Goal: Task Accomplishment & Management: Complete application form

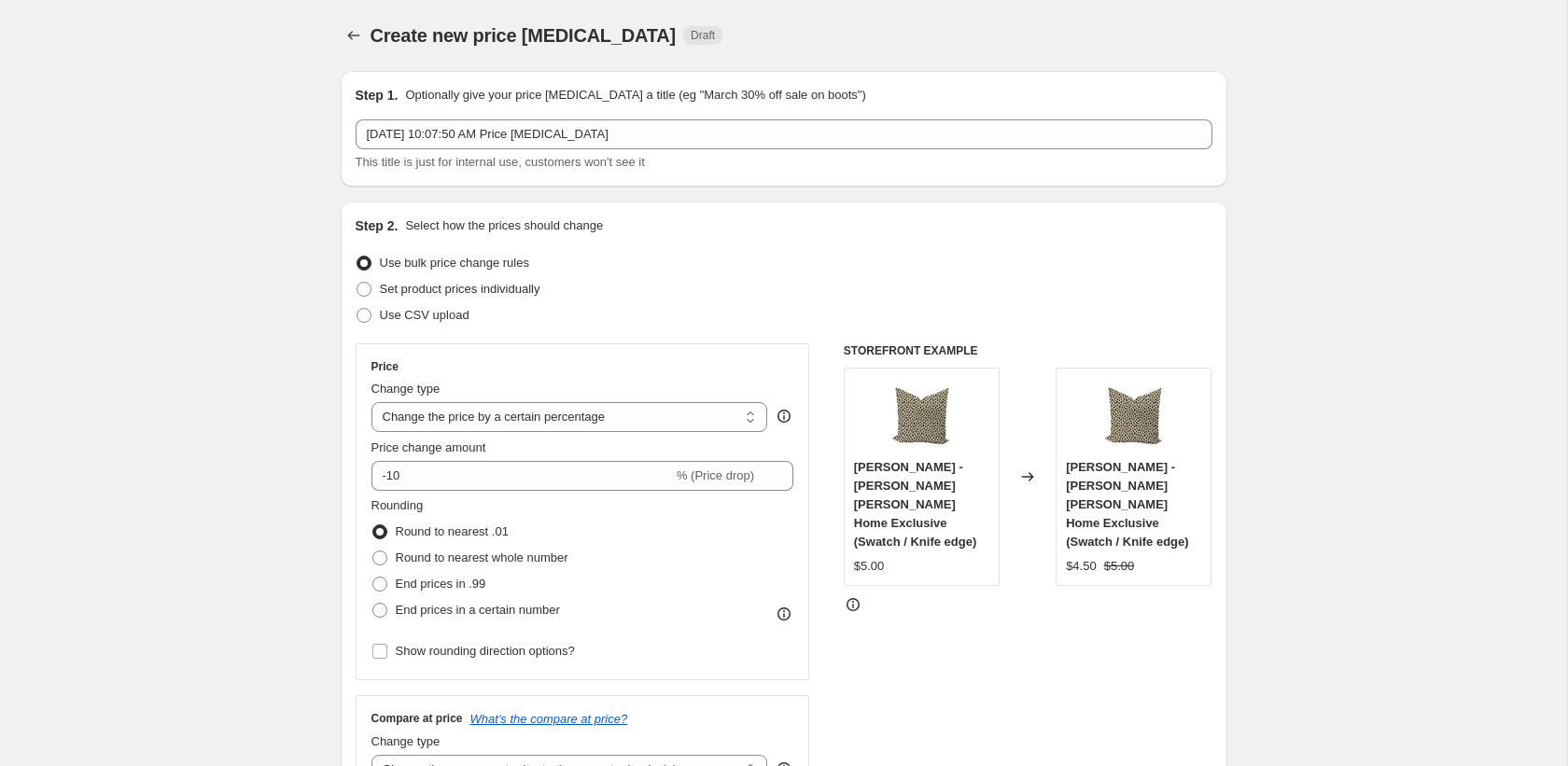
select select "percentage"
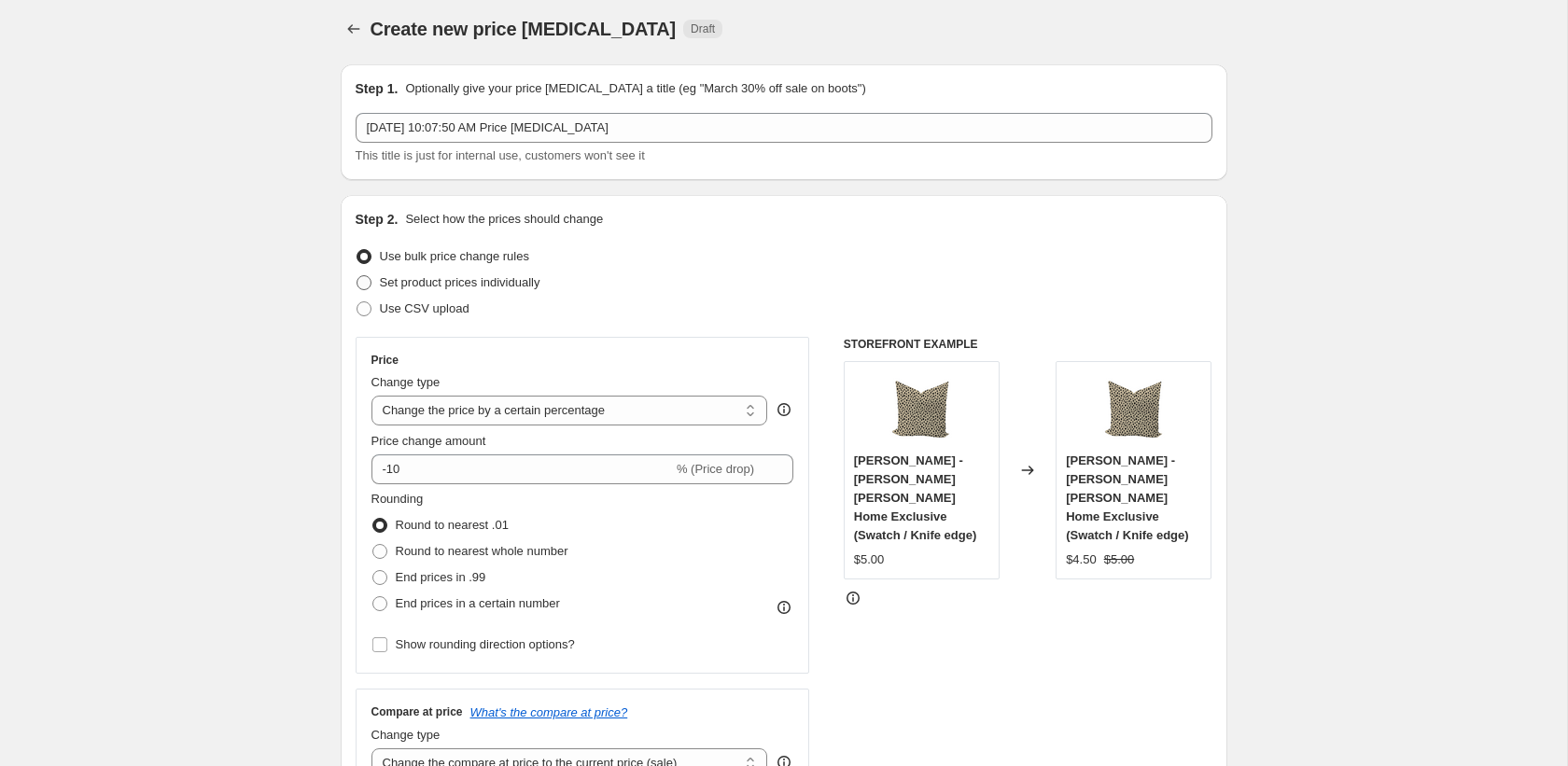
scroll to position [11, 0]
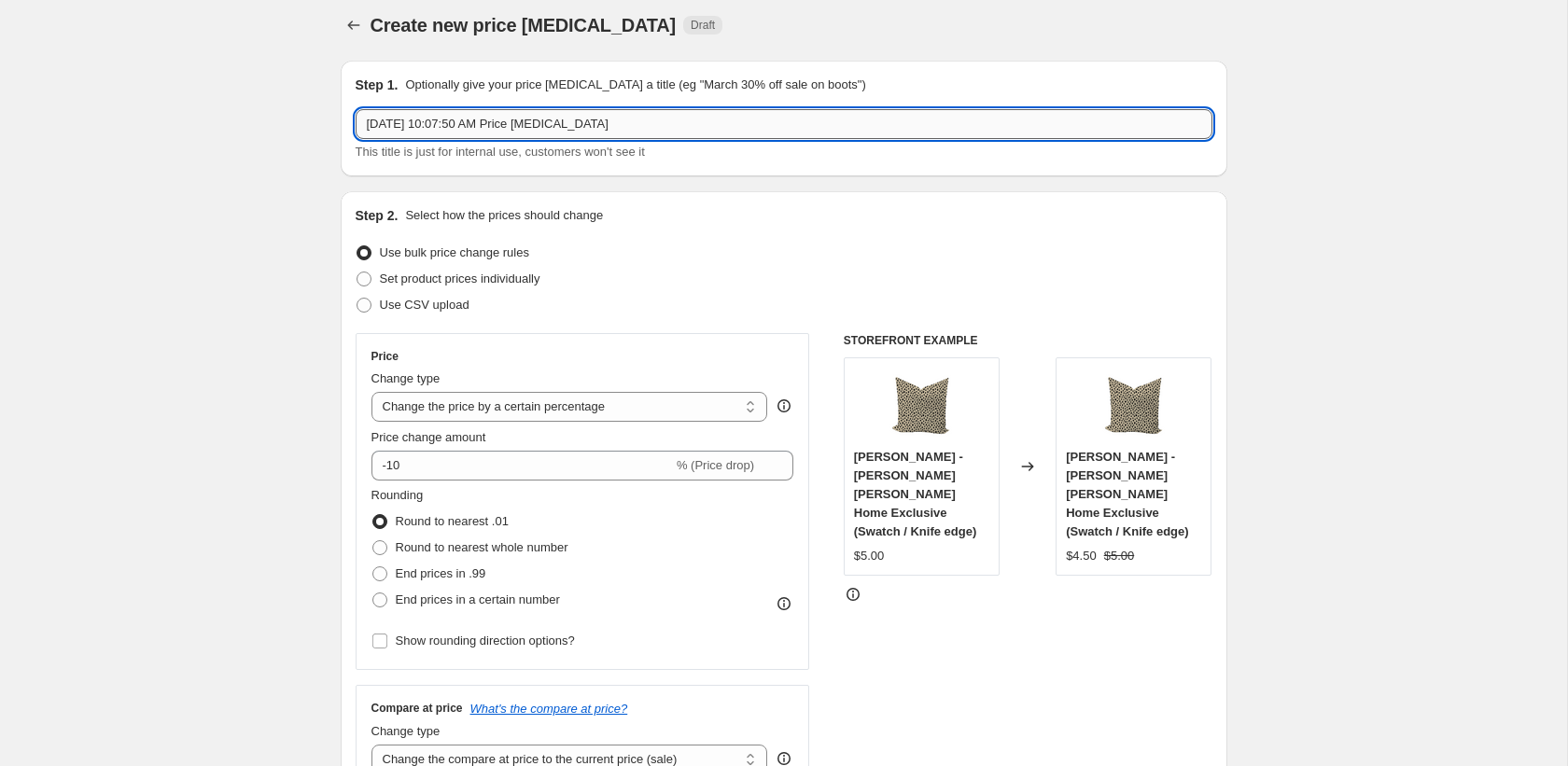
click at [487, 119] on input "[DATE] 10:07:50 AM Price [MEDICAL_DATA]" at bounding box center [784, 124] width 857 height 30
click at [453, 132] on input "Tariff Rul" at bounding box center [784, 124] width 857 height 30
type input "Tariff - 3%"
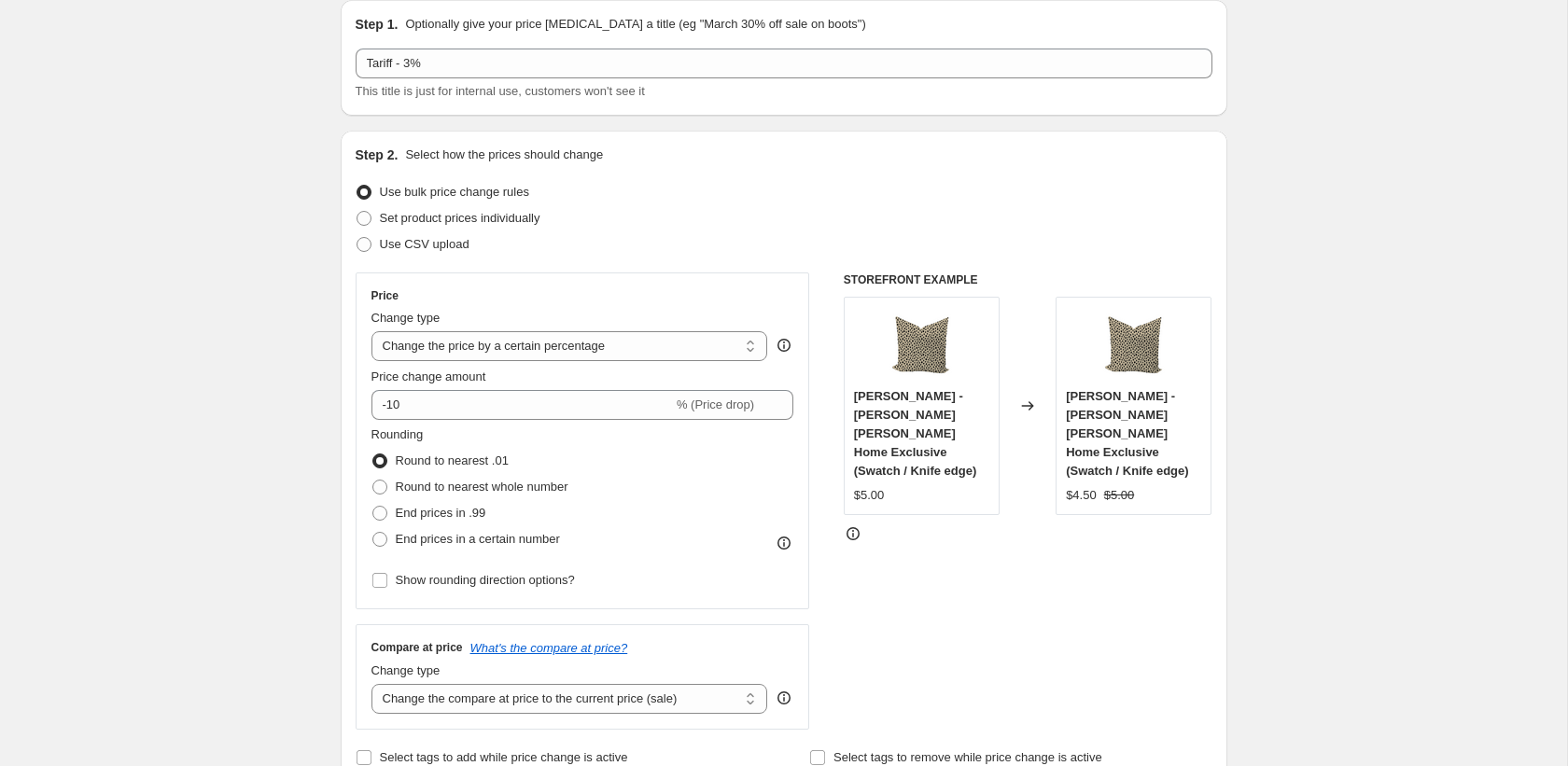
scroll to position [81, 0]
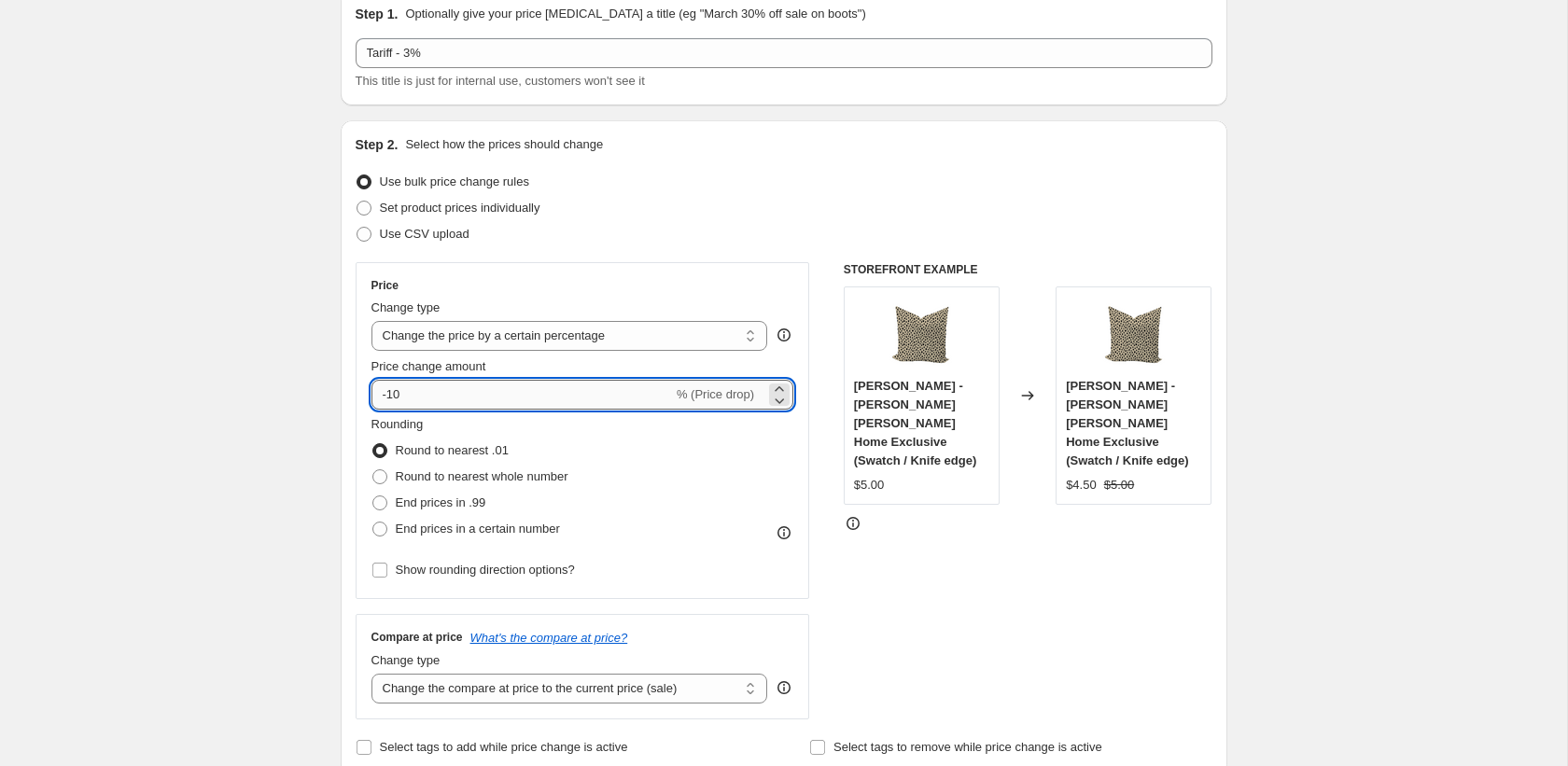
click at [476, 387] on input "-10" at bounding box center [522, 394] width 302 height 30
click at [779, 395] on icon at bounding box center [779, 400] width 18 height 18
click at [775, 387] on icon at bounding box center [779, 388] width 18 height 18
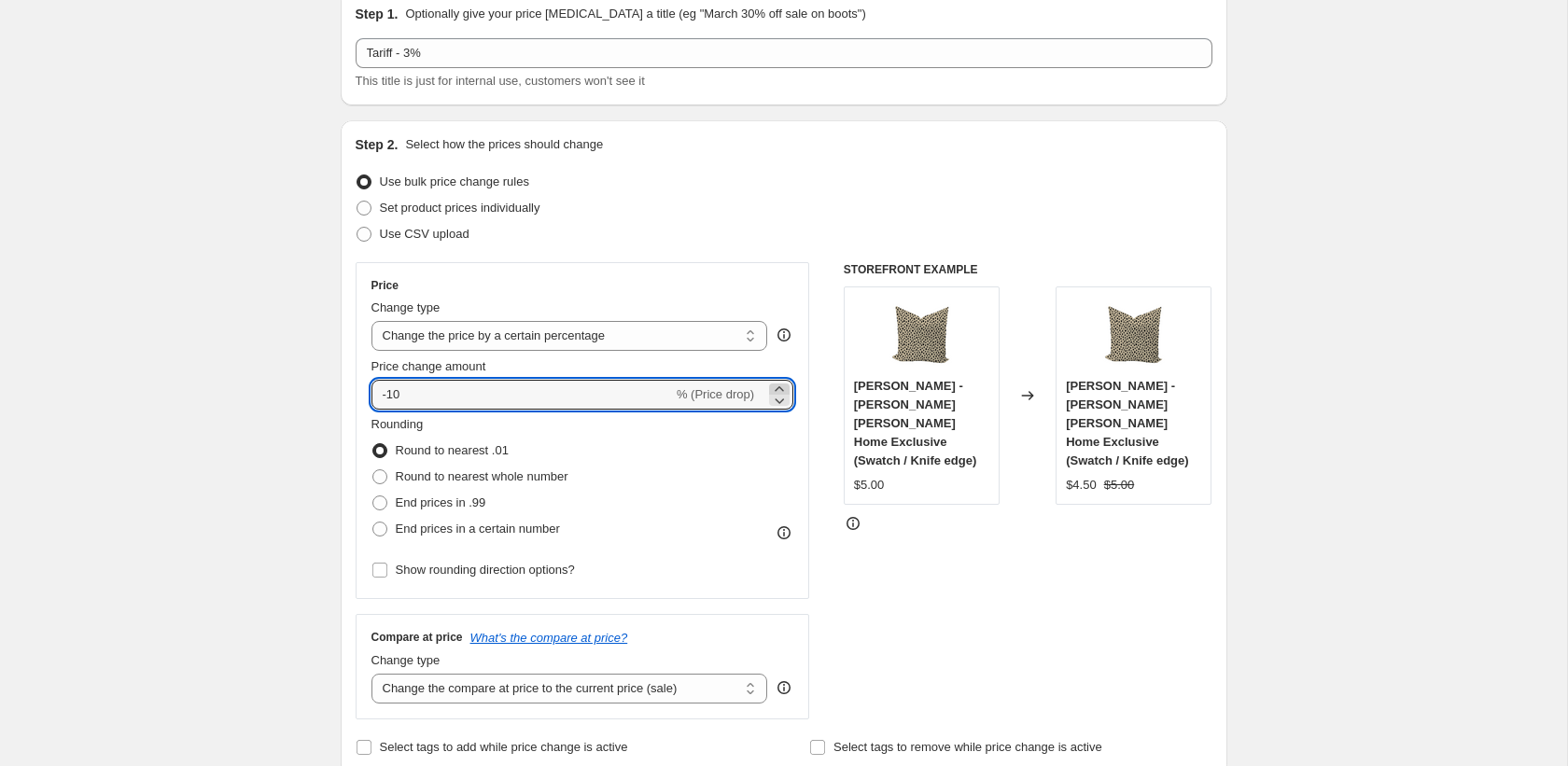
click at [775, 387] on icon at bounding box center [779, 388] width 18 height 18
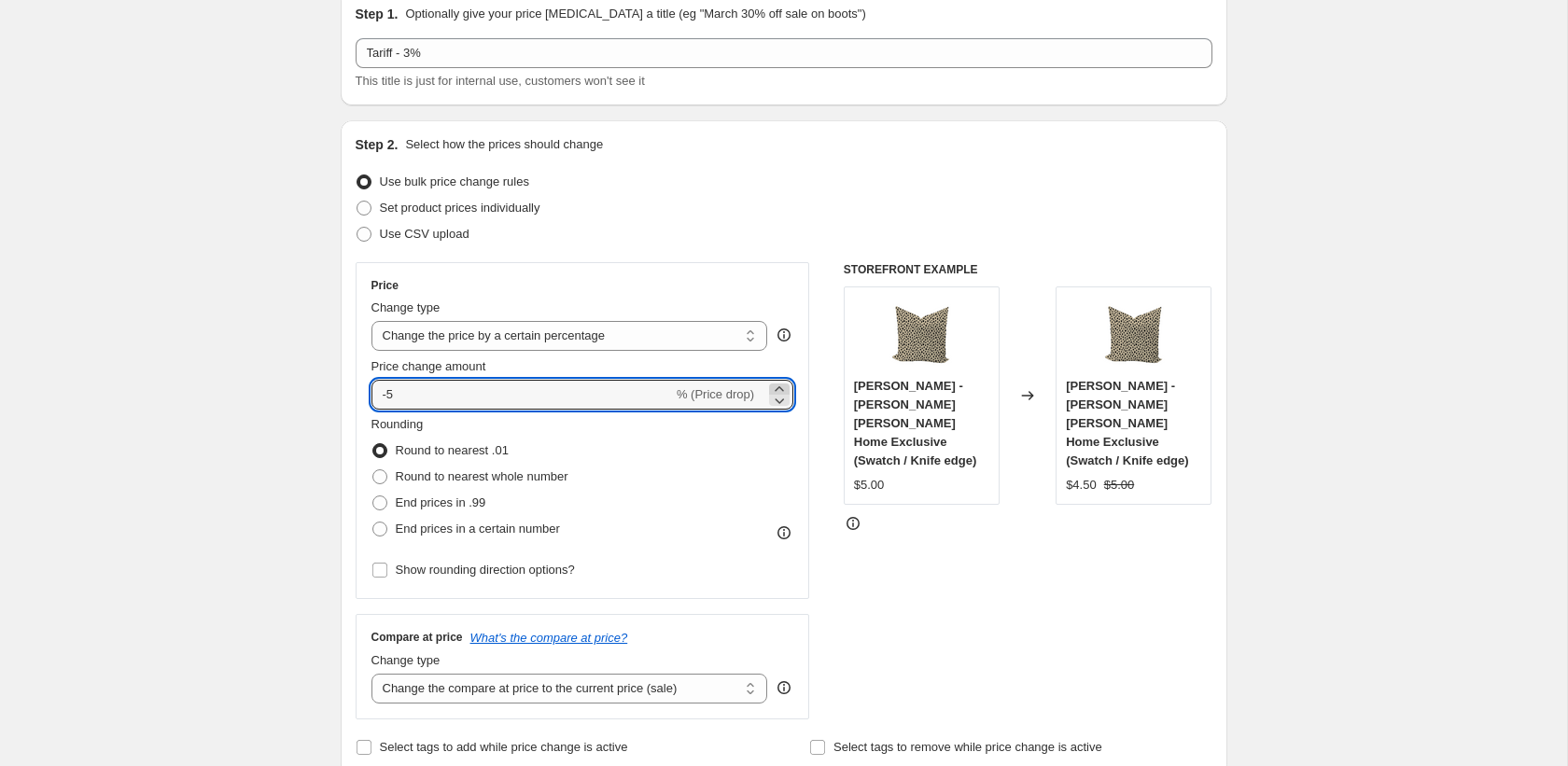
click at [775, 387] on icon at bounding box center [779, 388] width 18 height 18
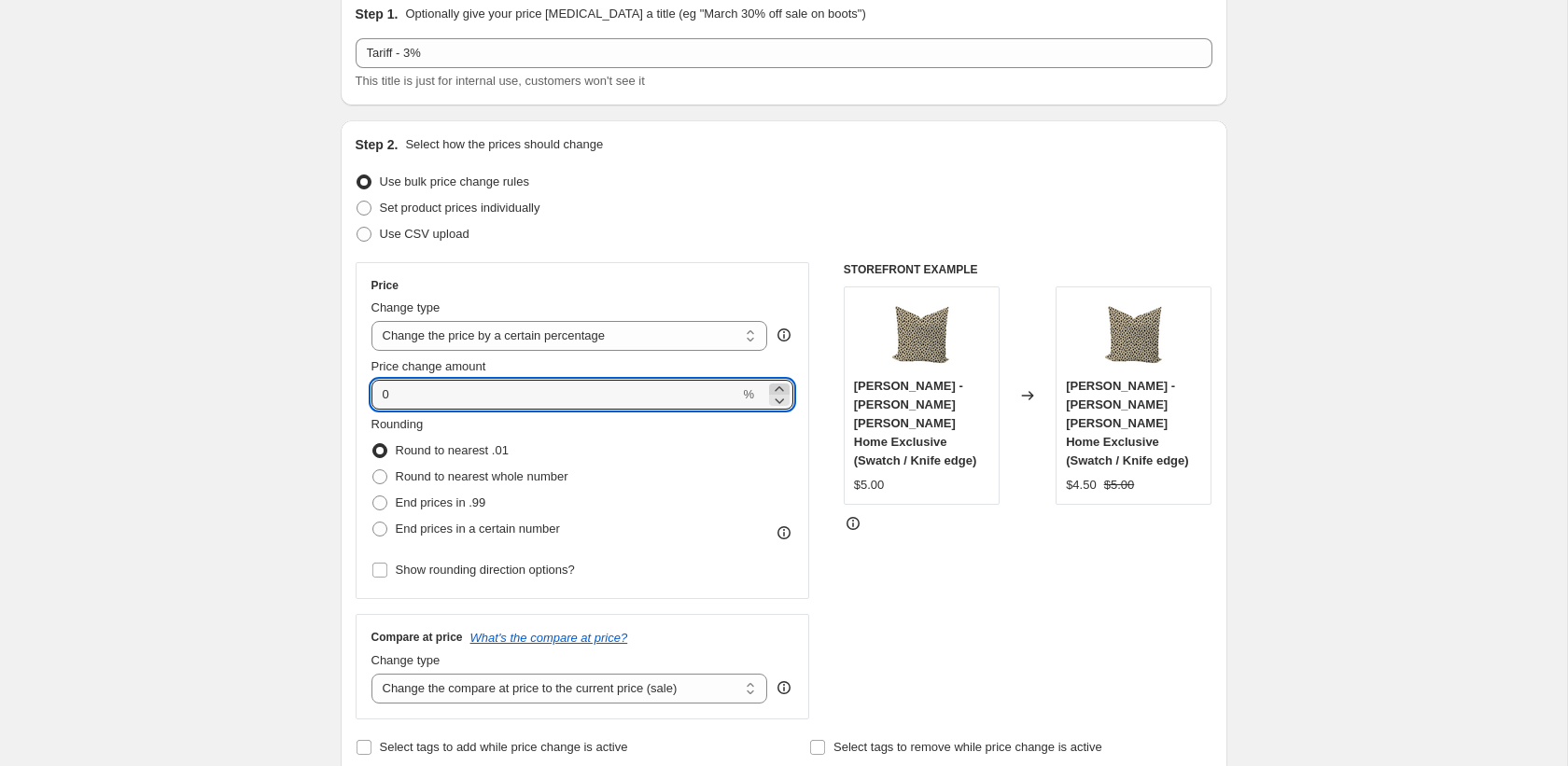
click at [775, 387] on icon at bounding box center [779, 388] width 18 height 18
type input "3"
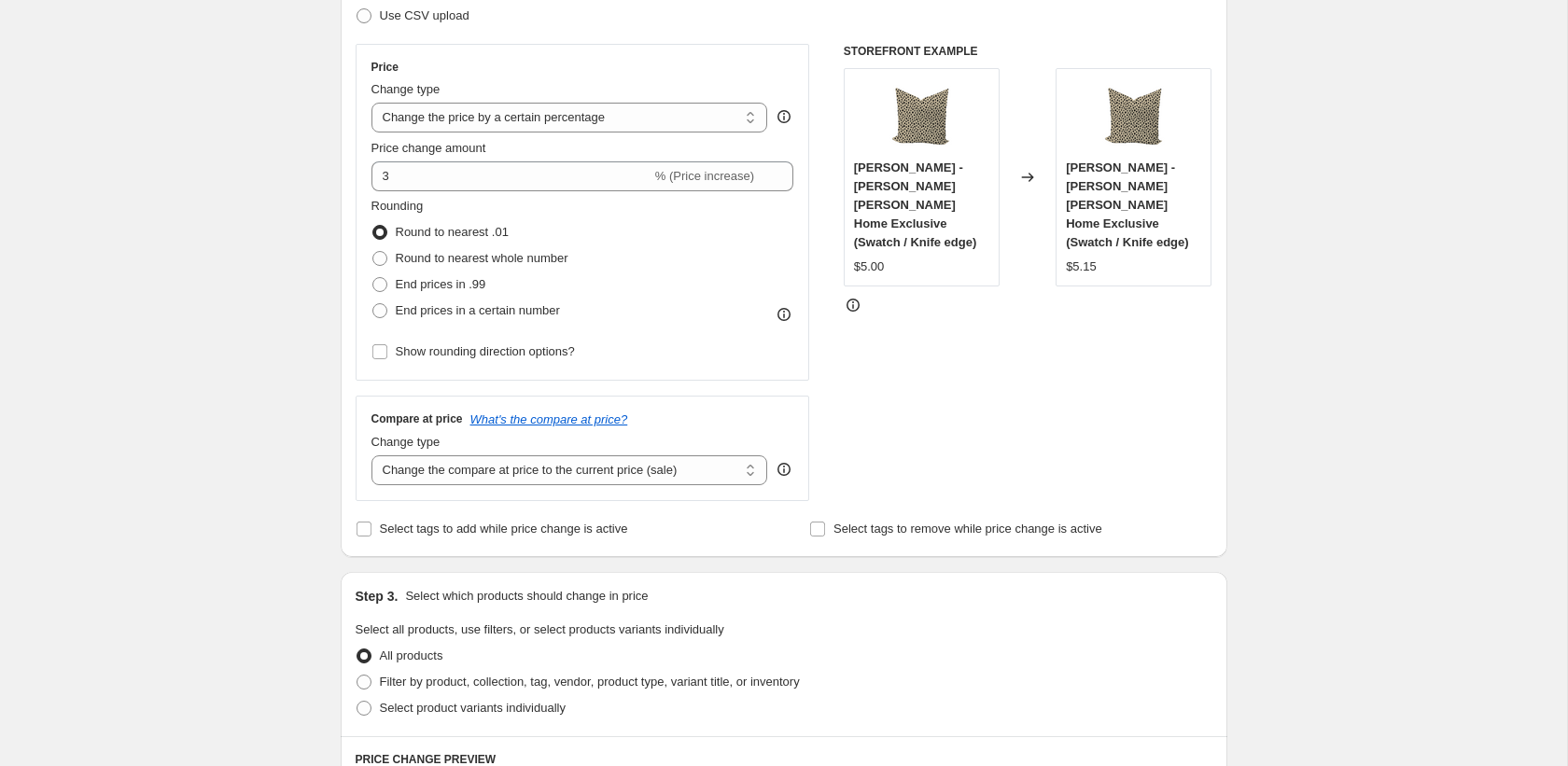
scroll to position [307, 0]
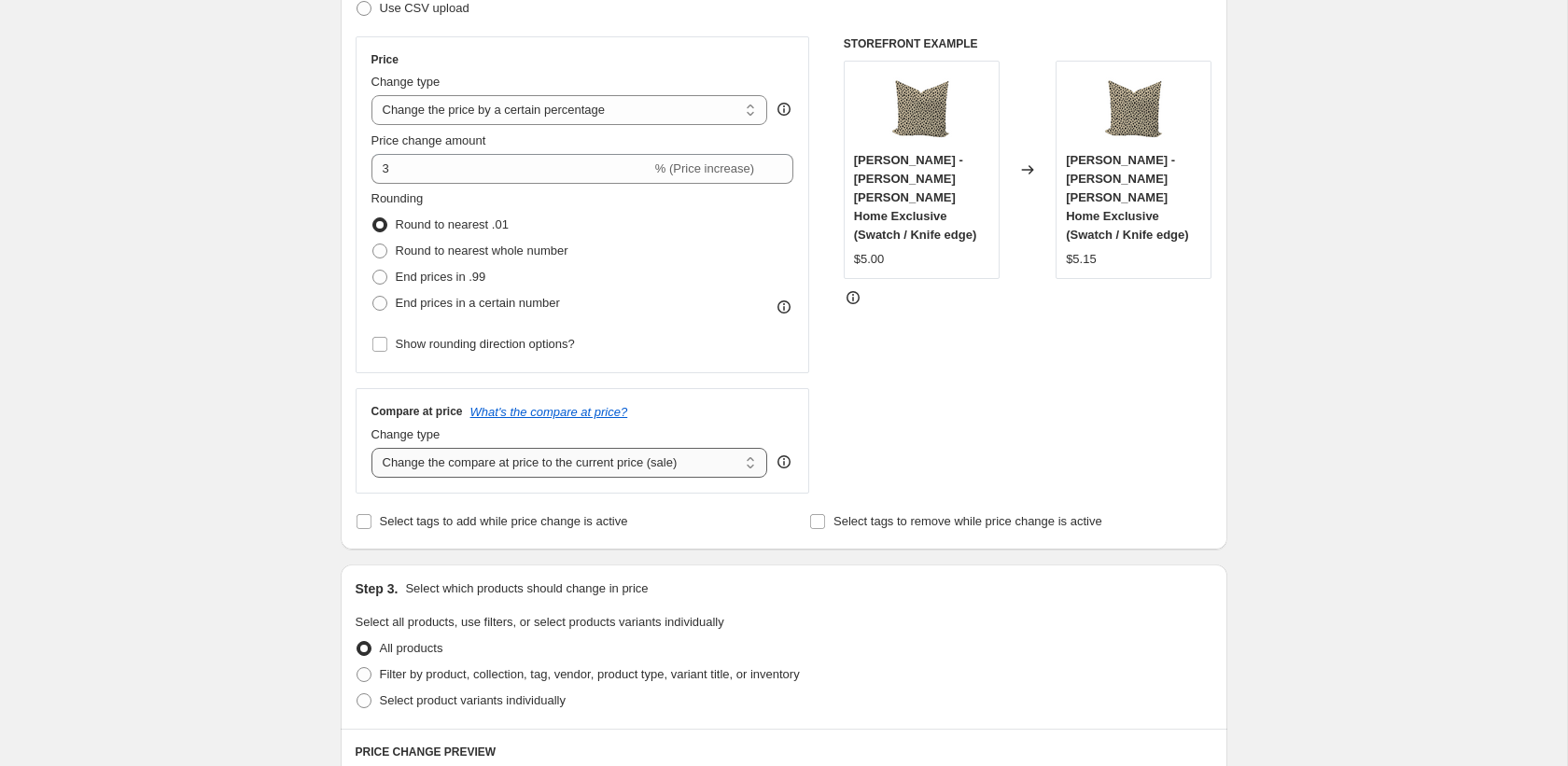
click at [464, 468] on select "Change the compare at price to the current price (sale) Change the compare at p…" at bounding box center [569, 462] width 397 height 30
select select "no_change"
click at [371, 448] on select "Change the compare at price to the current price (sale) Change the compare at p…" at bounding box center [569, 462] width 397 height 30
click at [306, 495] on div "Create new price [MEDICAL_DATA]. This page is ready Create new price [MEDICAL_D…" at bounding box center [784, 687] width 1567 height 1989
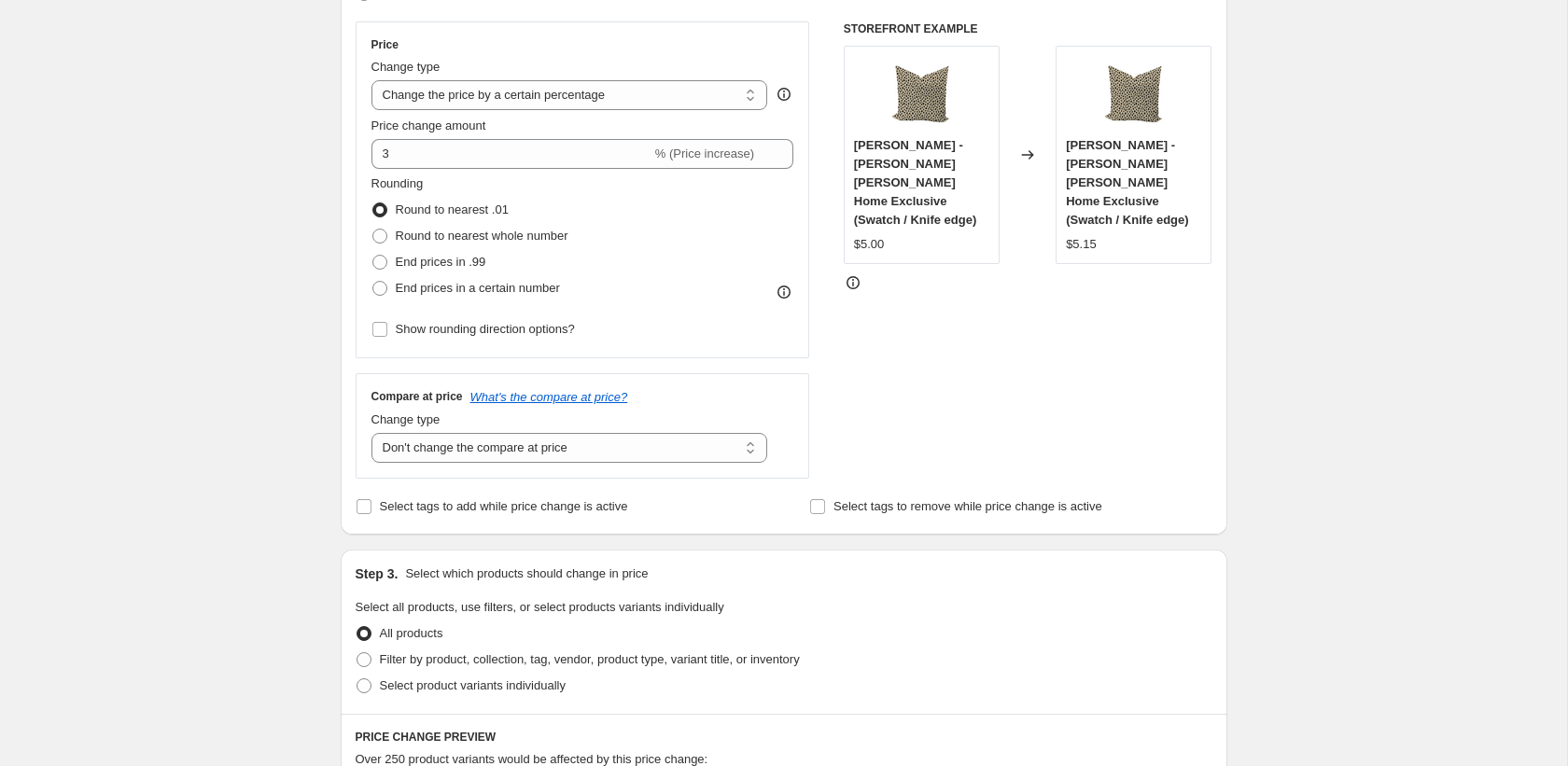
scroll to position [323, 0]
click at [371, 510] on label "Select tags to add while price change is active" at bounding box center [492, 506] width 273 height 26
click at [371, 510] on input "Select tags to add while price change is active" at bounding box center [364, 507] width 15 height 15
checkbox input "true"
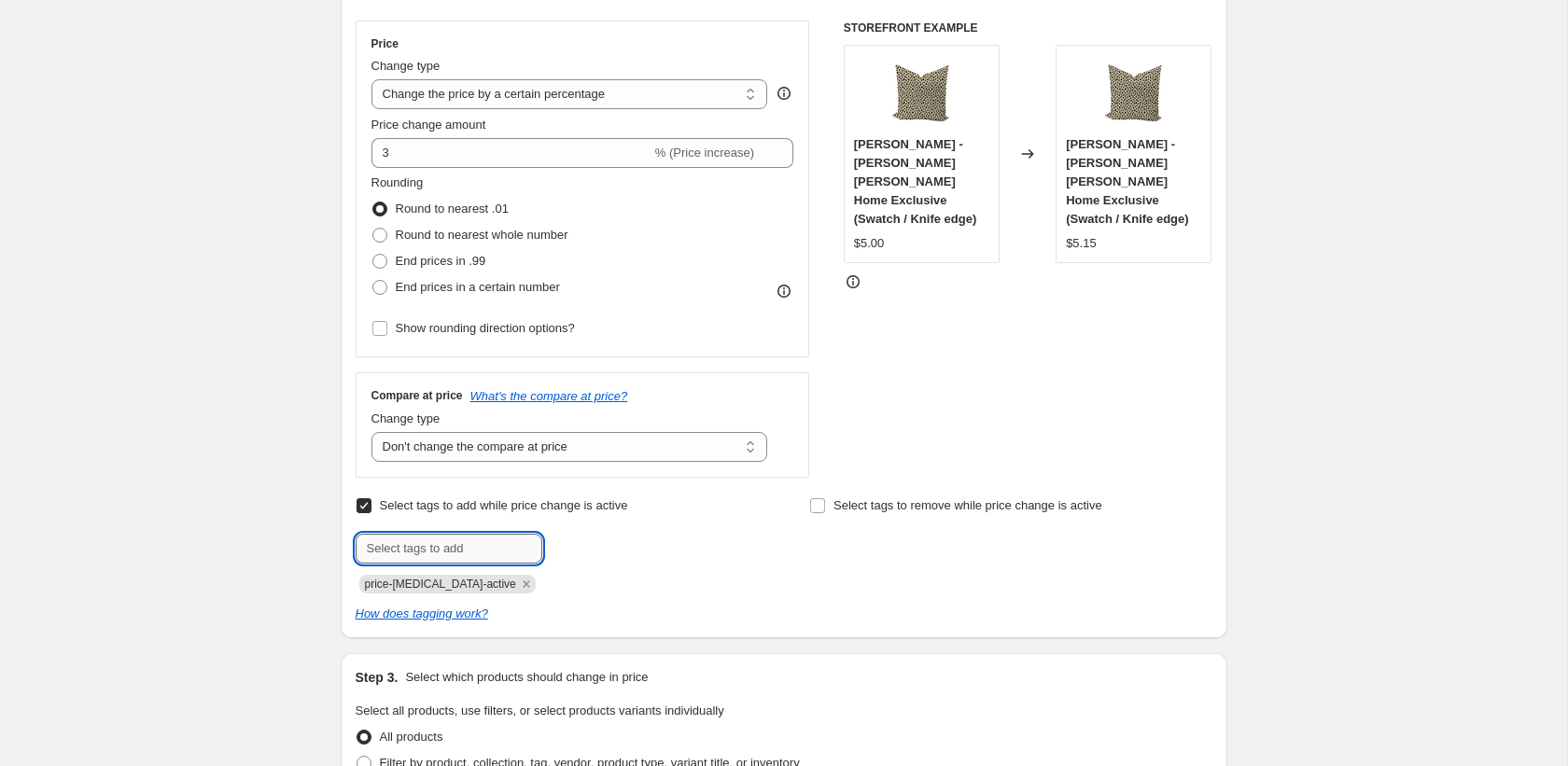
click at [434, 551] on input "text" at bounding box center [449, 548] width 187 height 30
type input "Tarriff - 3%"
click at [276, 511] on div "Create new price [MEDICAL_DATA]. This page is ready Create new price [MEDICAL_D…" at bounding box center [784, 724] width 1567 height 2093
click at [610, 544] on span "Tarriff - 3%..." at bounding box center [616, 547] width 67 height 13
click at [518, 585] on icon "Remove price-change-job-active" at bounding box center [526, 583] width 16 height 16
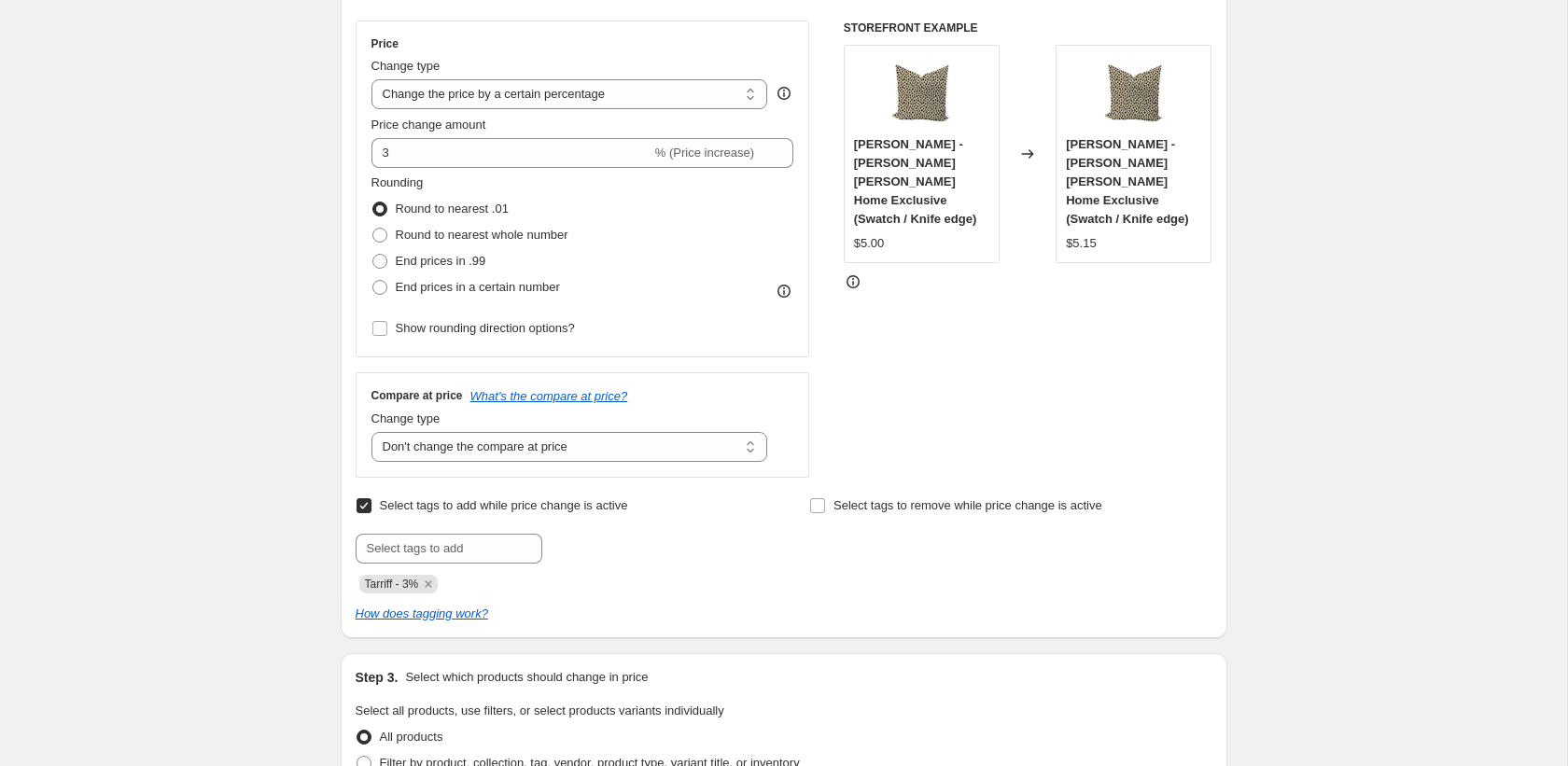
scroll to position [327, 0]
click at [419, 585] on span "Tarriff - 3%" at bounding box center [392, 581] width 54 height 13
click at [436, 576] on icon "Remove Tarriff - 3%" at bounding box center [428, 580] width 16 height 16
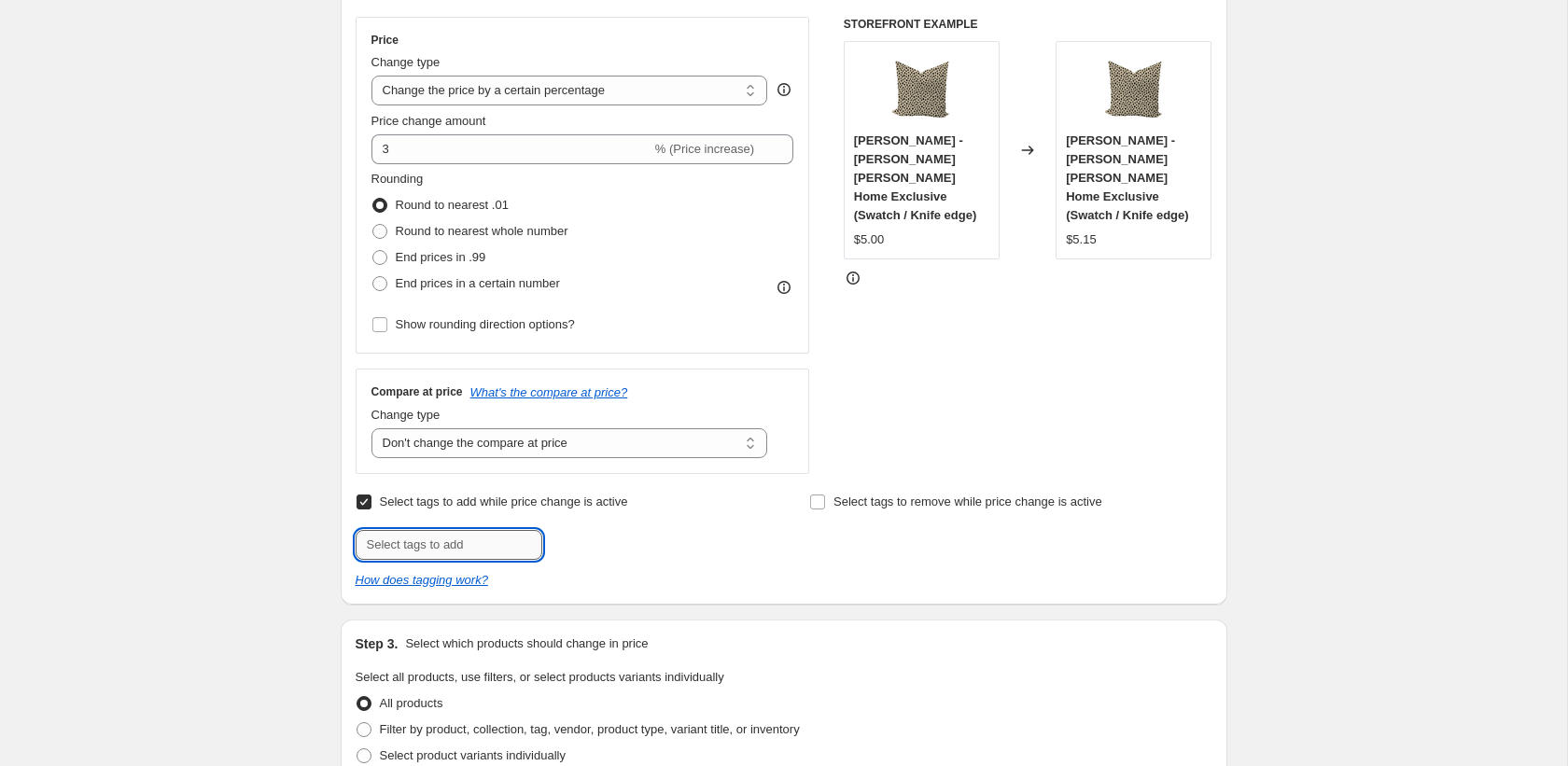
click at [418, 551] on input "text" at bounding box center [449, 545] width 187 height 30
paste input "tariff"
drag, startPoint x: 444, startPoint y: 553, endPoint x: 311, endPoint y: 556, distance: 133.0
click at [311, 556] on div "Create new price [MEDICAL_DATA]. This page is ready Create new price [MEDICAL_D…" at bounding box center [784, 704] width 1567 height 2063
type input "t"
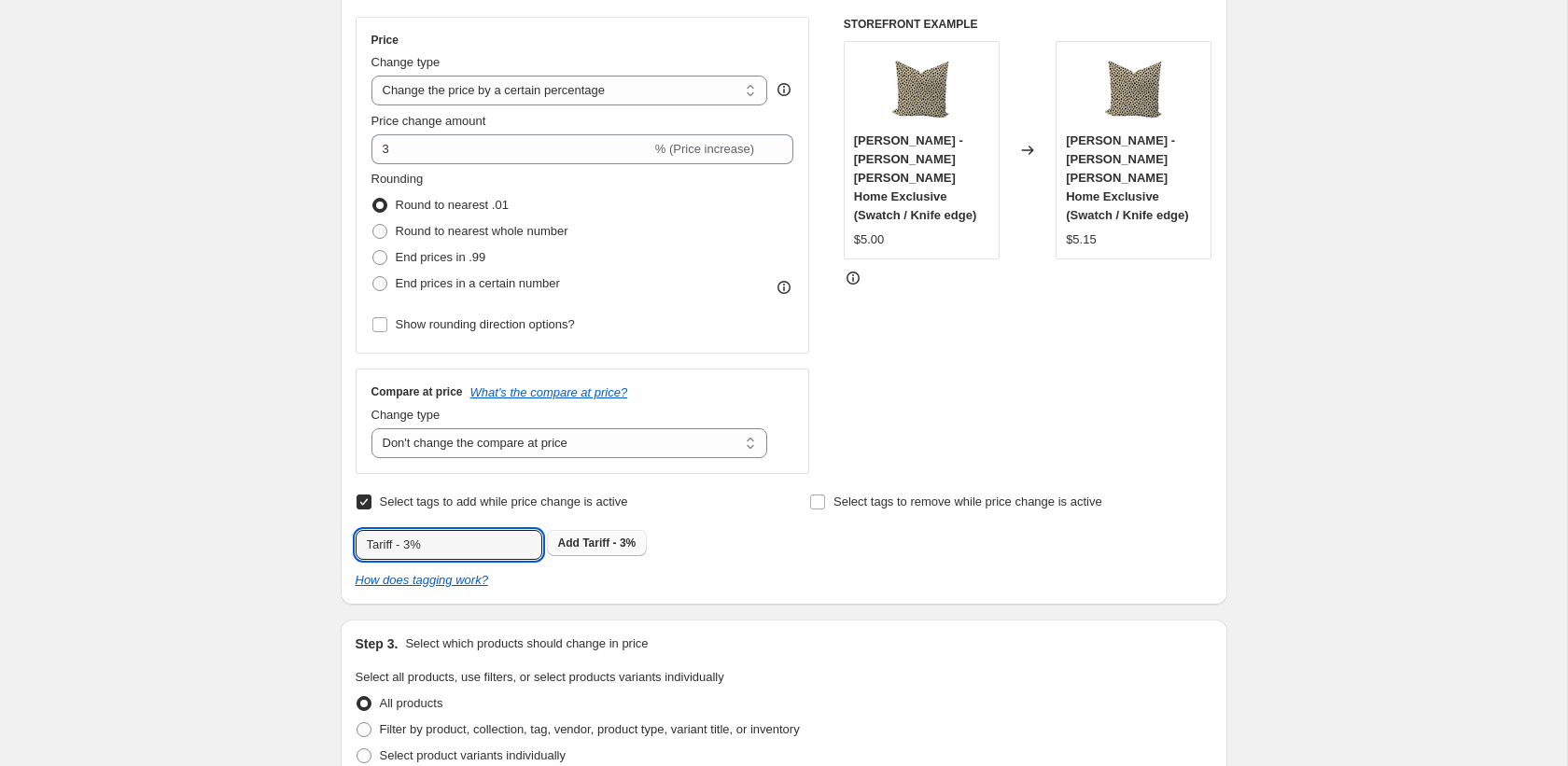
type input "Tariff - 3%"
click at [569, 536] on b "Add" at bounding box center [569, 543] width 21 height 13
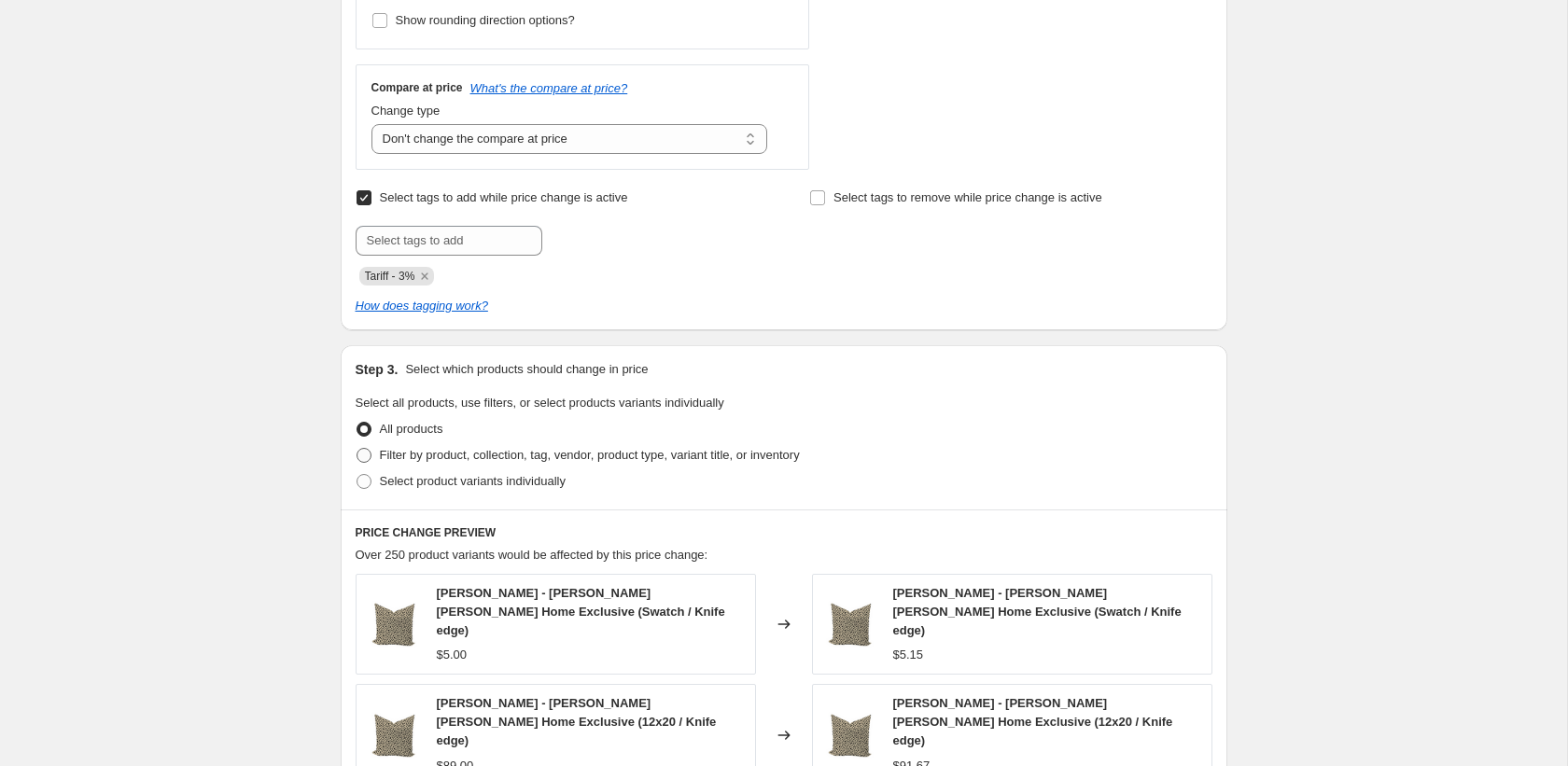
scroll to position [637, 0]
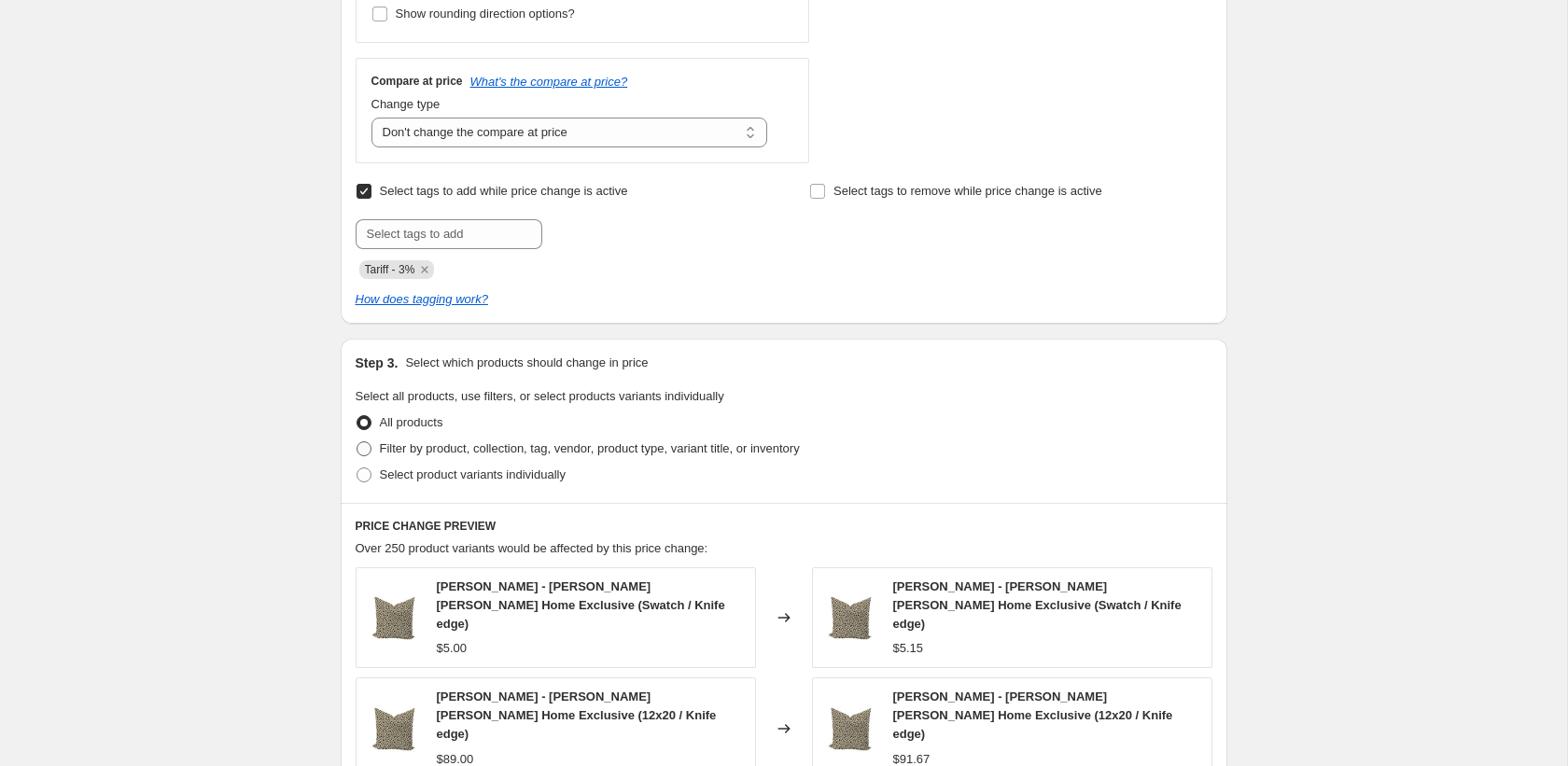
click at [415, 447] on span "Filter by product, collection, tag, vendor, product type, variant title, or inv…" at bounding box center [589, 448] width 420 height 14
click at [358, 442] on input "Filter by product, collection, tag, vendor, product type, variant title, or inv…" at bounding box center [357, 441] width 1 height 1
radio input "true"
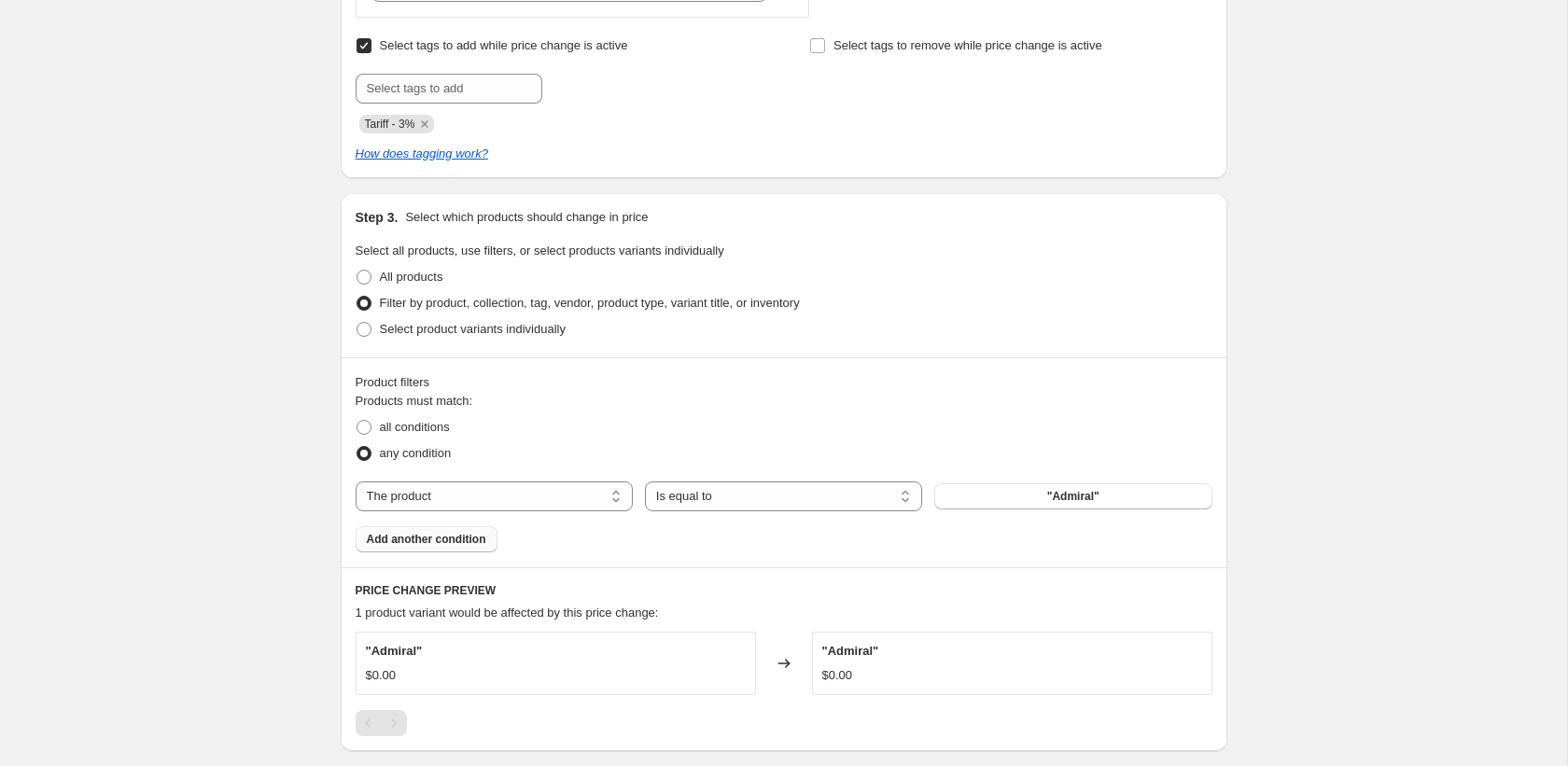
scroll to position [792, 0]
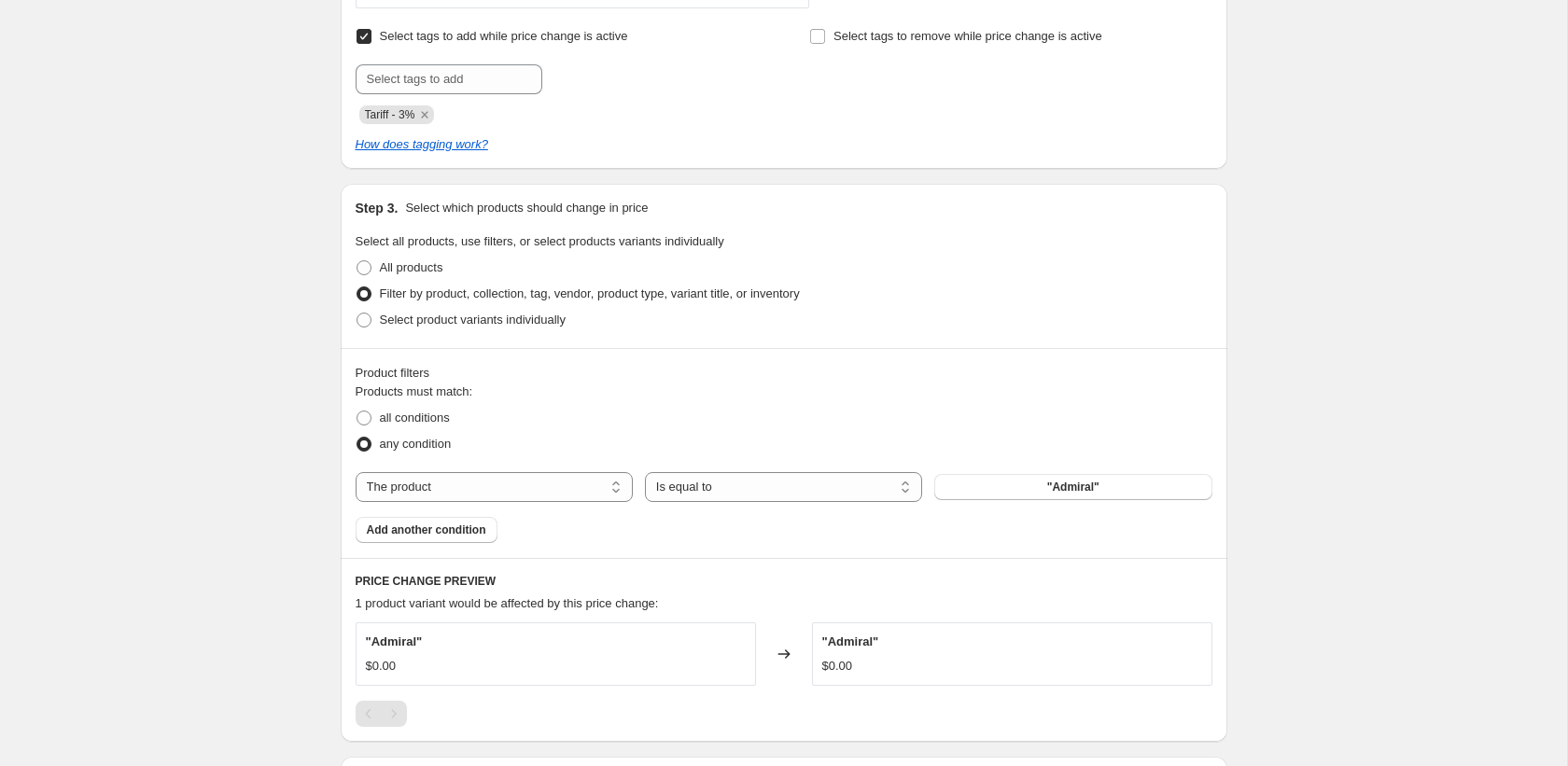
drag, startPoint x: 454, startPoint y: 525, endPoint x: 457, endPoint y: 510, distance: 15.3
click at [454, 525] on span "Add another condition" at bounding box center [427, 531] width 119 height 15
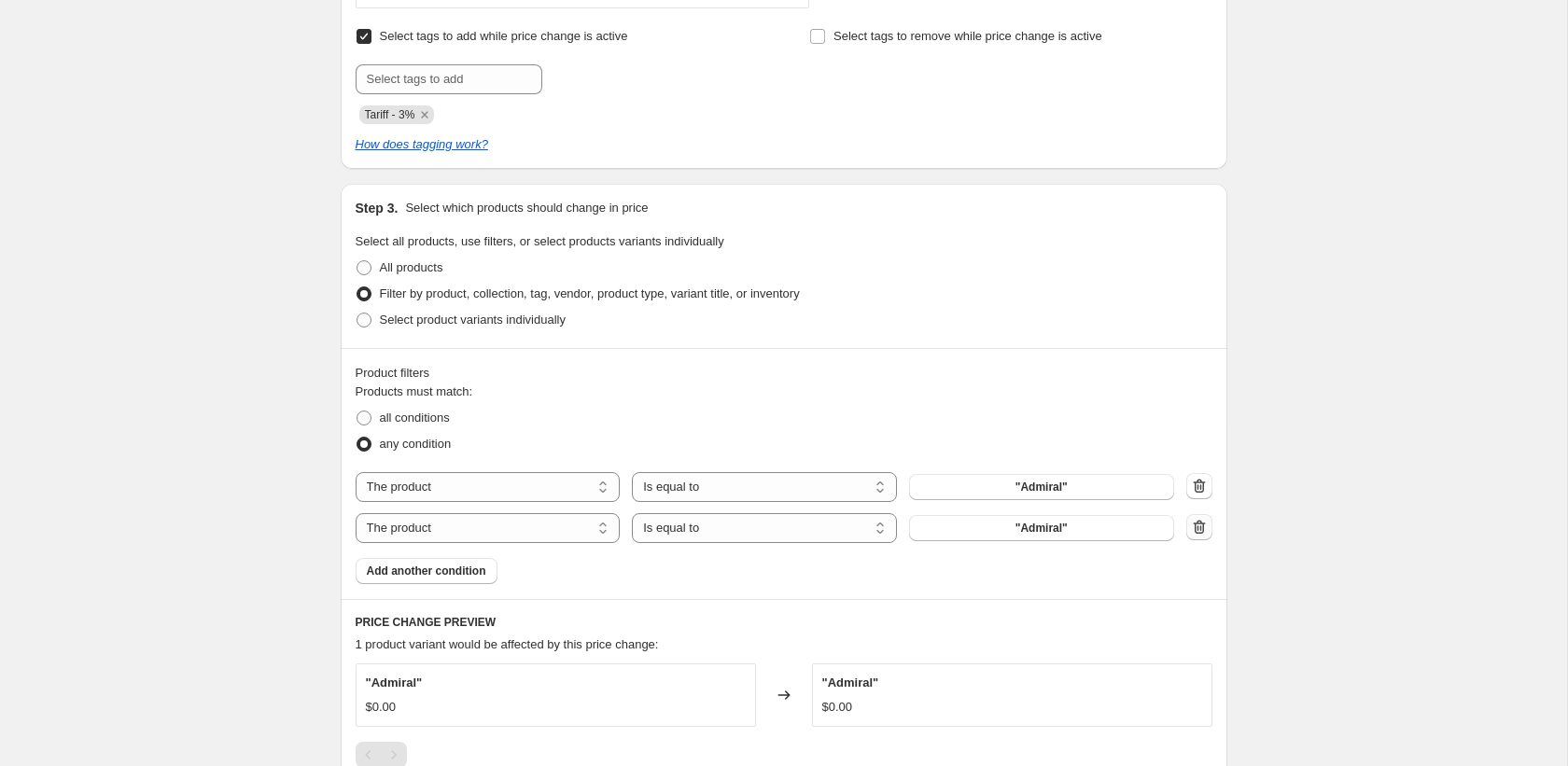
click at [1207, 528] on icon "button" at bounding box center [1199, 527] width 18 height 18
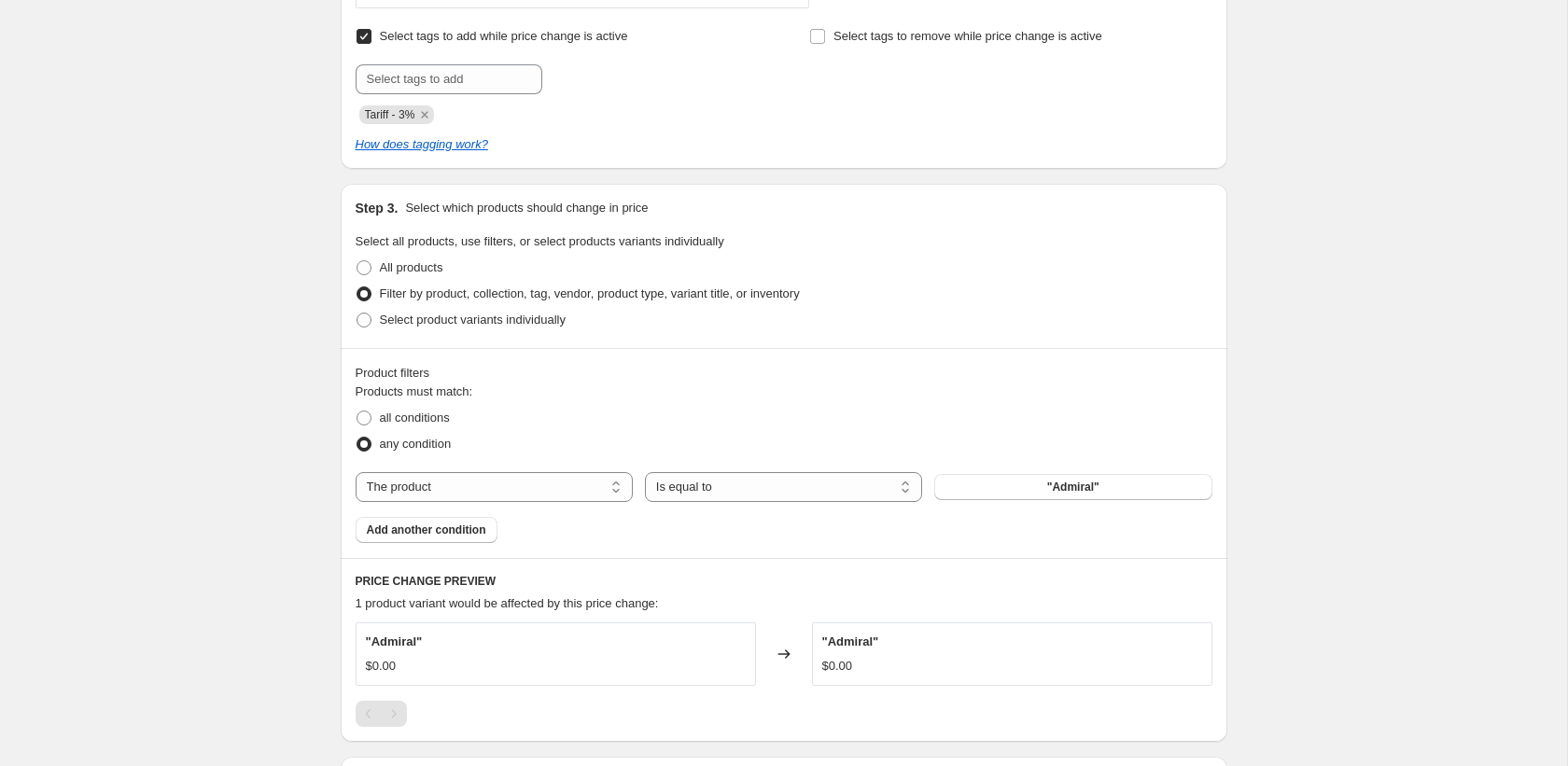
click at [541, 504] on div "Products must match: all conditions any condition The product The product's col…" at bounding box center [784, 462] width 857 height 161
click at [556, 489] on select "The product The product's collection The product's tag The product's vendor The…" at bounding box center [494, 486] width 277 height 30
select select "collection"
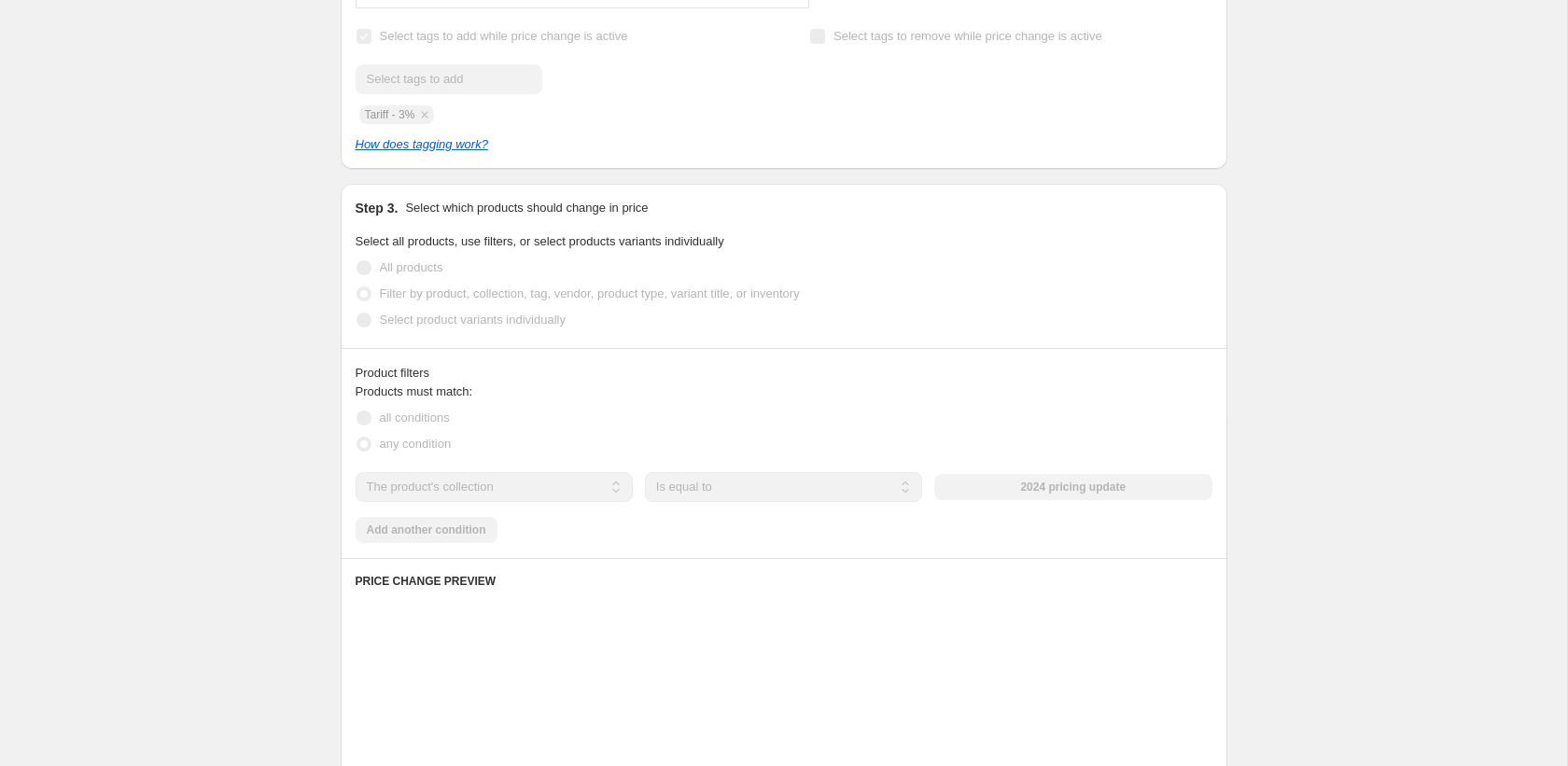
click at [705, 482] on select "Is equal to Is not equal to" at bounding box center [784, 486] width 277 height 30
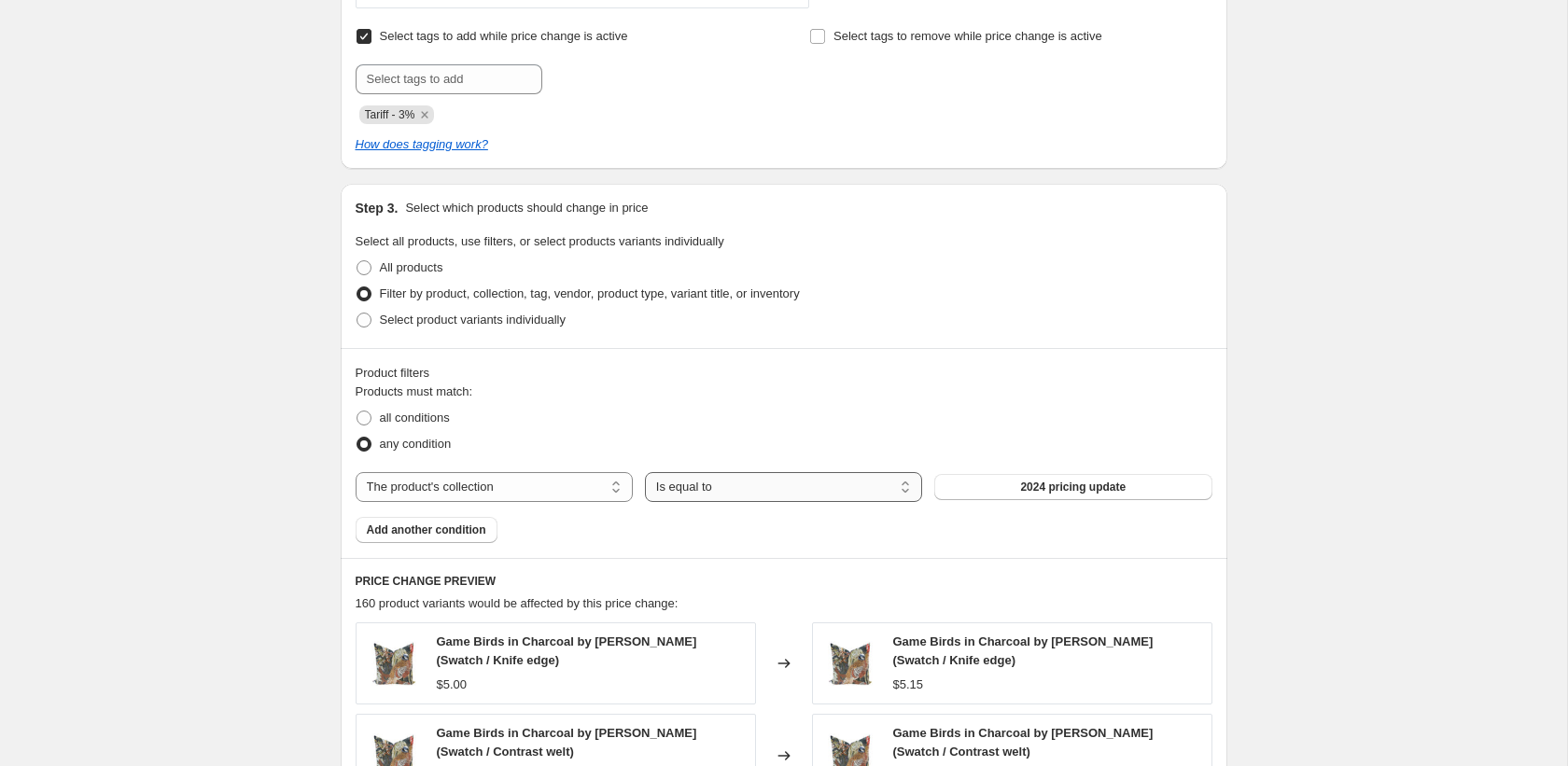
click at [645, 472] on select "Is equal to Is not equal to" at bounding box center [784, 486] width 277 height 30
click at [1071, 482] on span "2024 pricing update" at bounding box center [1073, 487] width 106 height 15
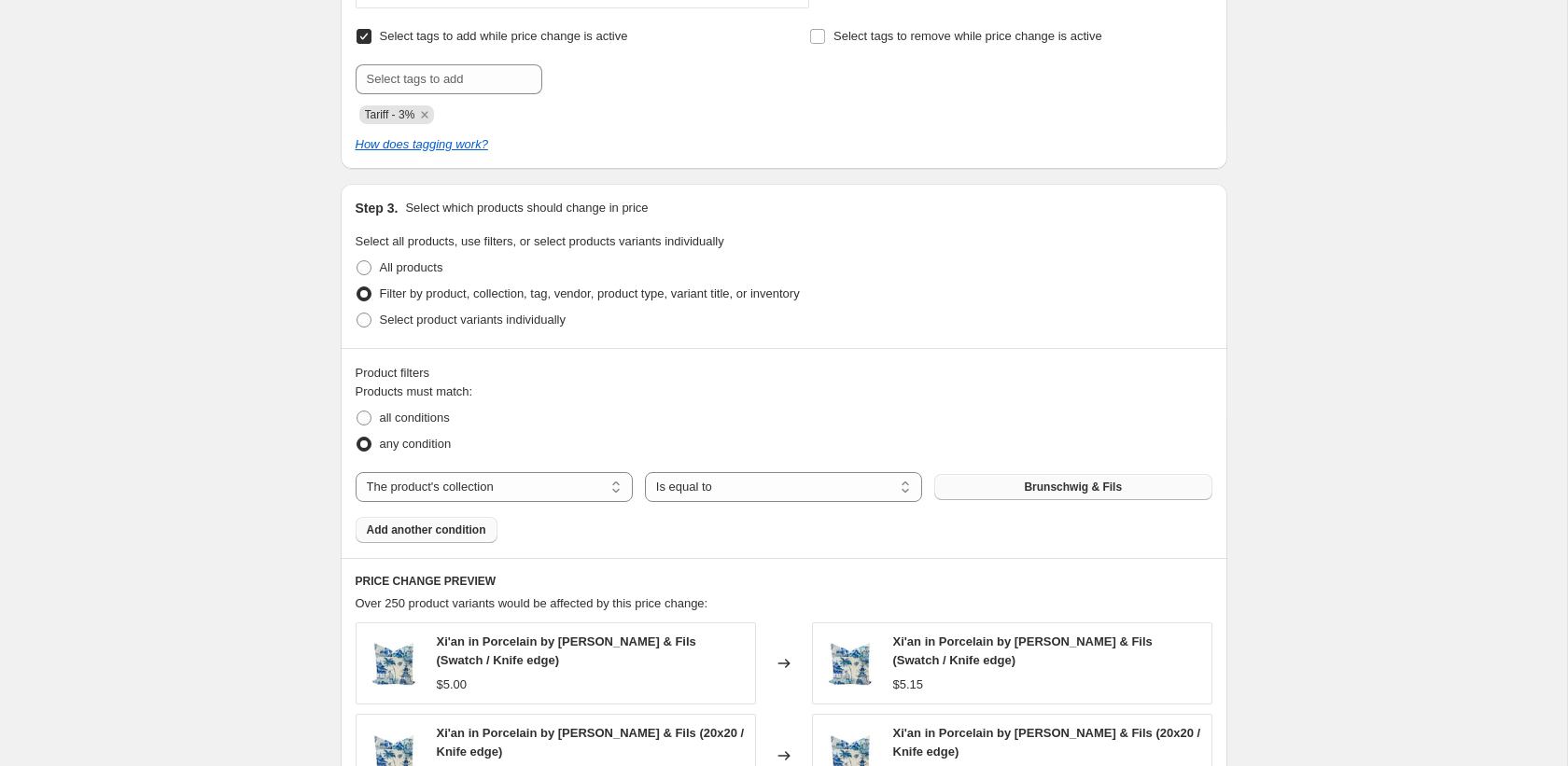
click at [451, 530] on span "Add another condition" at bounding box center [427, 531] width 119 height 15
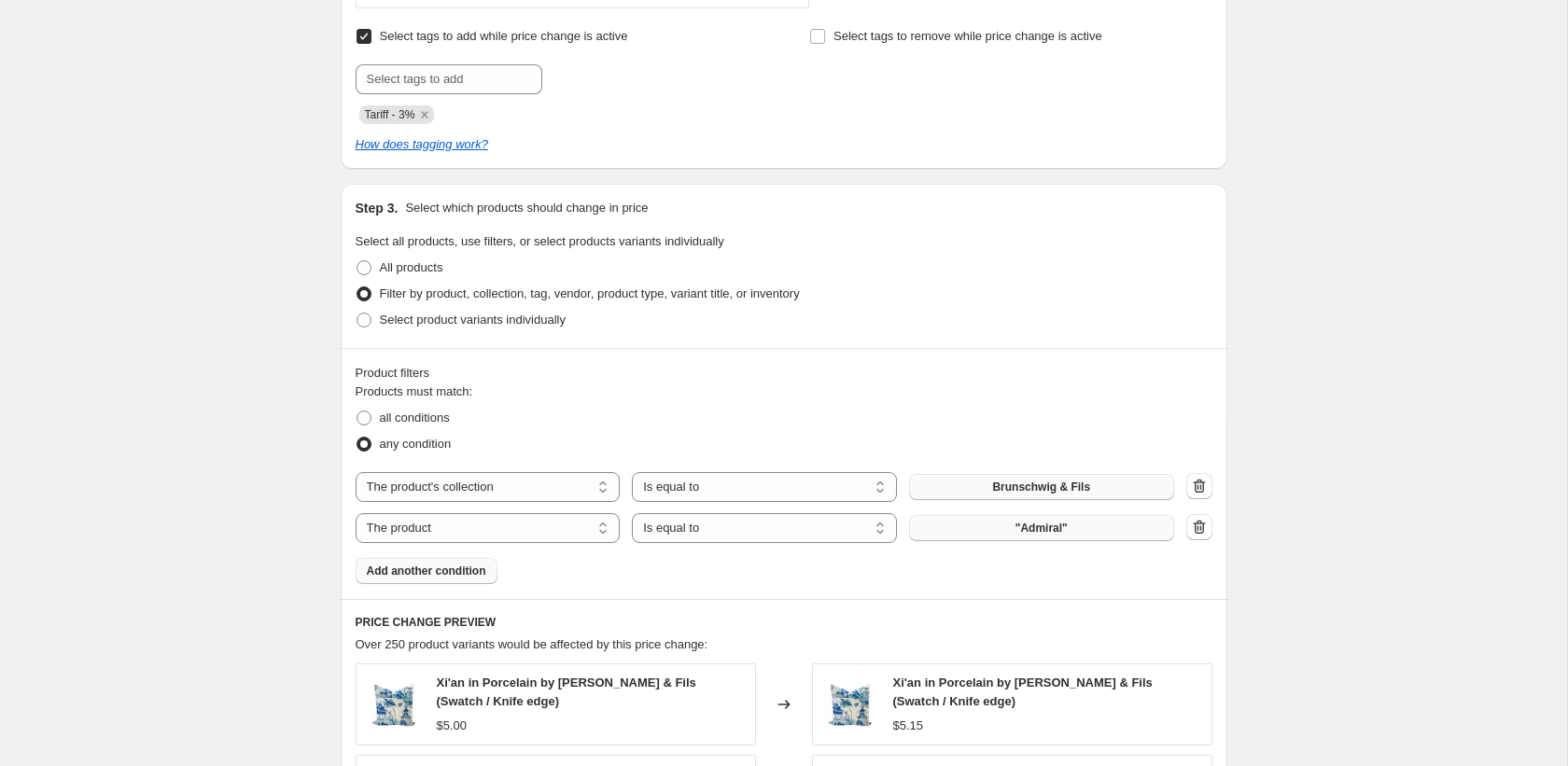
click at [1008, 531] on button ""Admiral"" at bounding box center [1042, 528] width 265 height 26
click at [394, 548] on div "Products must match: all conditions any condition The product The product's col…" at bounding box center [784, 483] width 857 height 202
click at [411, 534] on select "The product The product's collection The product's tag The product's vendor The…" at bounding box center [488, 528] width 265 height 30
select select "collection"
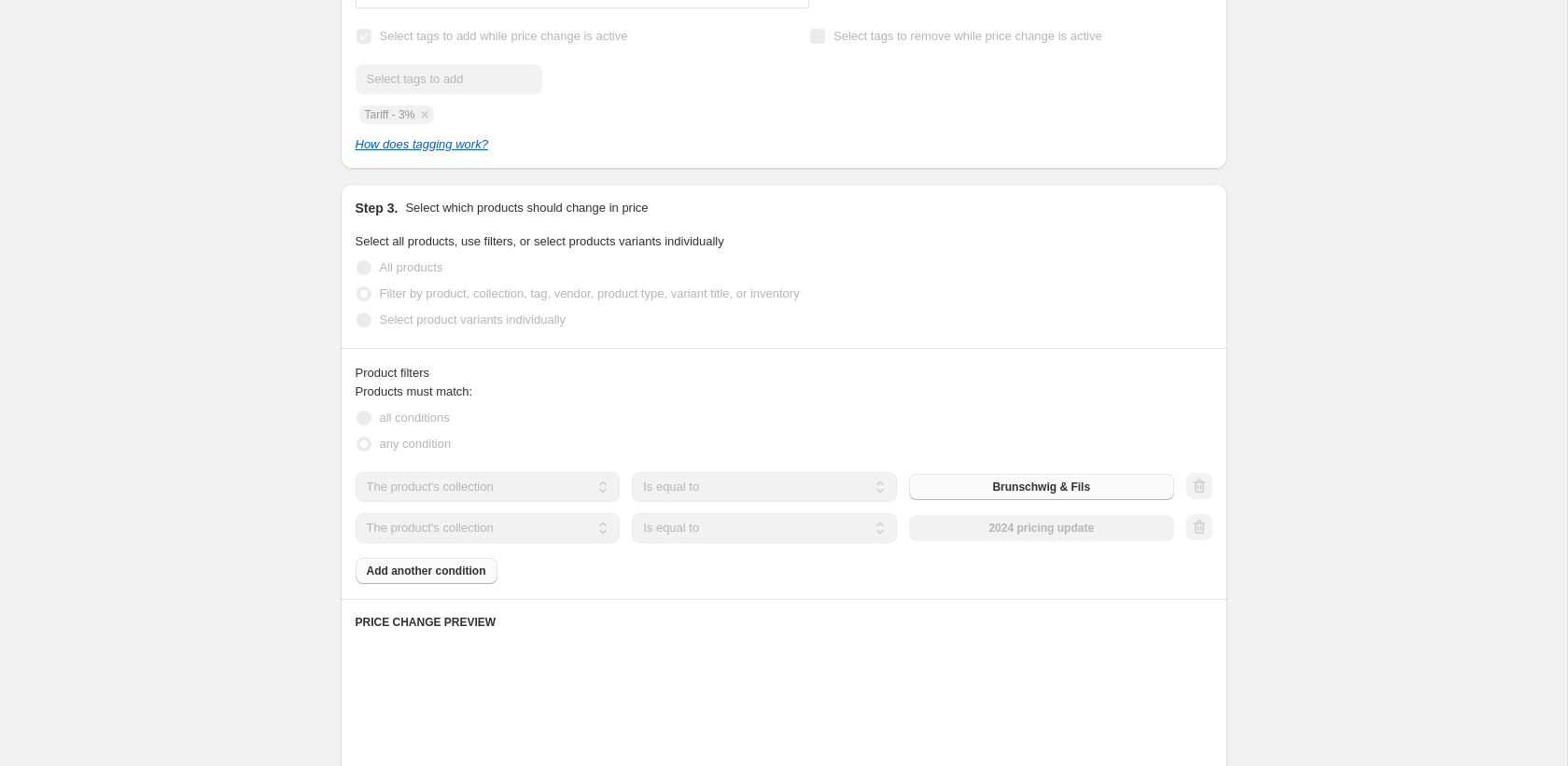
click at [768, 509] on div "The product The product's collection The product's tag The product's vendor The…" at bounding box center [784, 507] width 857 height 71
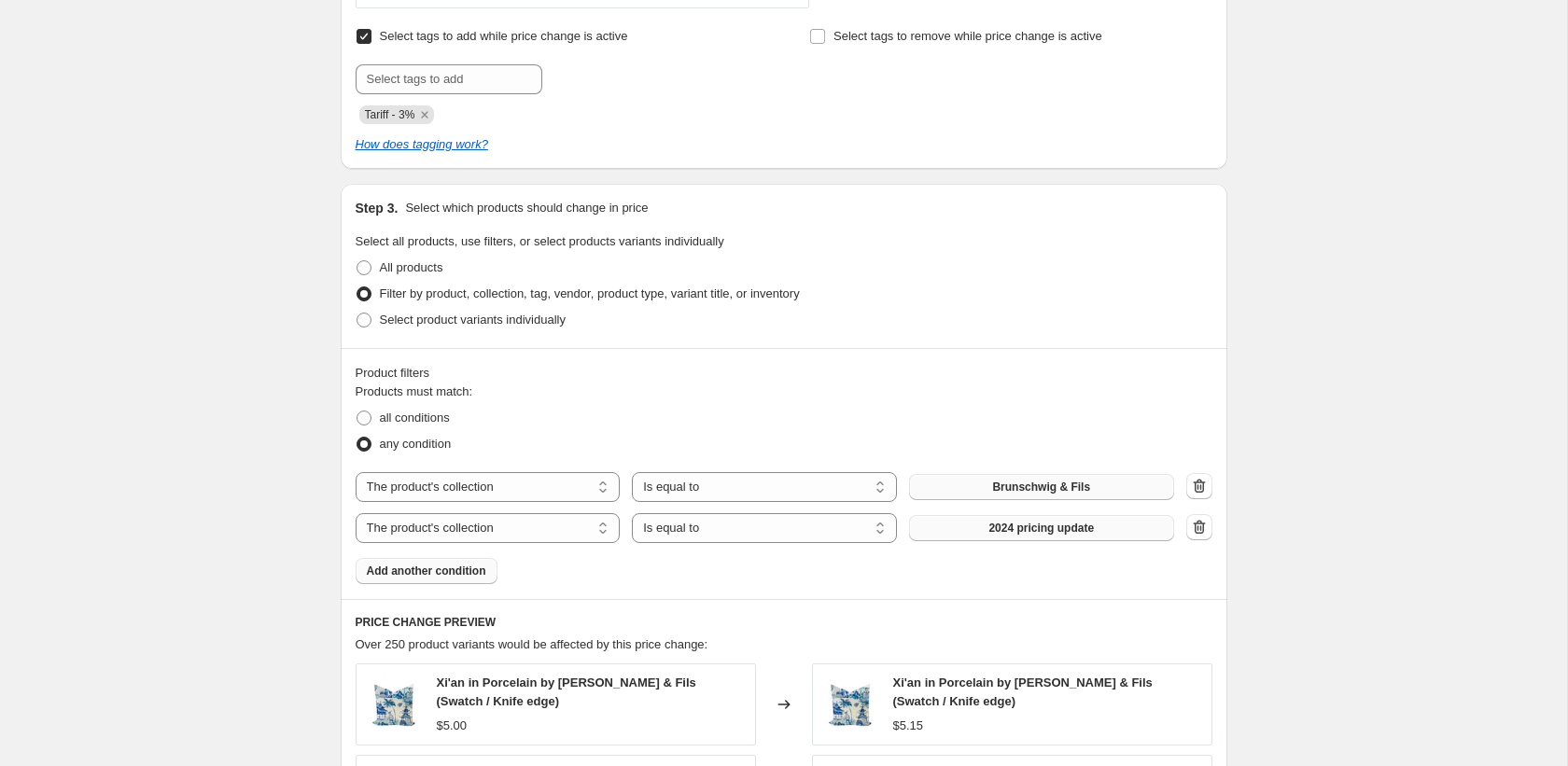
click at [970, 516] on button "2024 pricing update" at bounding box center [1042, 528] width 265 height 26
click at [969, 515] on button "2024 pricing update" at bounding box center [1042, 528] width 265 height 26
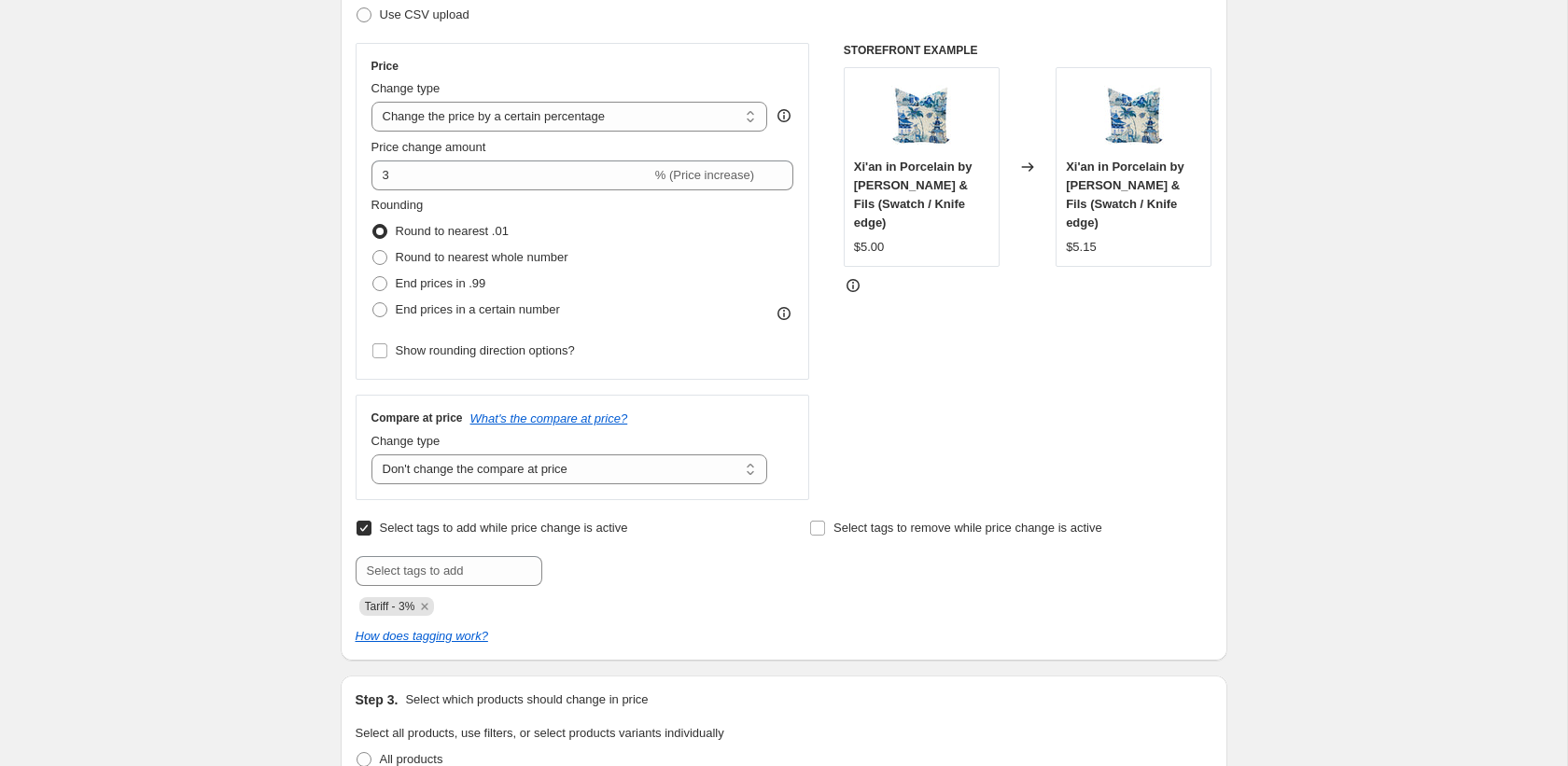
scroll to position [268, 0]
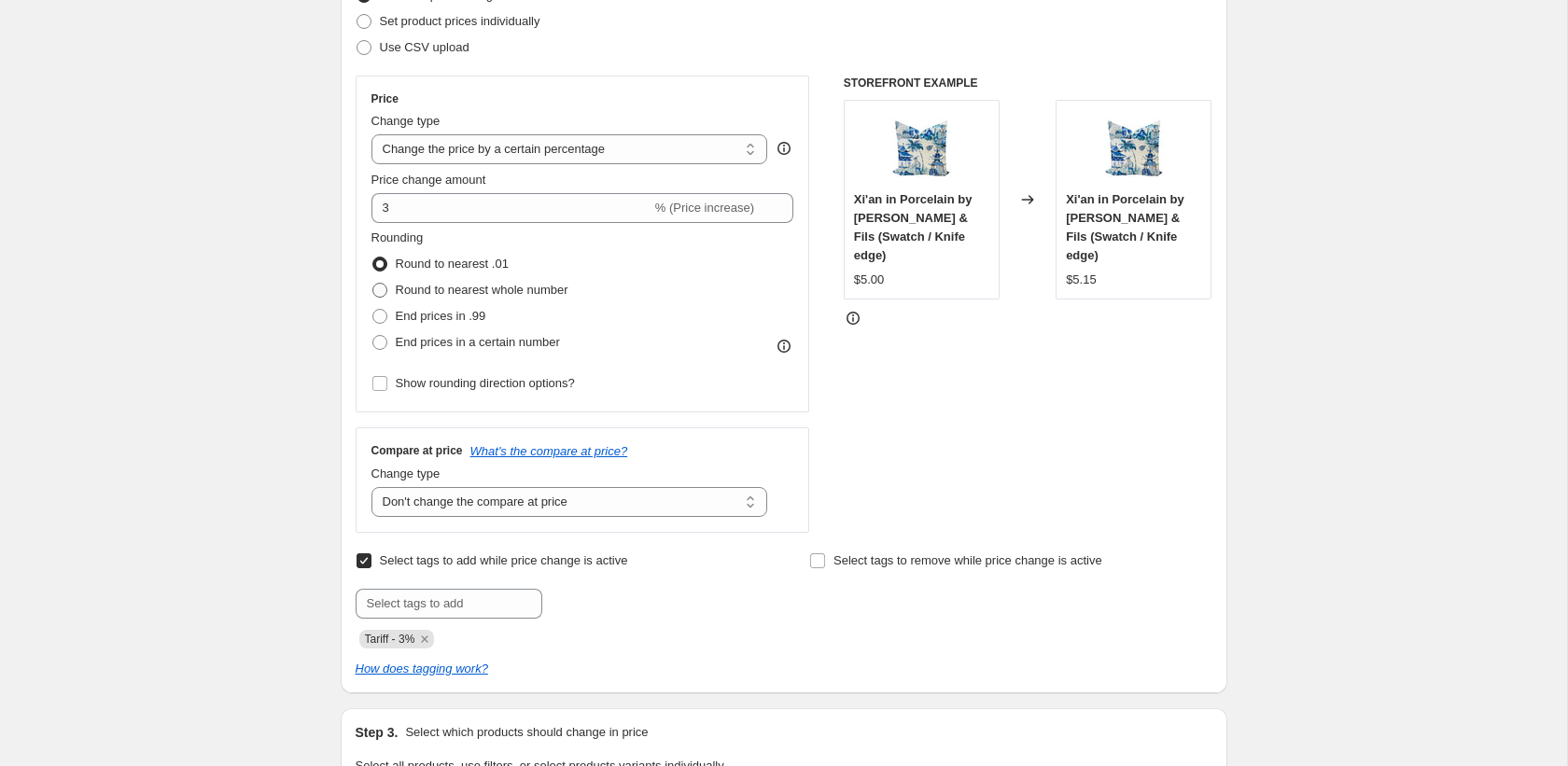
click at [428, 291] on span "Round to nearest whole number" at bounding box center [483, 289] width 173 height 14
click at [373, 284] on input "Round to nearest whole number" at bounding box center [372, 283] width 1 height 1
radio input "true"
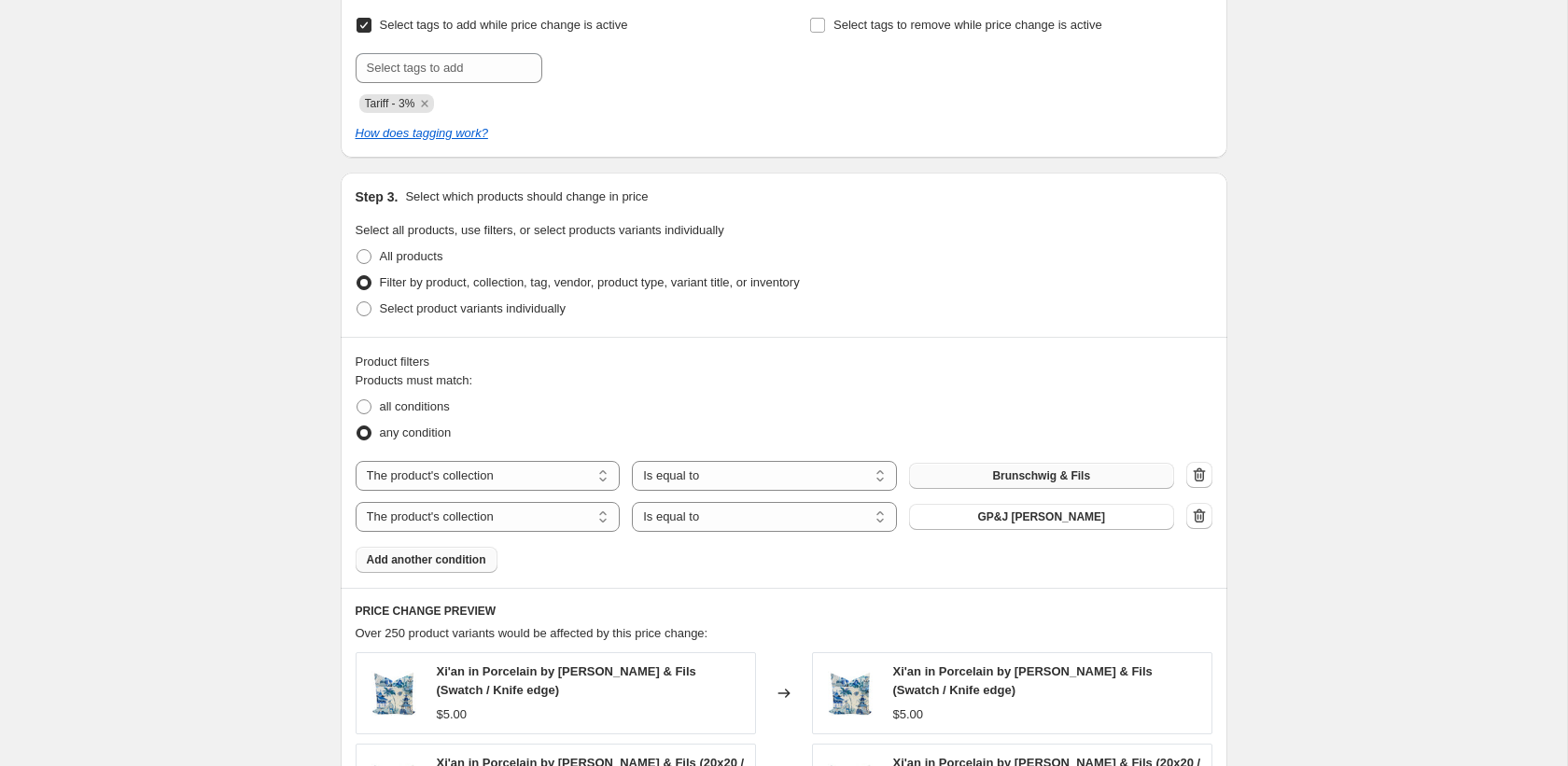
scroll to position [798, 0]
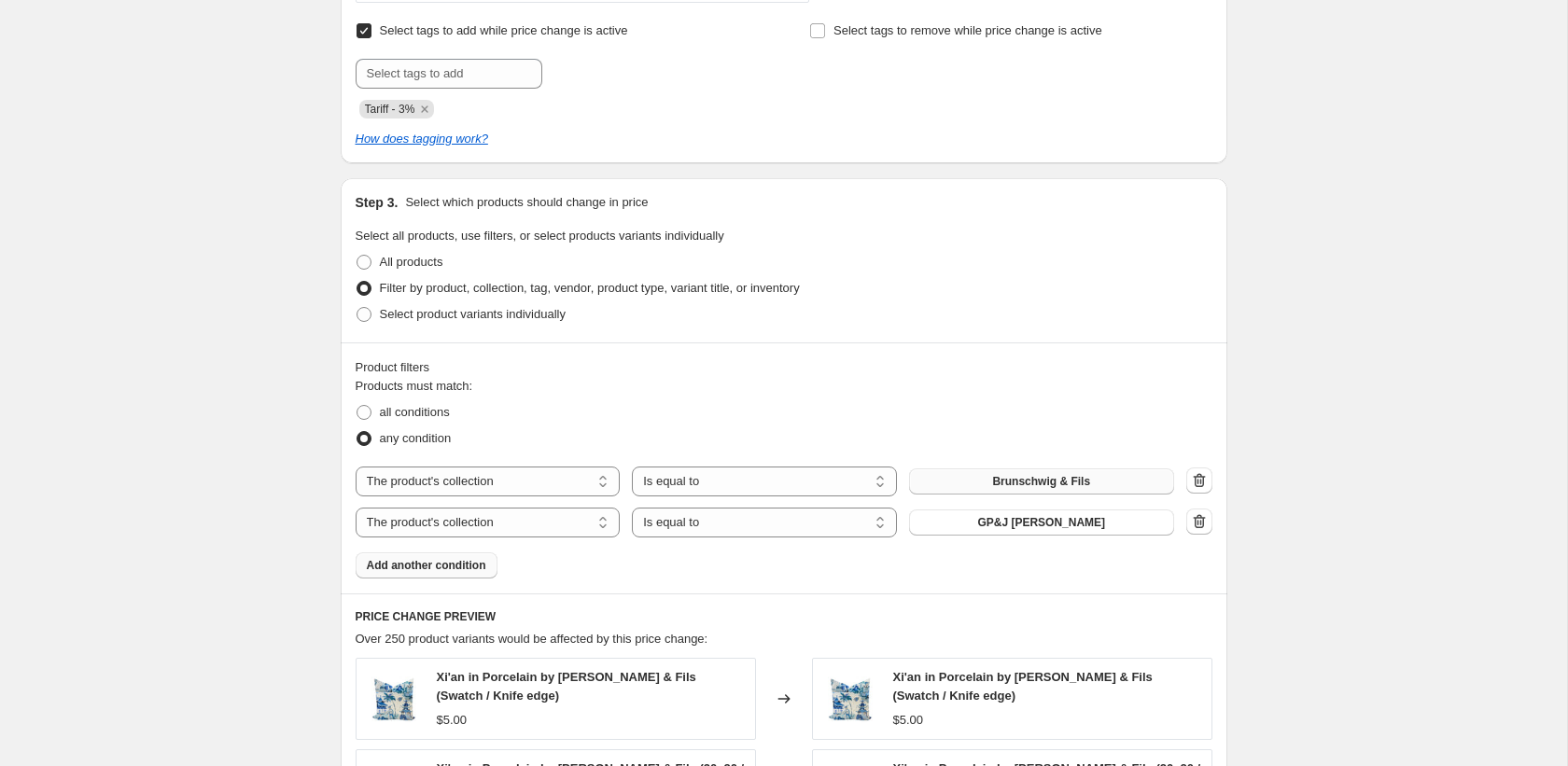
click at [247, 263] on div "Create new price [MEDICAL_DATA]. This page is ready Create new price [MEDICAL_D…" at bounding box center [784, 328] width 1567 height 2251
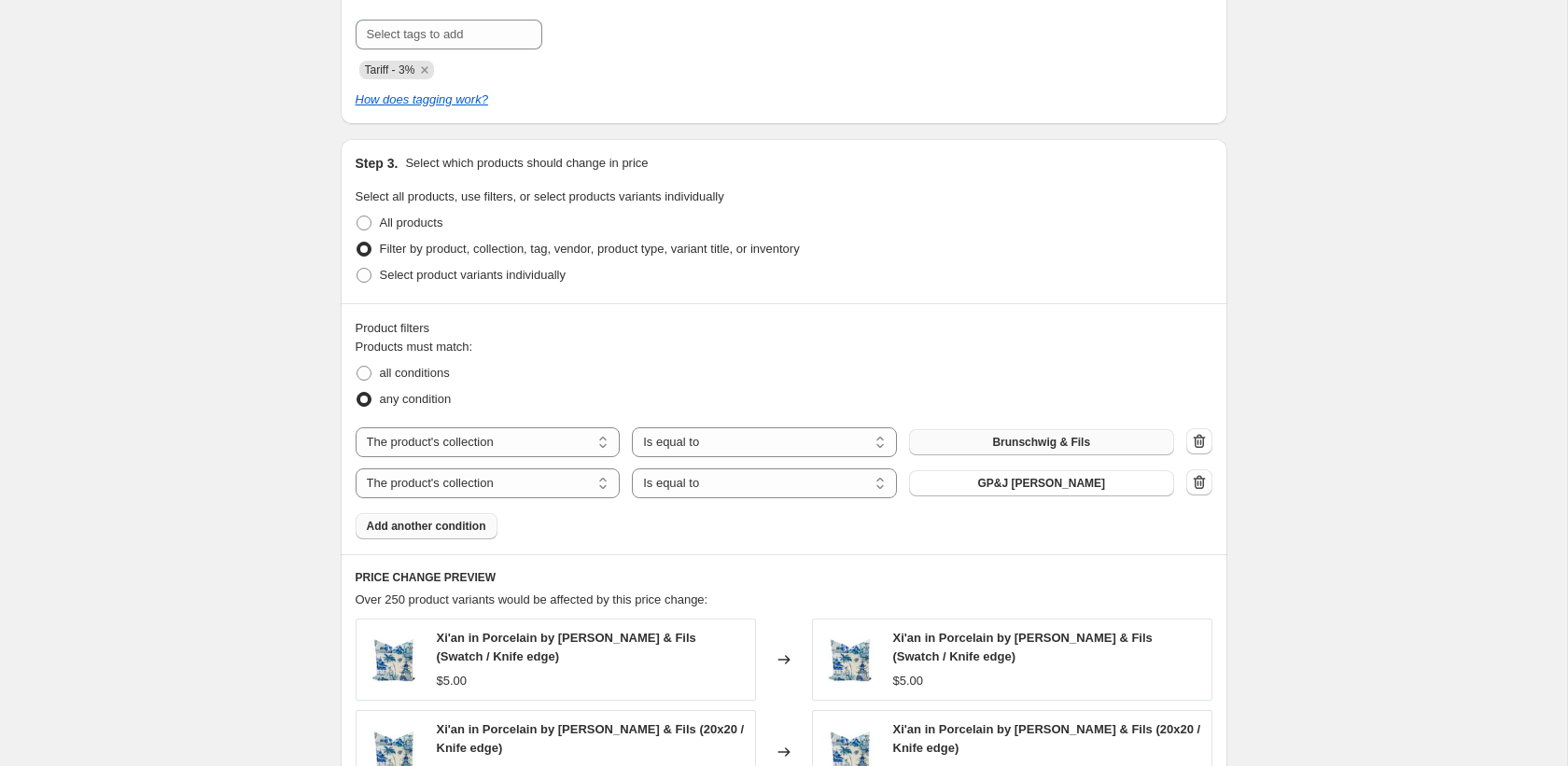
click at [457, 522] on span "Add another condition" at bounding box center [427, 527] width 119 height 15
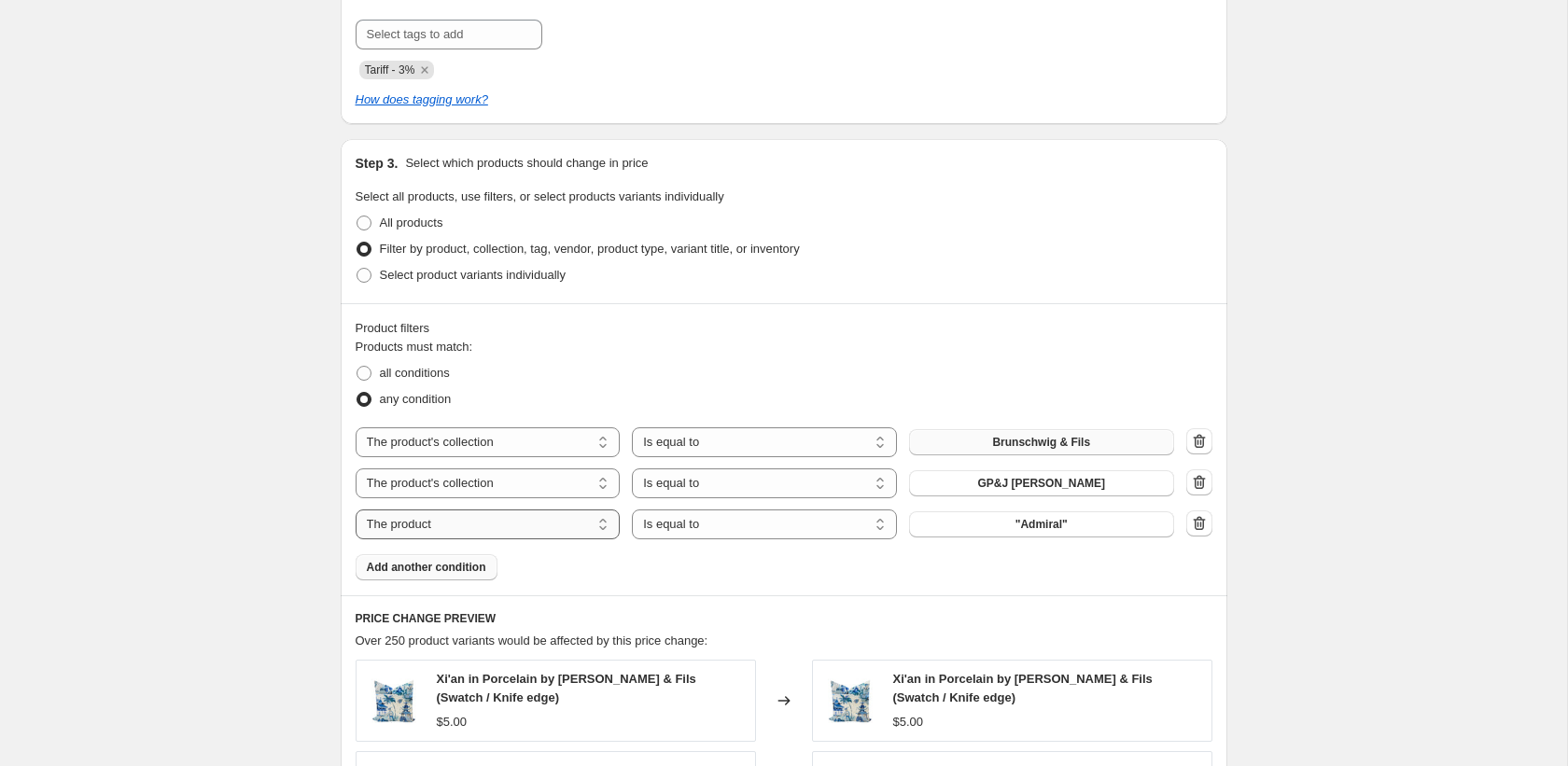
click at [505, 525] on select "The product The product's collection The product's tag The product's vendor The…" at bounding box center [488, 524] width 265 height 30
select select "collection"
click at [1049, 529] on span "2024 pricing update" at bounding box center [1041, 525] width 106 height 15
click at [424, 572] on span "Add another condition" at bounding box center [427, 568] width 119 height 15
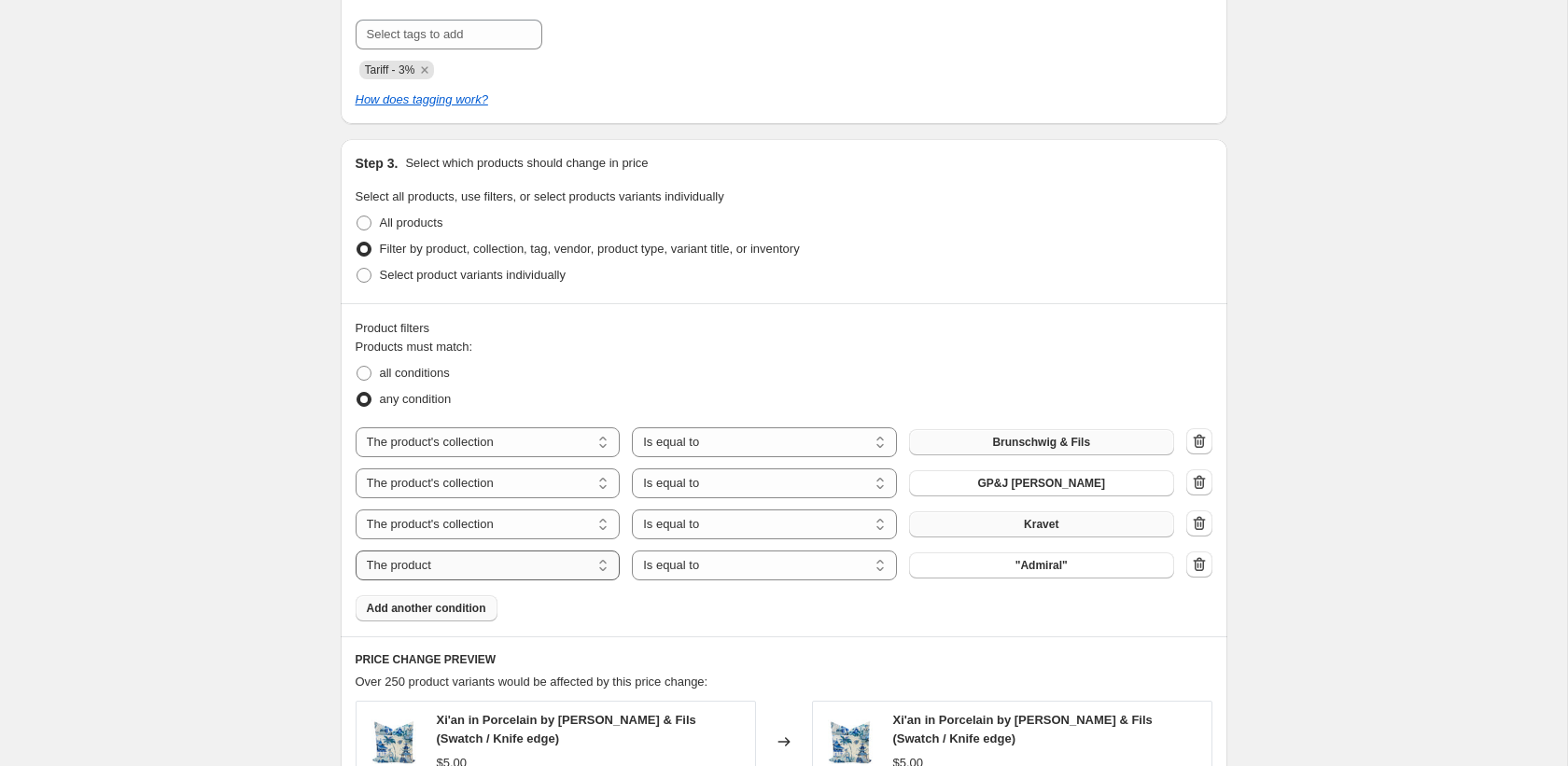
click at [494, 563] on select "The product The product's collection The product's tag The product's vendor The…" at bounding box center [488, 565] width 265 height 30
select select "collection"
click at [951, 583] on div "Products must match: all conditions any condition The product The product's col…" at bounding box center [784, 480] width 857 height 284
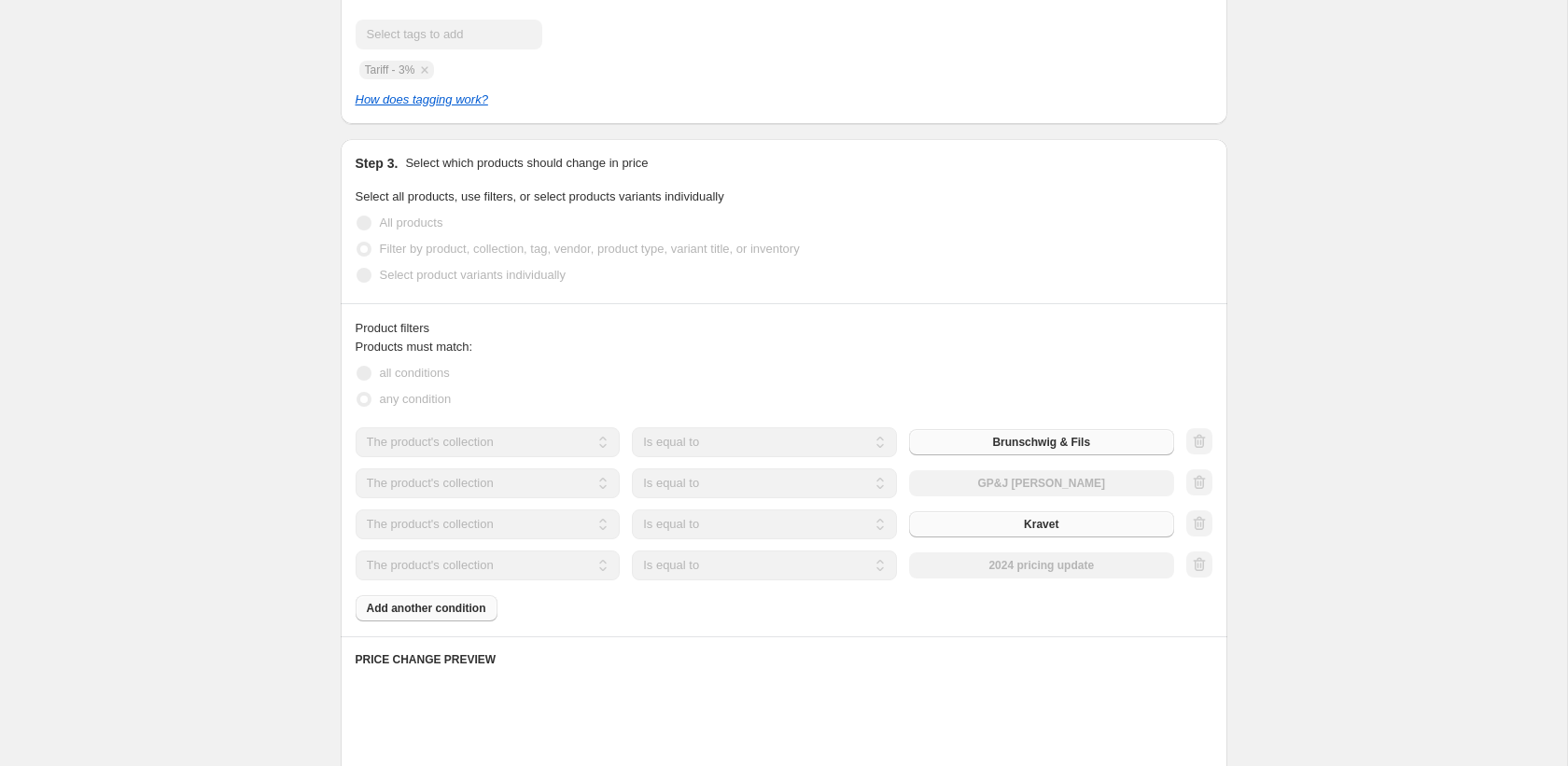
click at [962, 573] on div "The product The product's collection The product's tag The product's vendor The…" at bounding box center [765, 565] width 819 height 30
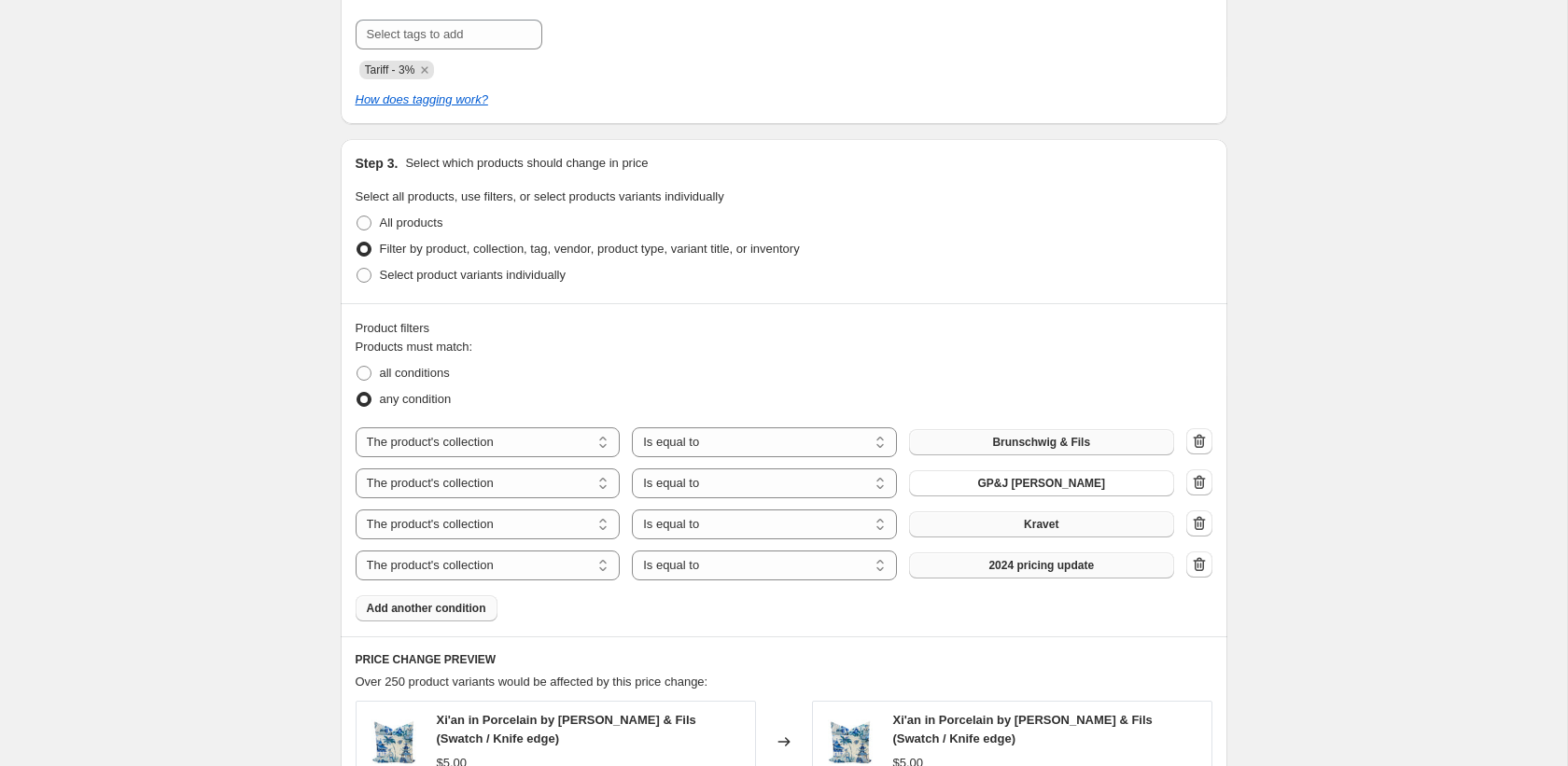
click at [972, 567] on button "2024 pricing update" at bounding box center [1042, 565] width 265 height 26
click at [472, 602] on span "Add another condition" at bounding box center [427, 608] width 119 height 15
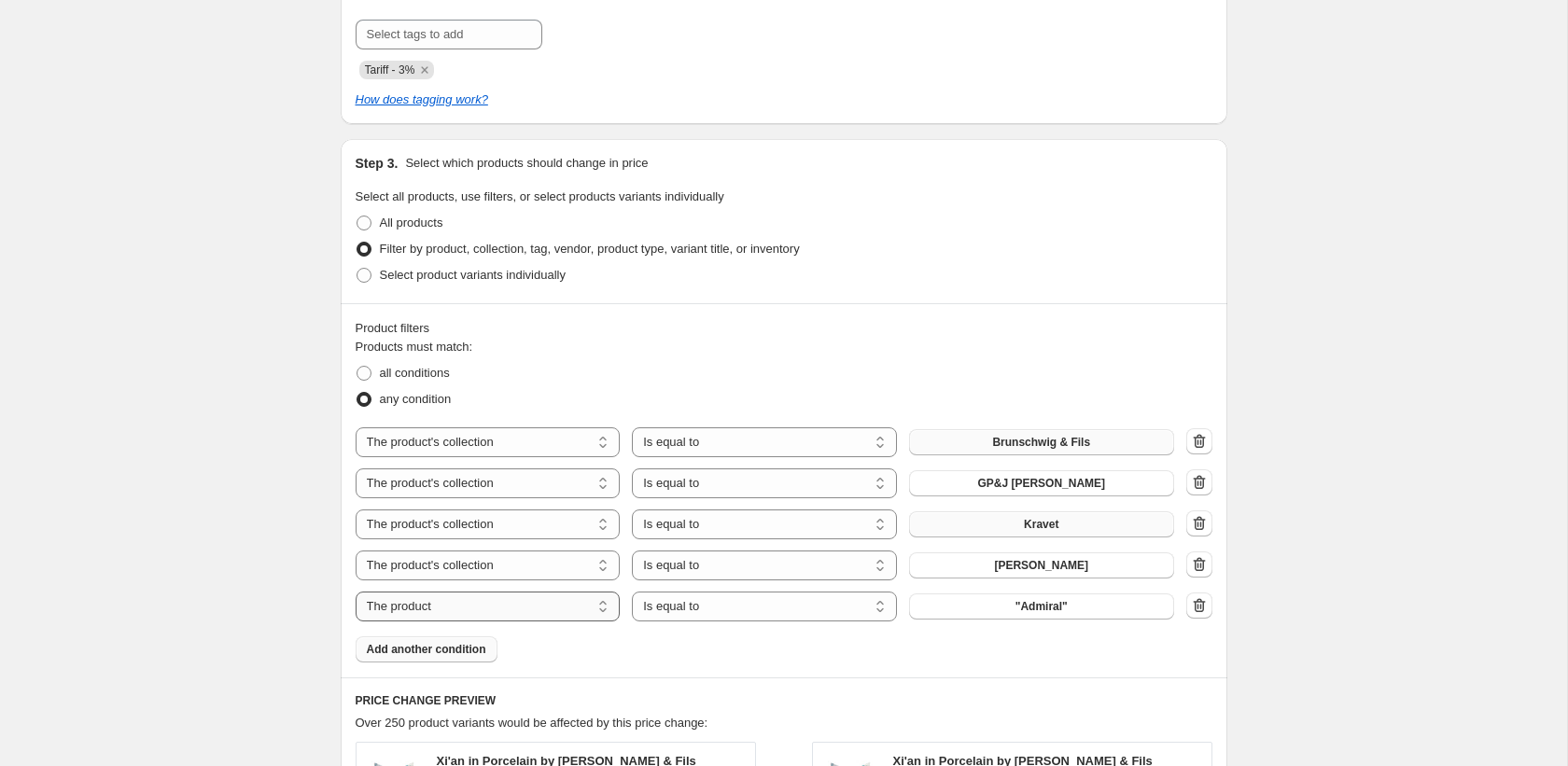
click at [472, 602] on select "The product The product's collection The product's tag The product's vendor The…" at bounding box center [488, 606] width 265 height 30
click at [458, 608] on select "The product The product's collection The product's tag The product's vendor The…" at bounding box center [488, 606] width 265 height 30
click at [356, 592] on select "The product The product's collection The product's tag The product's vendor The…" at bounding box center [488, 606] width 265 height 30
click at [453, 596] on select "The product The product's collection The product's tag The product's vendor The…" at bounding box center [488, 606] width 265 height 30
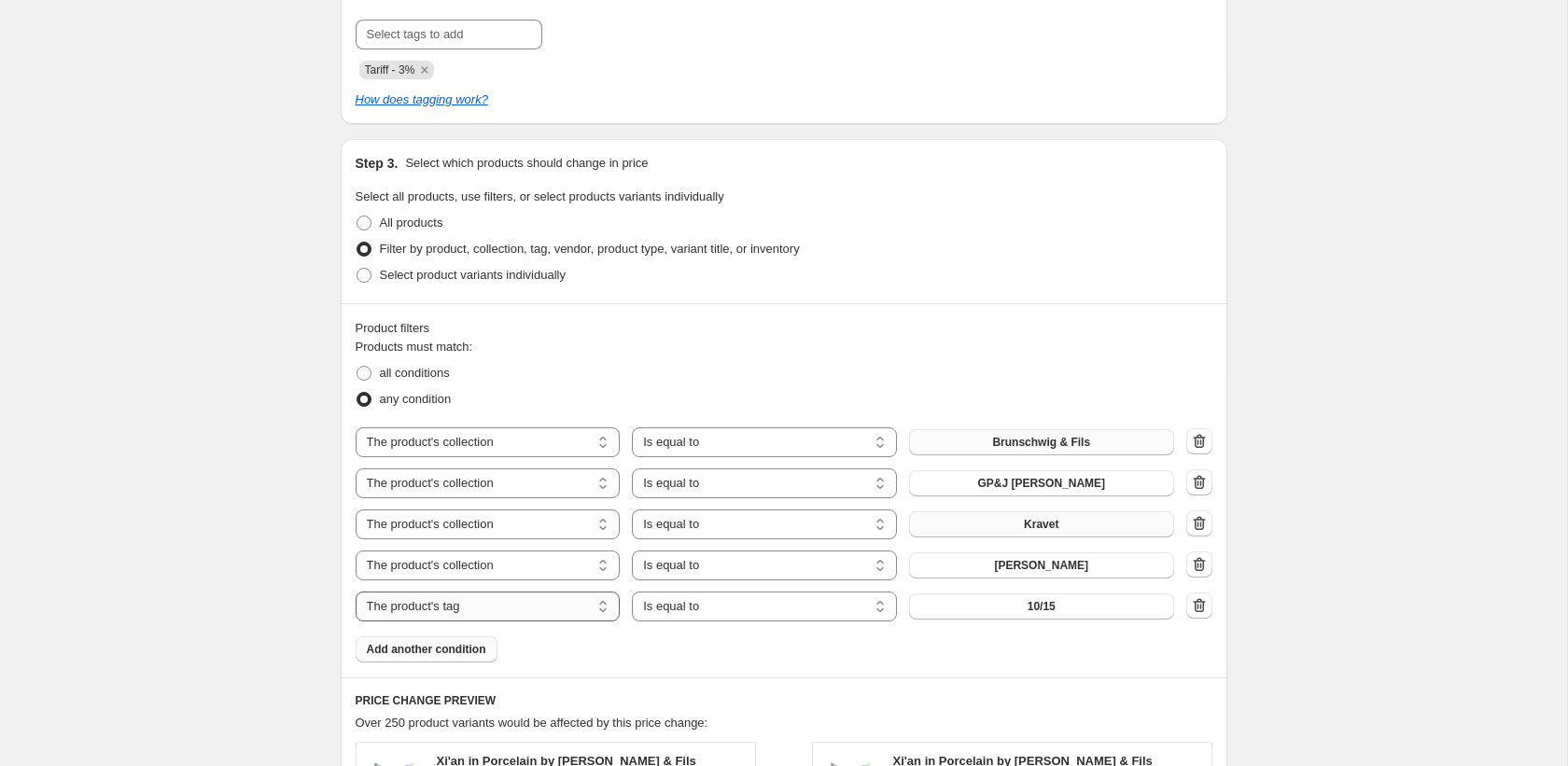
select select "collection"
click at [1002, 605] on span "2024 pricing update" at bounding box center [1041, 606] width 106 height 15
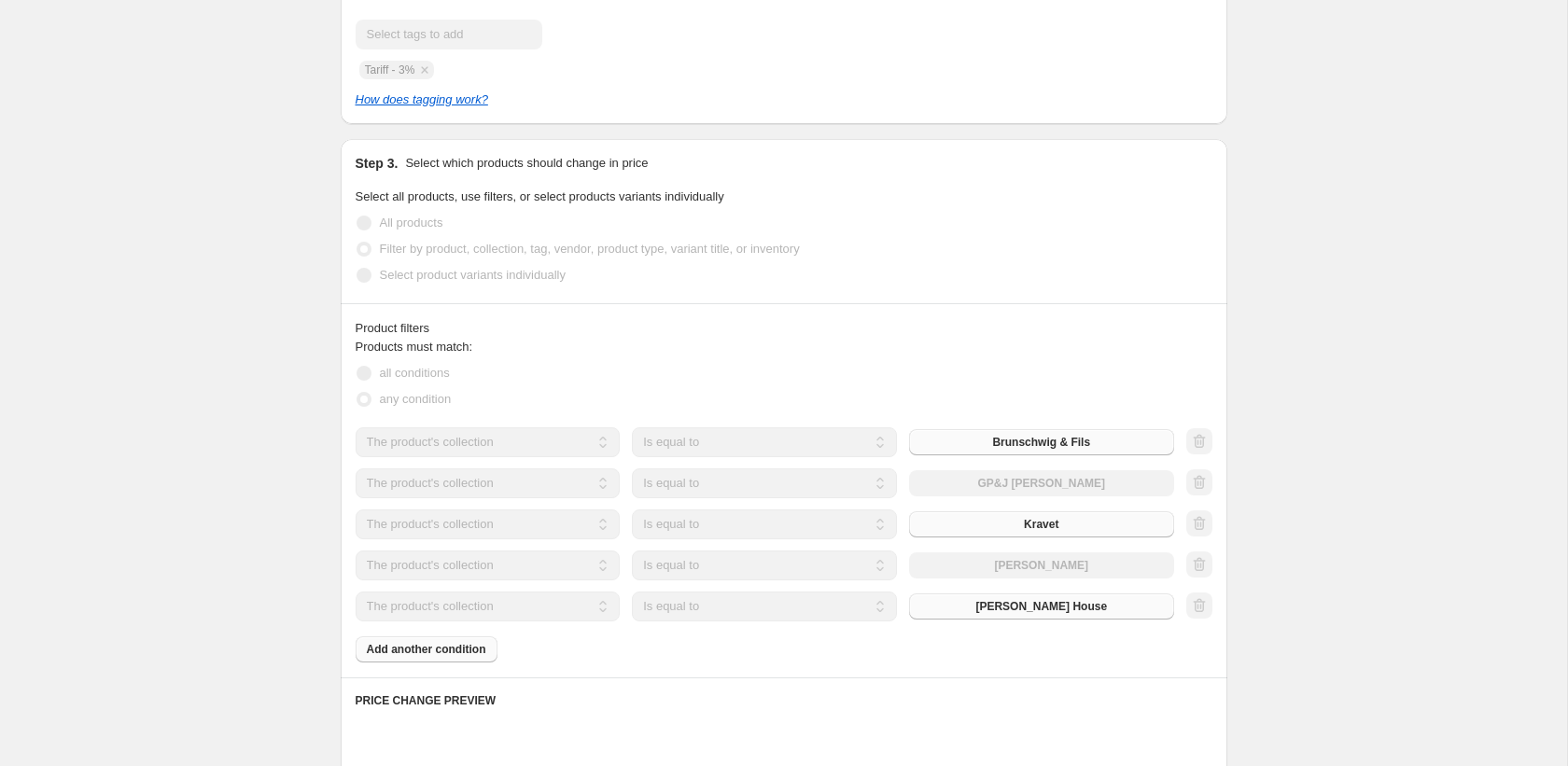
click at [412, 649] on div "Products must match: all conditions any condition The product The product's col…" at bounding box center [784, 501] width 857 height 325
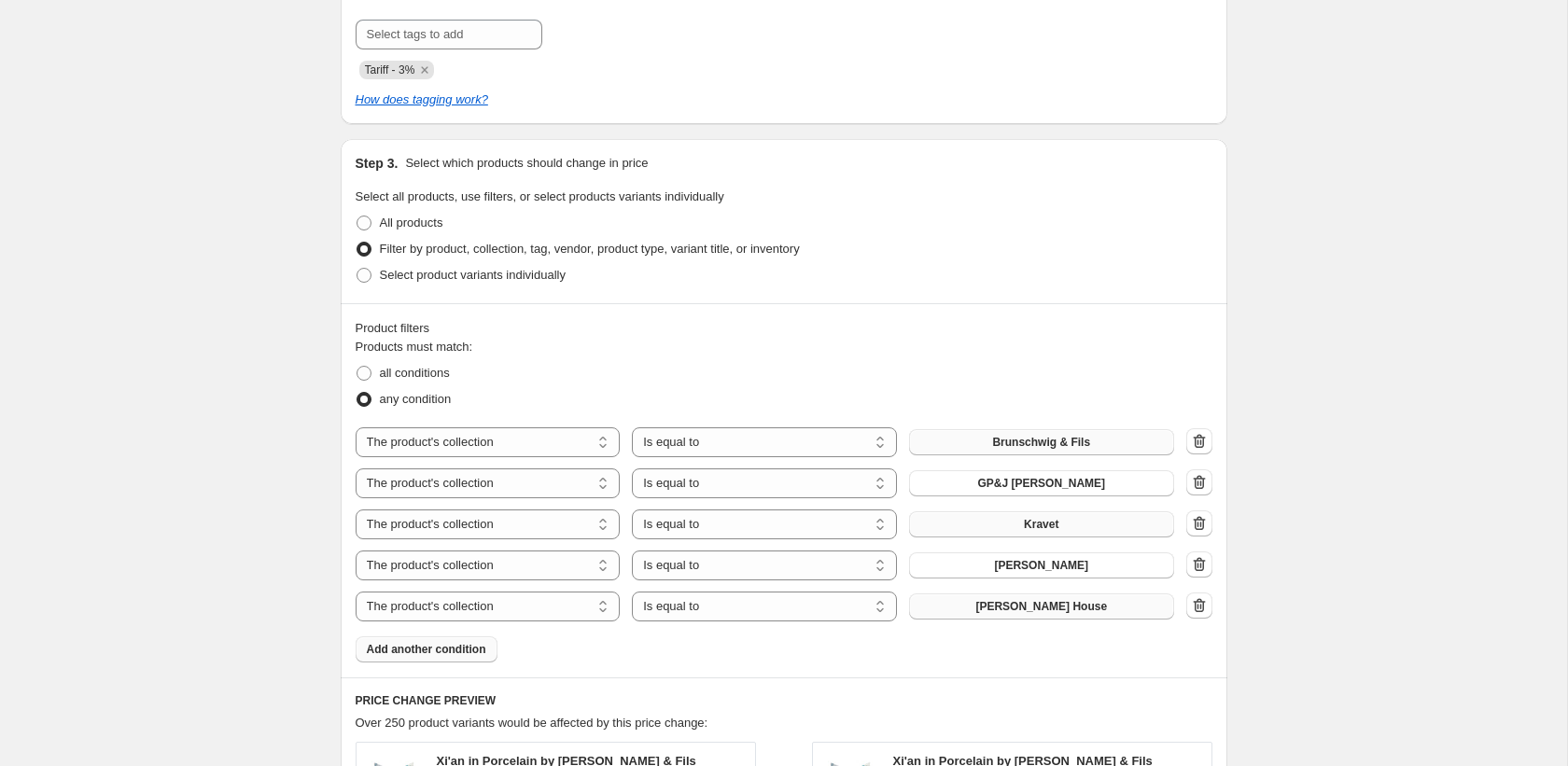
drag, startPoint x: 409, startPoint y: 649, endPoint x: 258, endPoint y: 596, distance: 160.0
click at [386, 642] on button "Add another condition" at bounding box center [427, 649] width 142 height 26
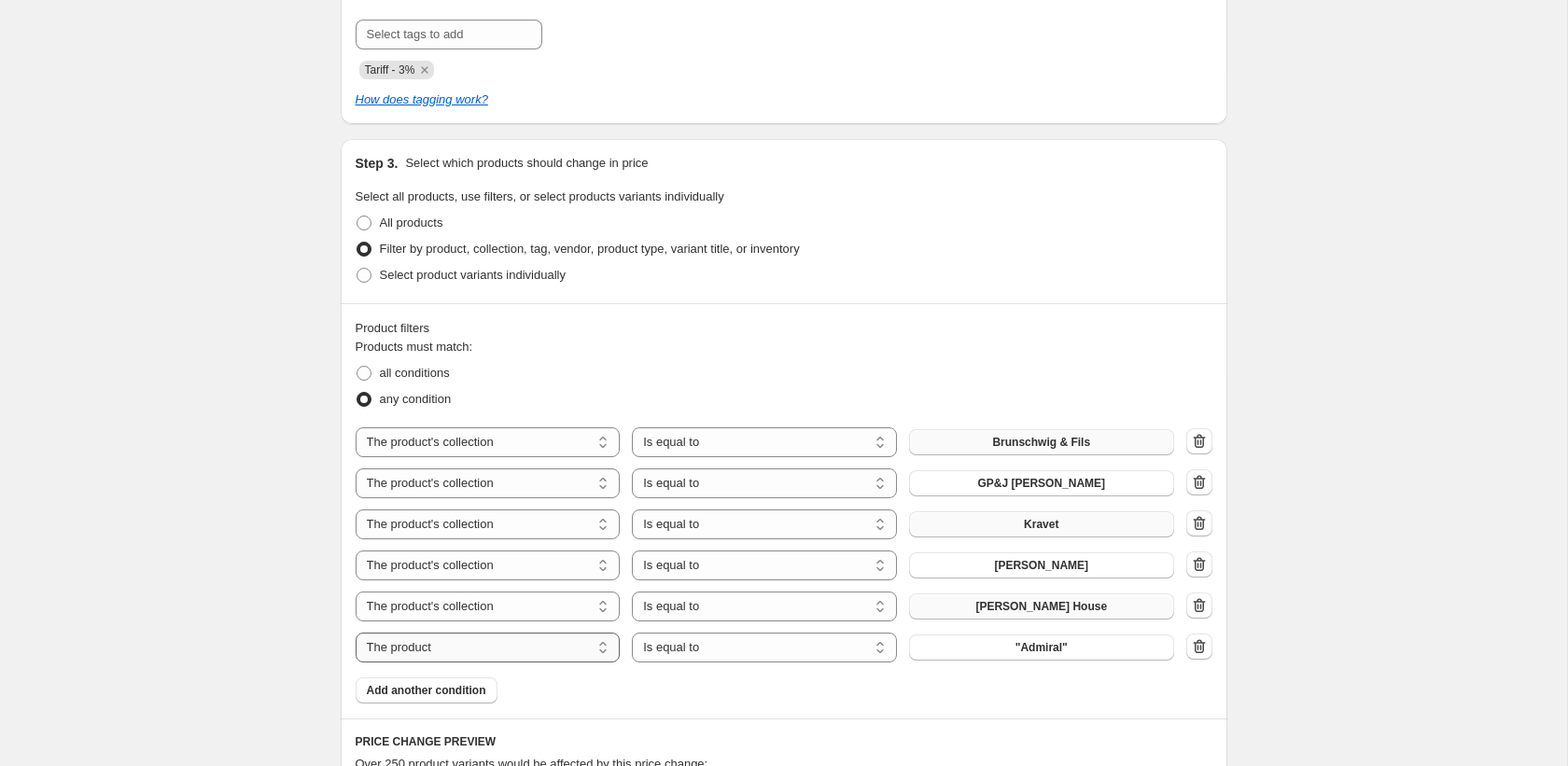
click at [473, 652] on select "The product The product's collection The product's tag The product's vendor The…" at bounding box center [488, 647] width 265 height 30
select select "collection"
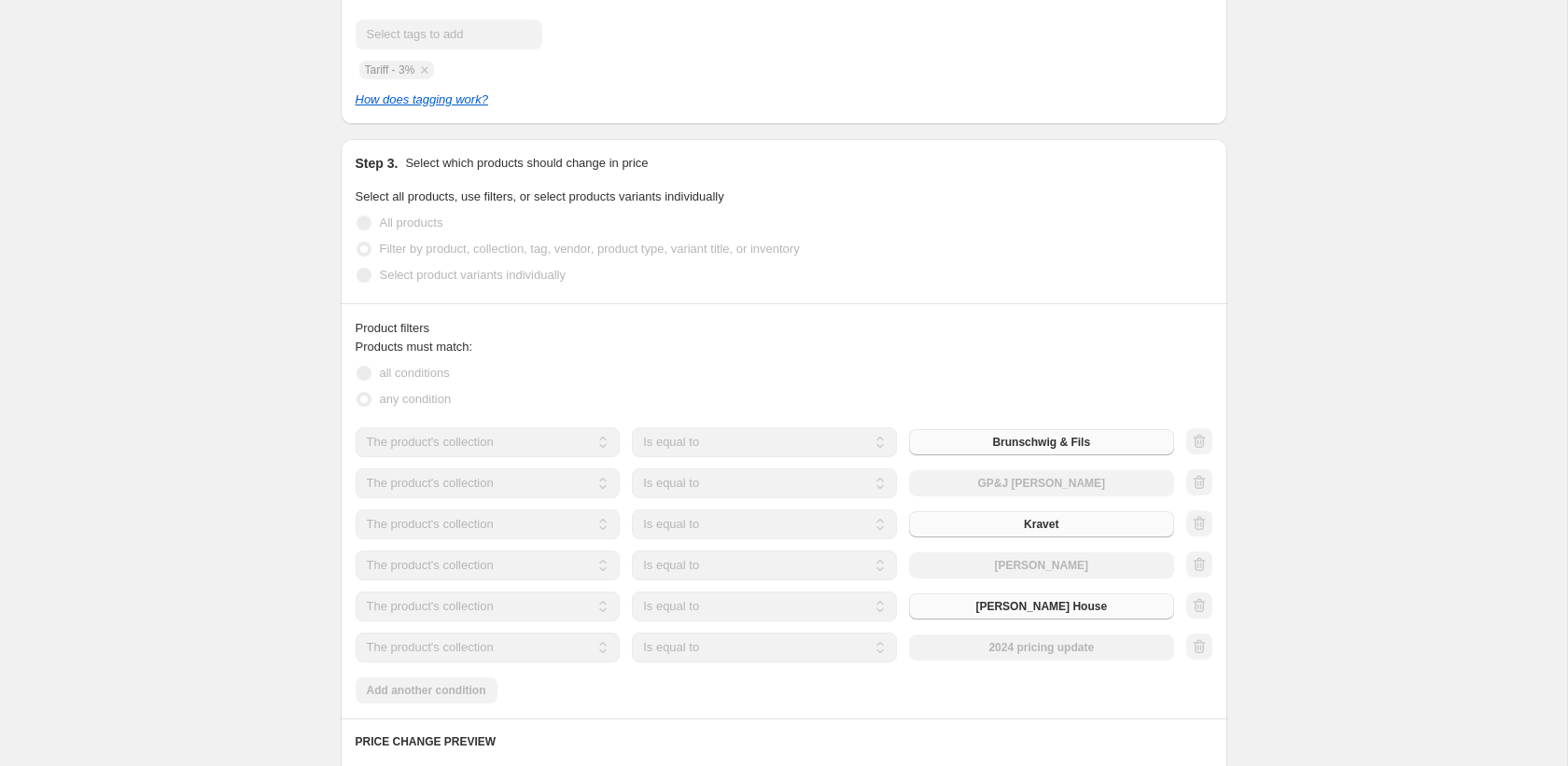
click at [956, 640] on div "The product The product's collection The product's tag The product's vendor The…" at bounding box center [765, 647] width 819 height 30
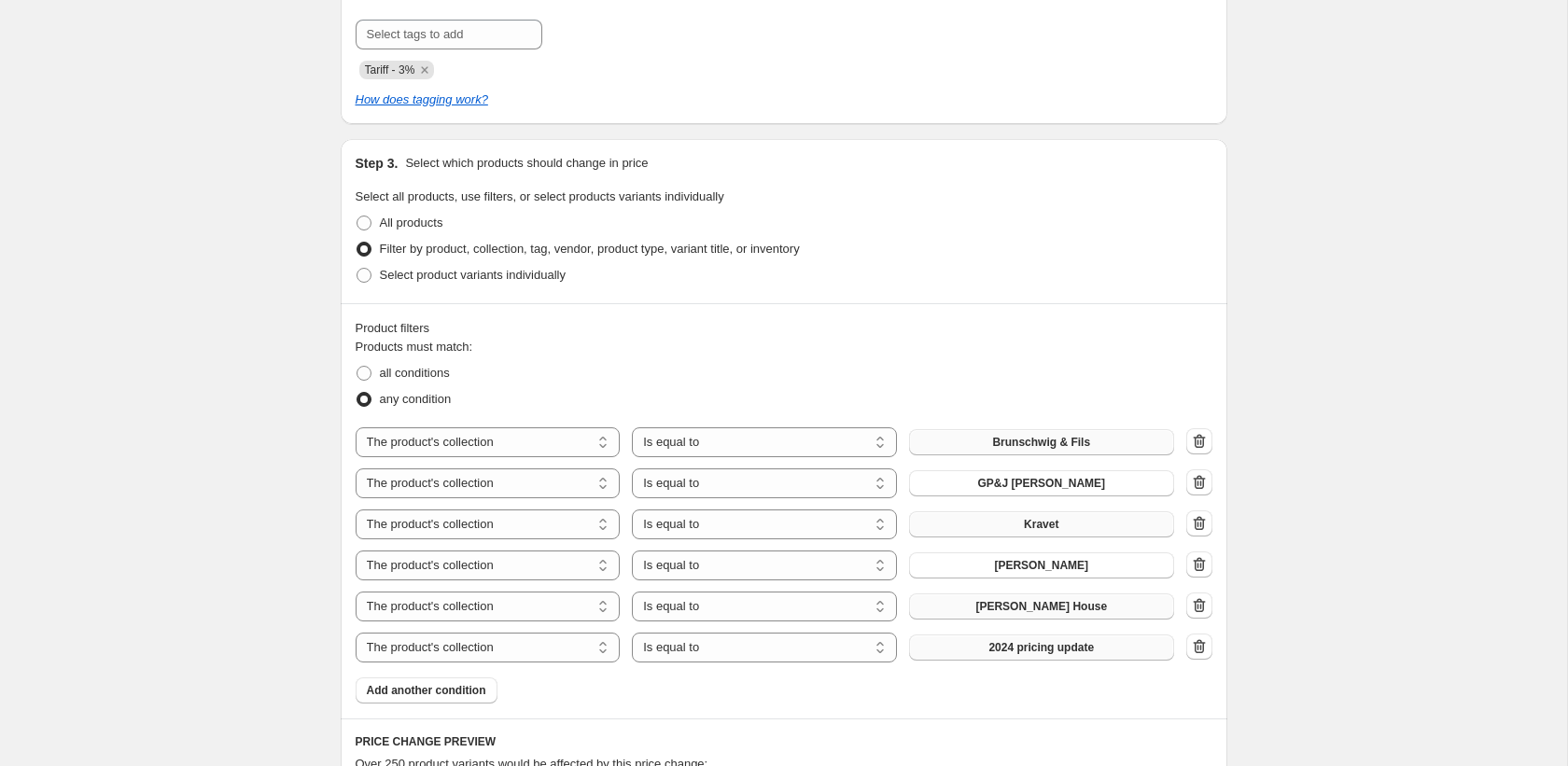
click at [979, 650] on button "2024 pricing update" at bounding box center [1042, 647] width 265 height 26
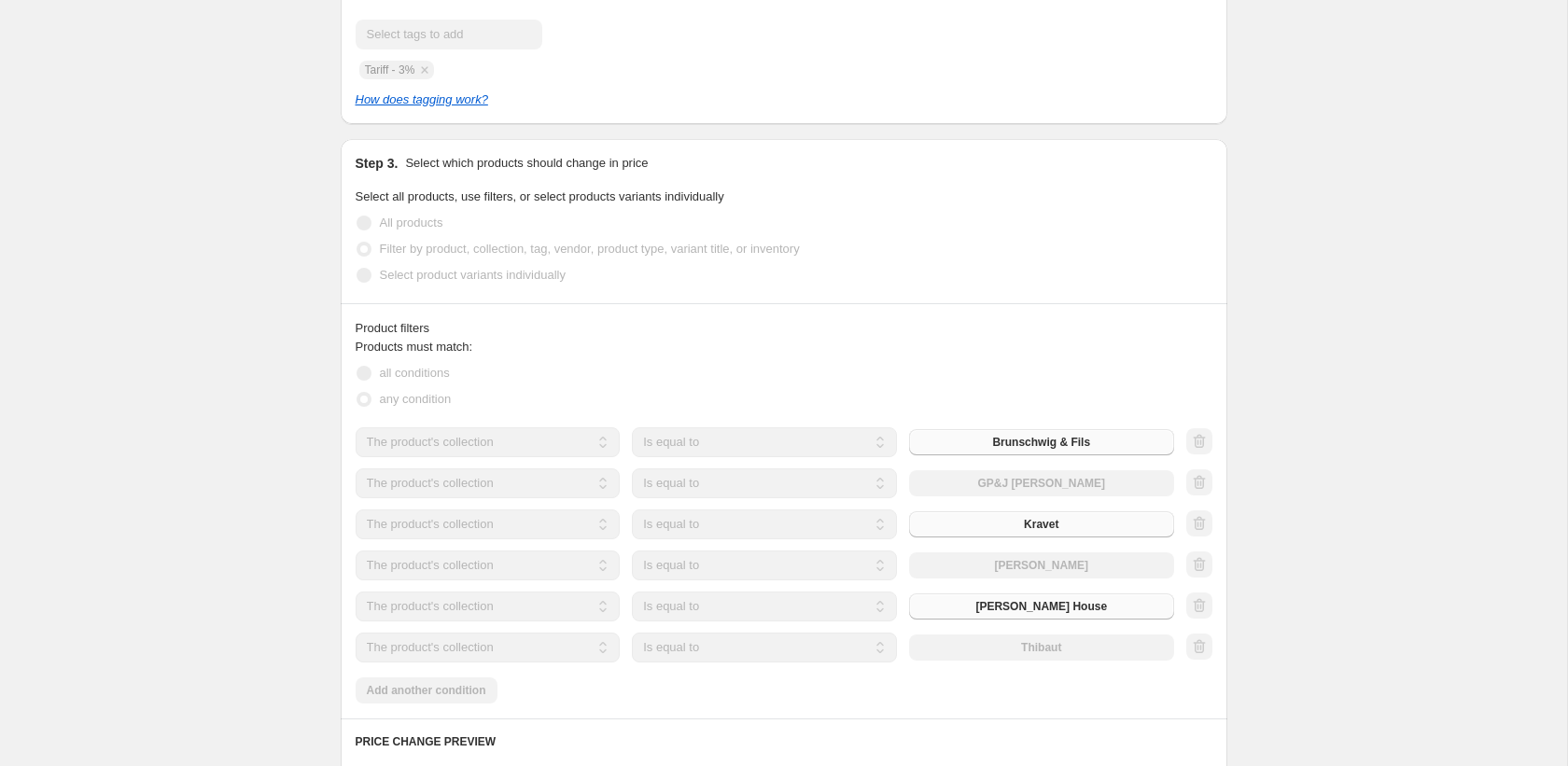
click at [456, 680] on div "Products must match: all conditions any condition The product The product's col…" at bounding box center [784, 521] width 857 height 366
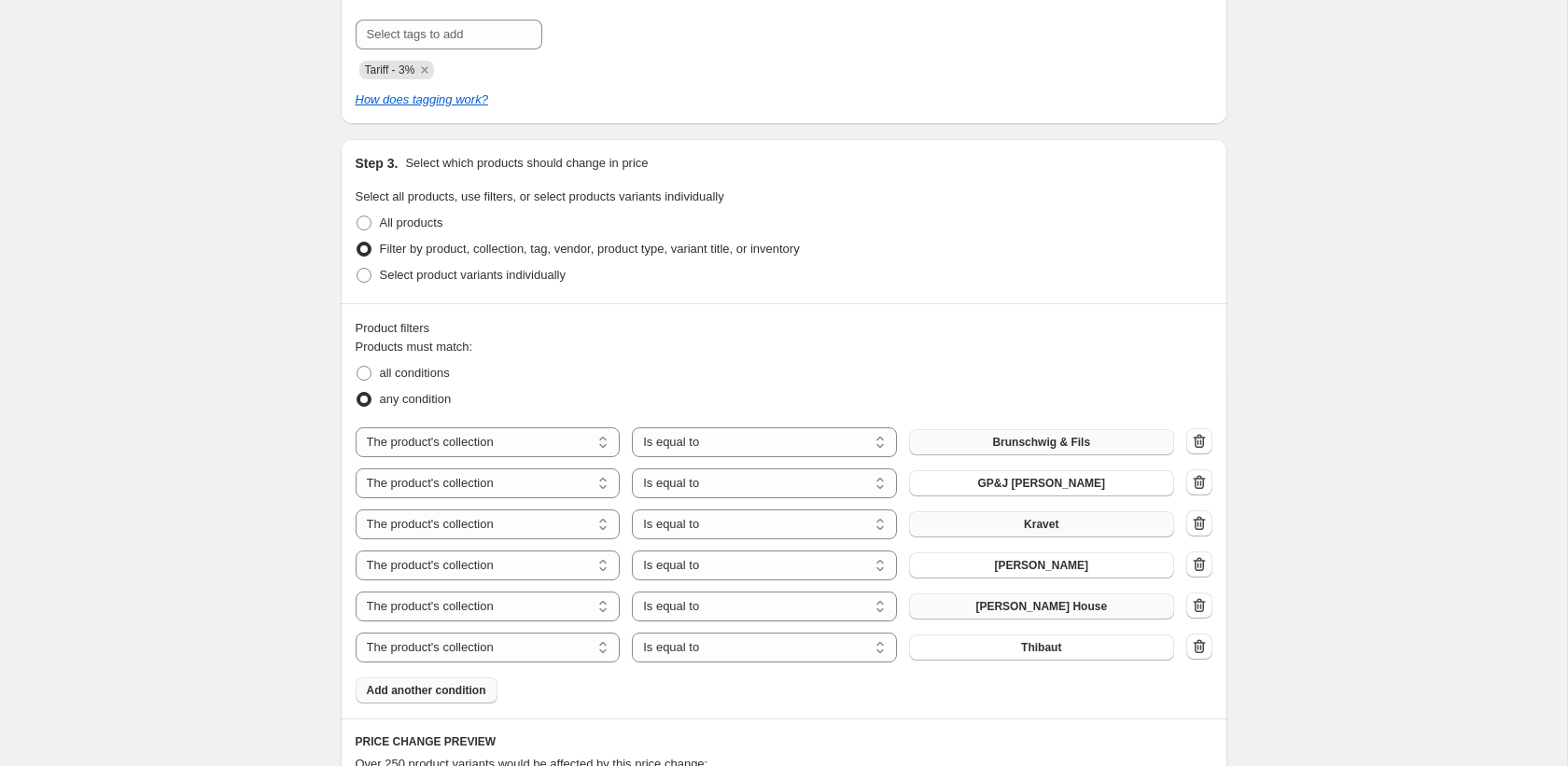
click at [471, 691] on span "Add another condition" at bounding box center [427, 691] width 119 height 15
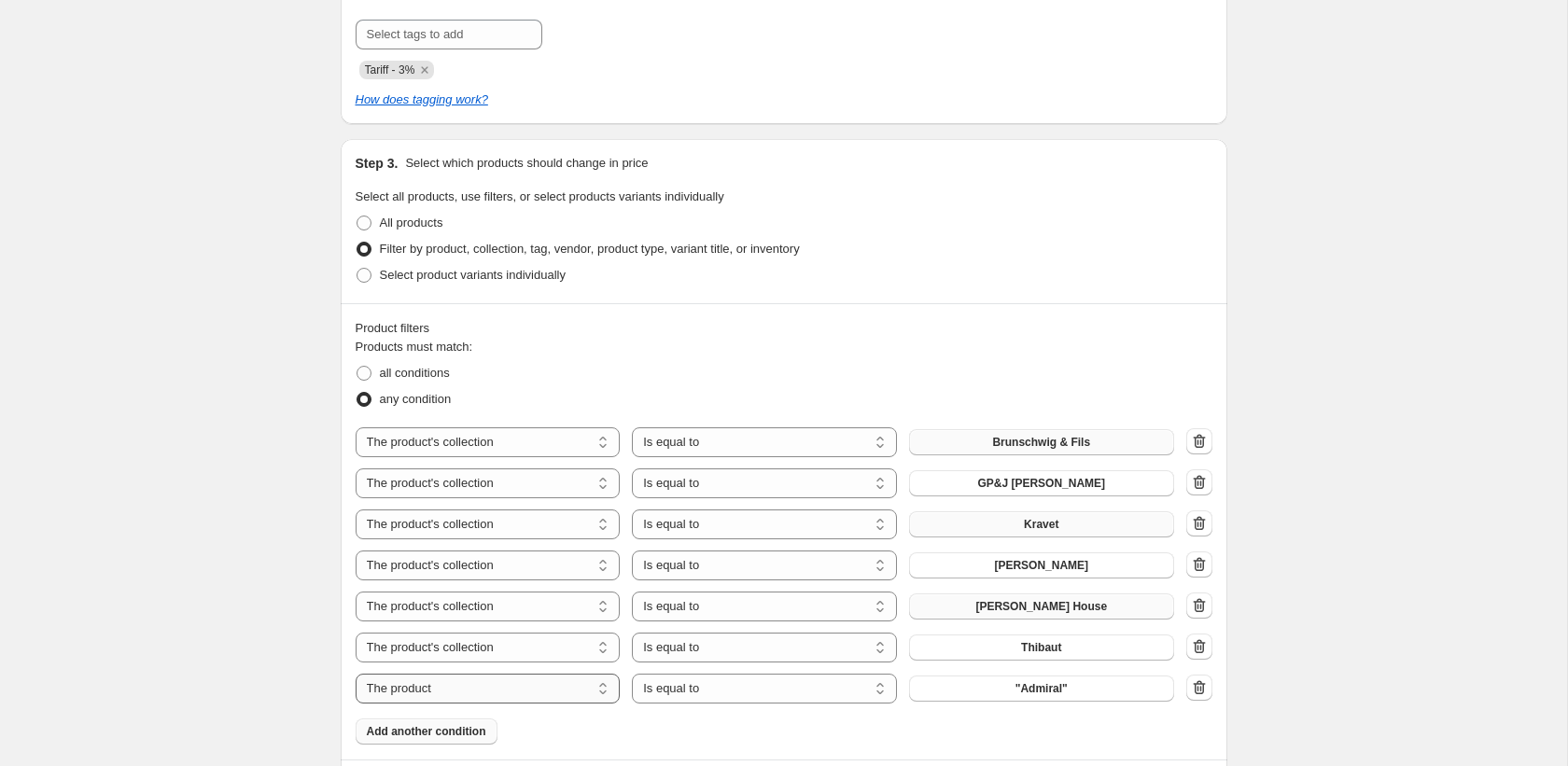
click at [435, 696] on select "The product The product's collection The product's tag The product's vendor The…" at bounding box center [488, 688] width 265 height 30
select select "collection"
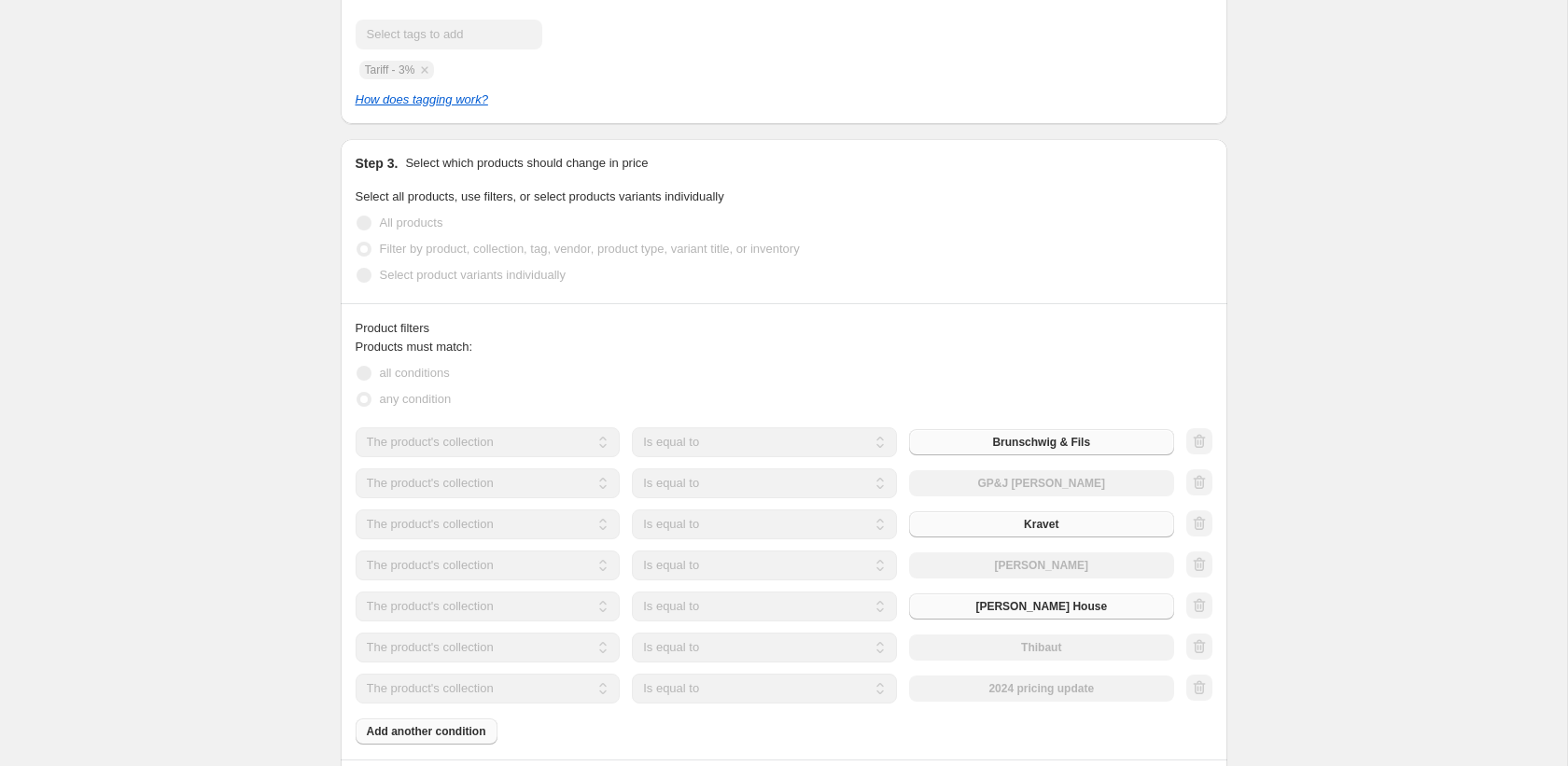
click at [1014, 710] on div "Products must match: all conditions any condition The product The product's col…" at bounding box center [784, 541] width 857 height 407
click at [1014, 687] on div "The product The product's collection The product's tag The product's vendor The…" at bounding box center [765, 688] width 819 height 30
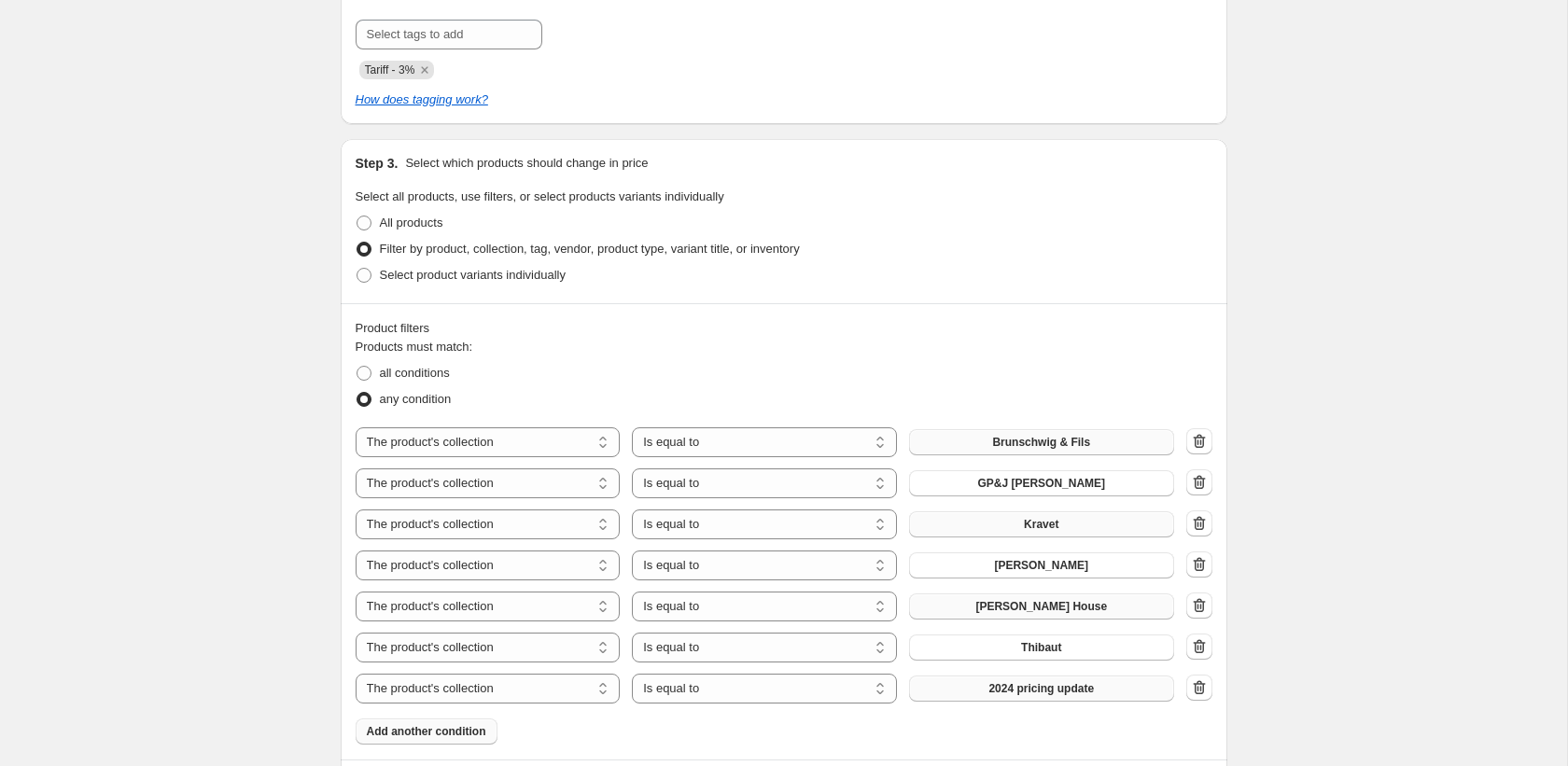
click at [1014, 691] on span "2024 pricing update" at bounding box center [1041, 689] width 106 height 15
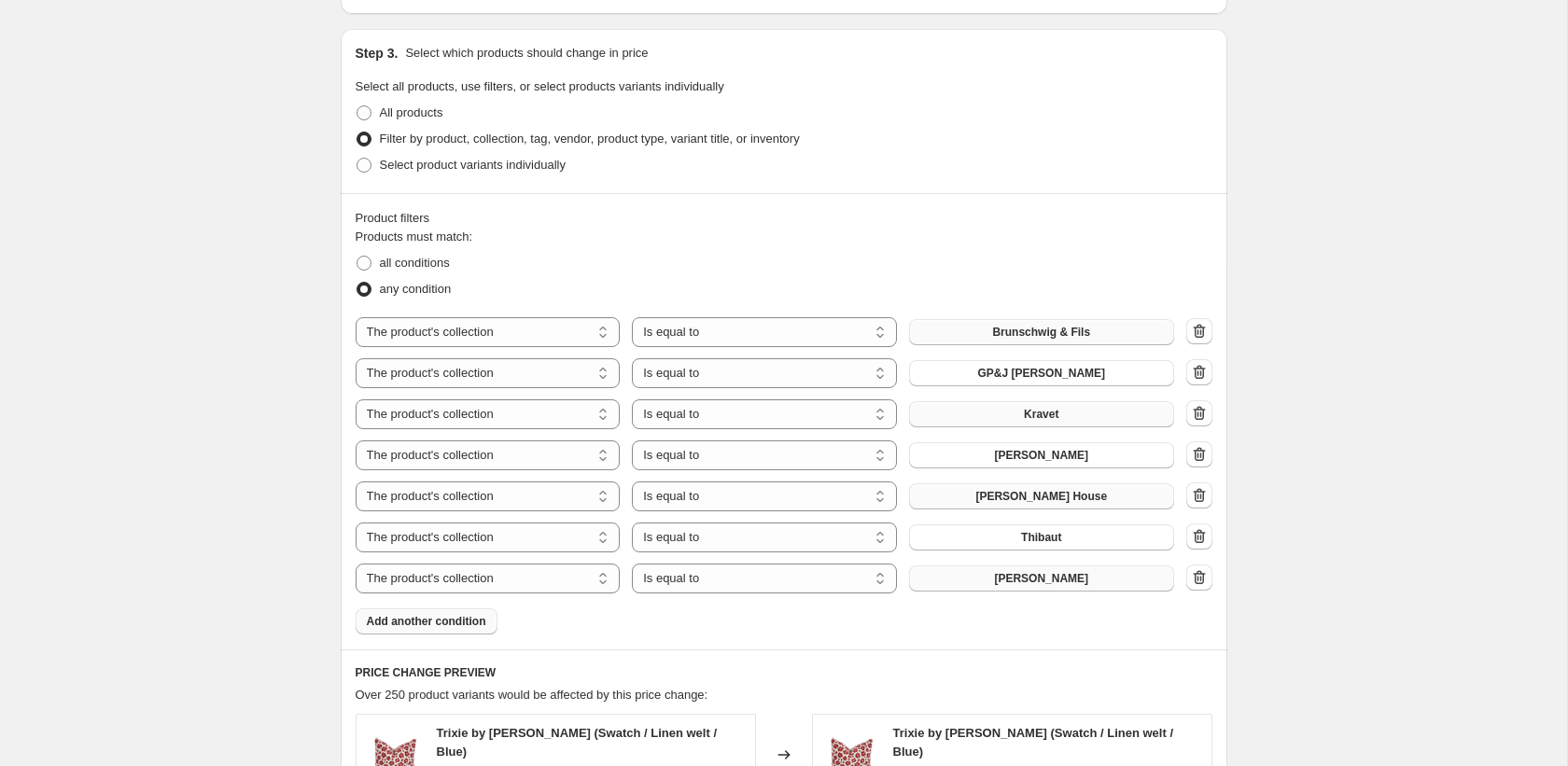
scroll to position [952, 0]
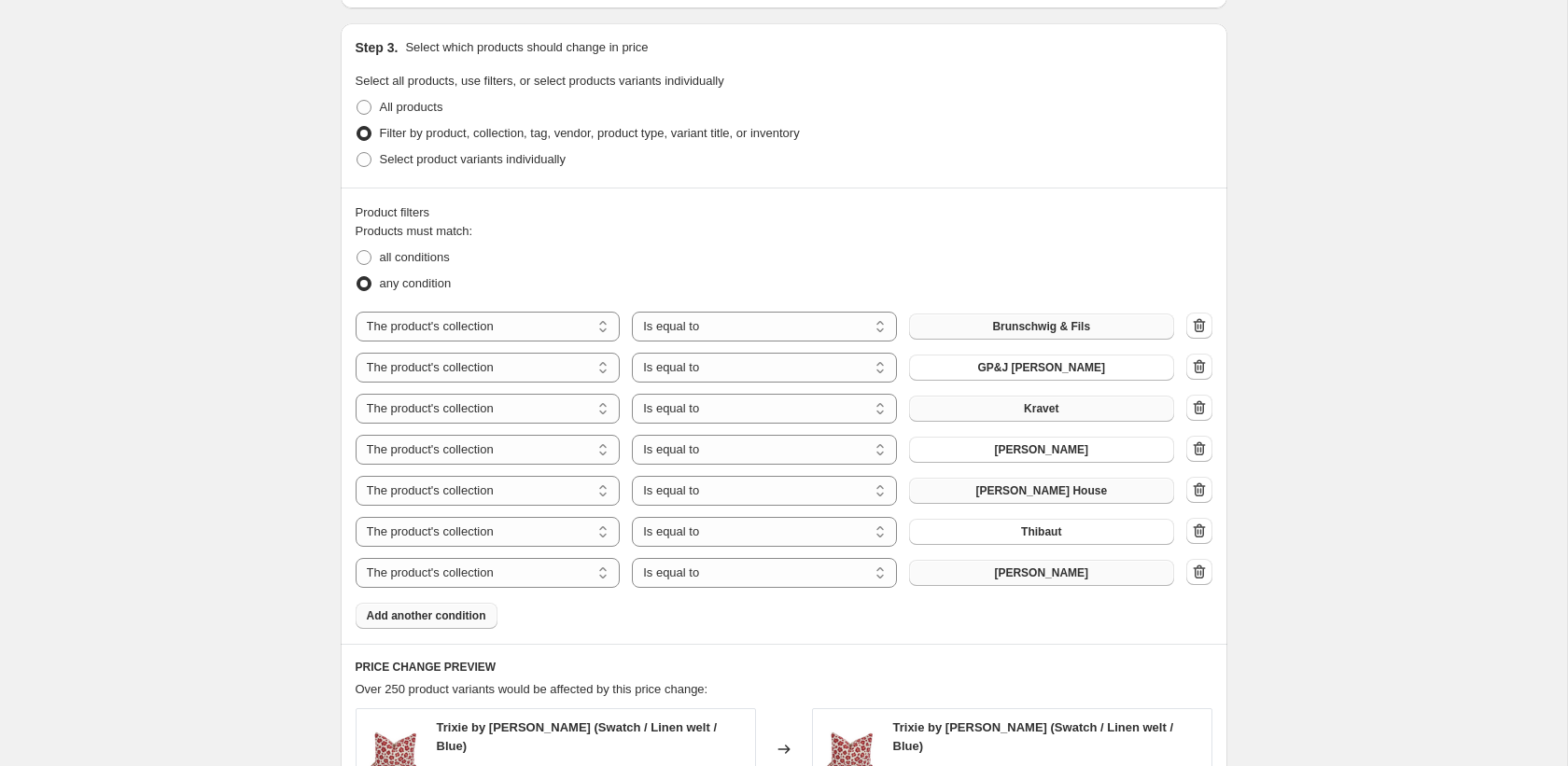
click at [445, 605] on button "Add another condition" at bounding box center [427, 615] width 142 height 26
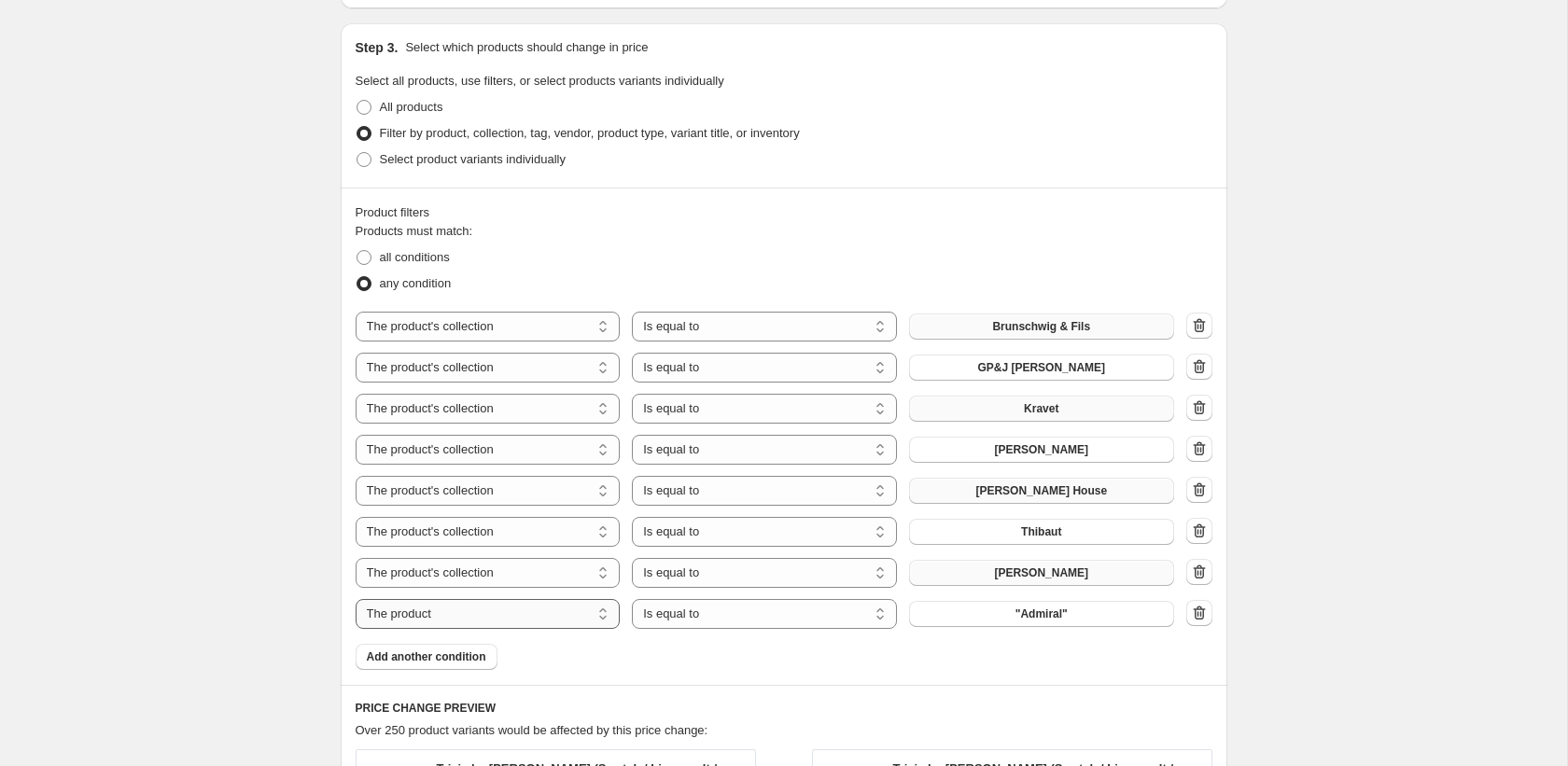
click at [536, 605] on select "The product The product's collection The product's tag The product's vendor The…" at bounding box center [488, 613] width 265 height 30
select select "collection"
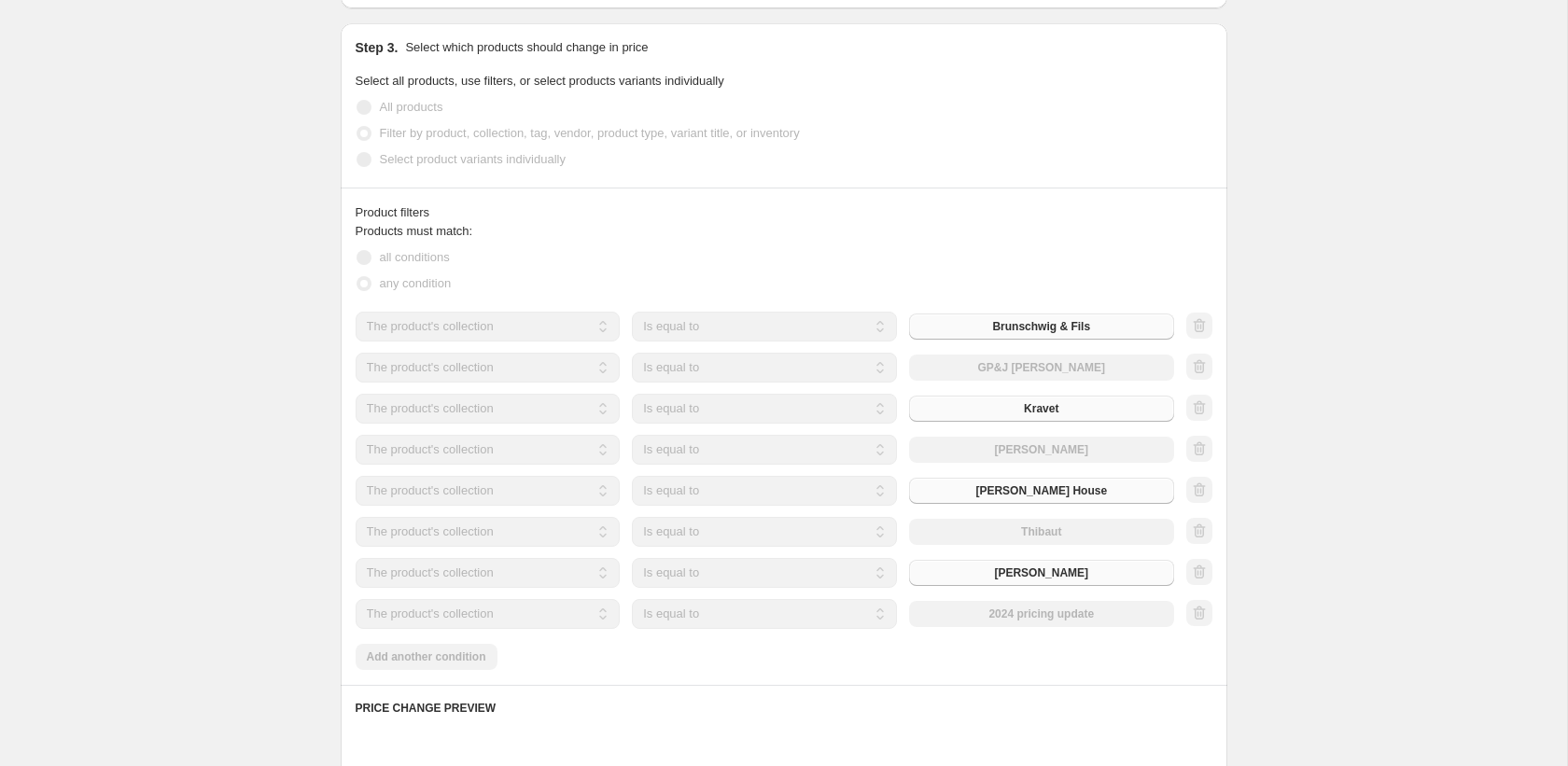
click at [1005, 616] on div "The product The product's collection The product's tag The product's vendor The…" at bounding box center [765, 613] width 819 height 30
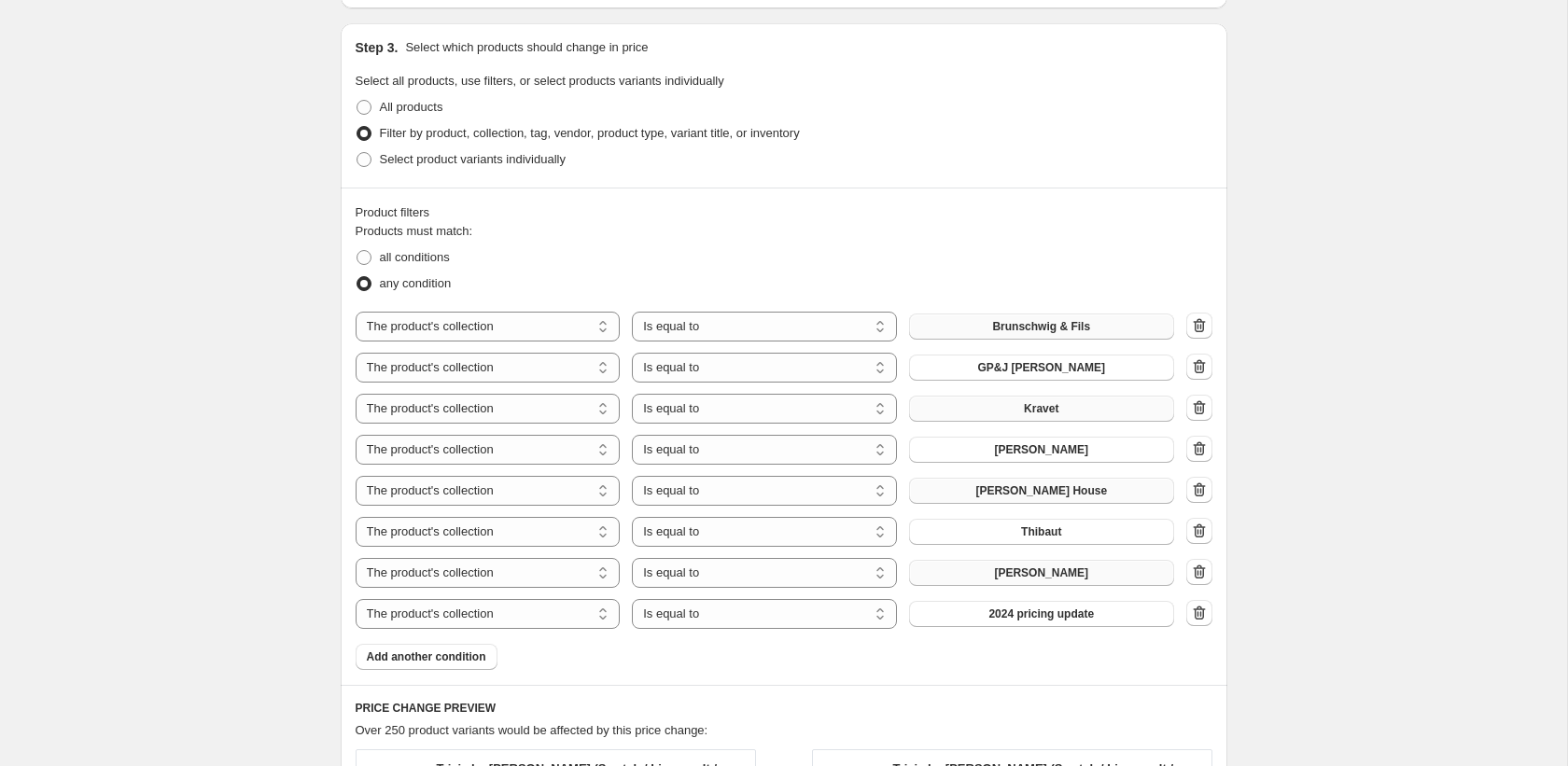
click at [1005, 616] on span "2024 pricing update" at bounding box center [1041, 614] width 106 height 15
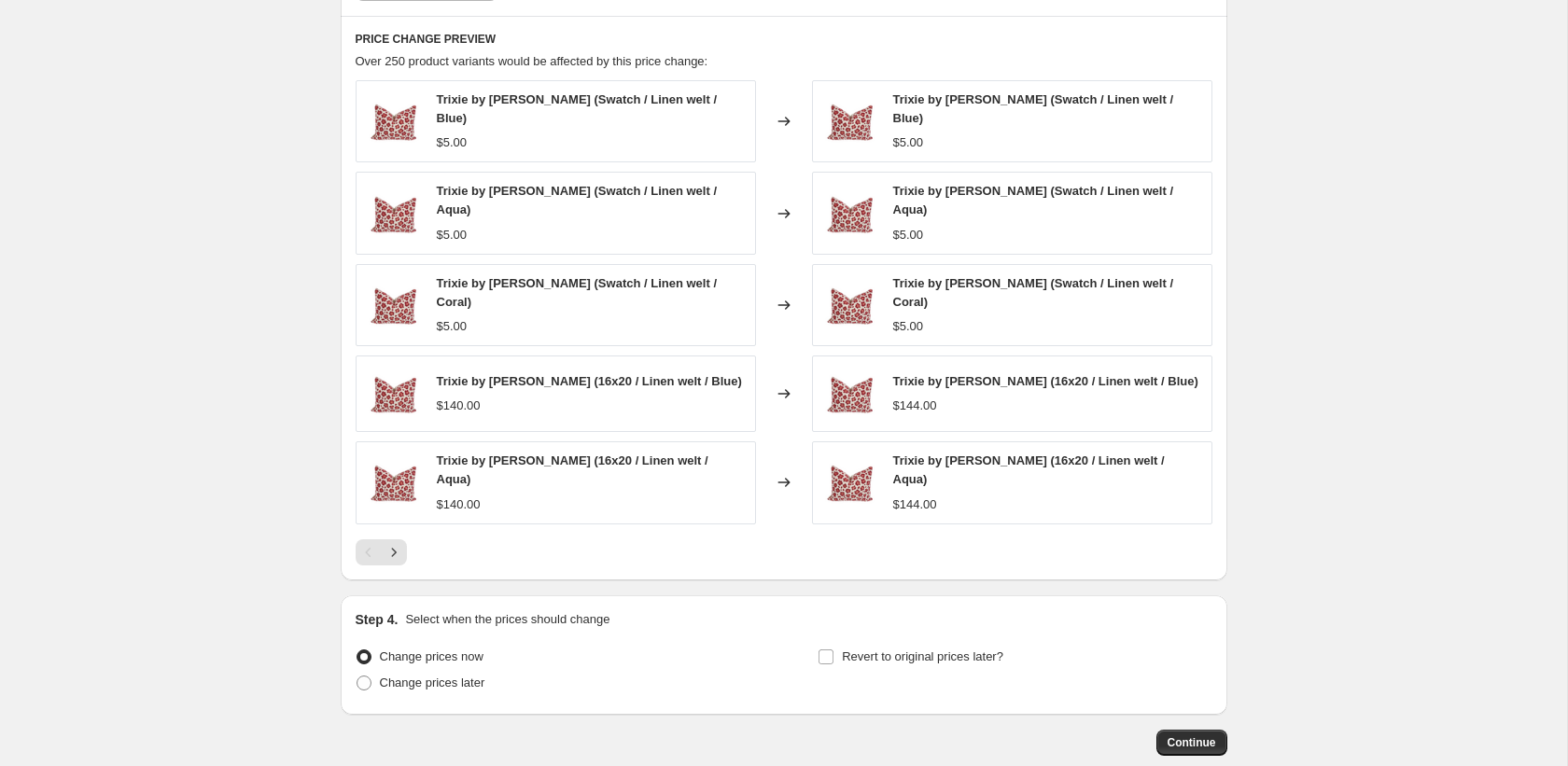
scroll to position [1701, 0]
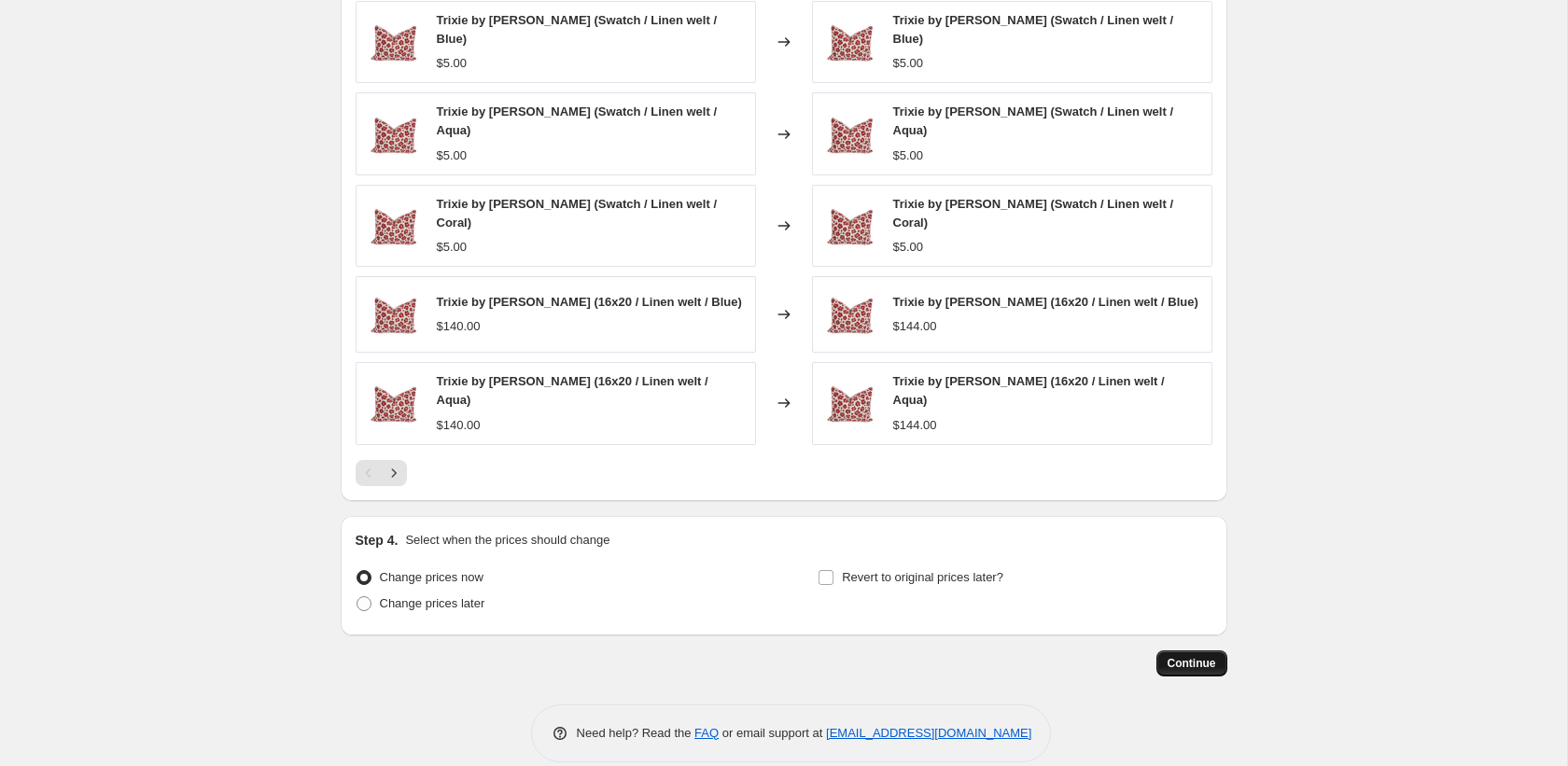
click at [1192, 656] on span "Continue" at bounding box center [1192, 664] width 48 height 15
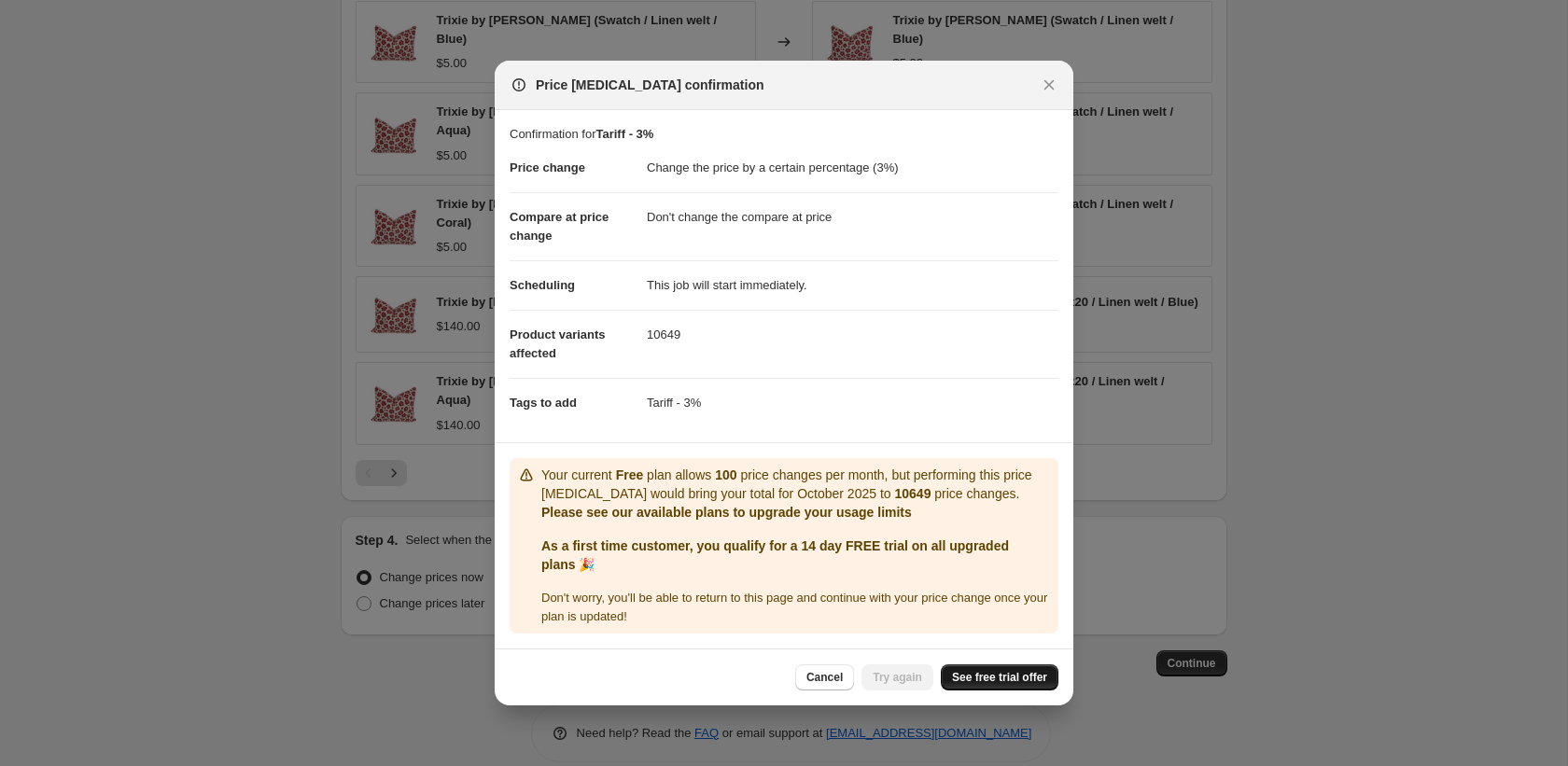
click at [967, 680] on link "See free trial offer" at bounding box center [1000, 677] width 117 height 26
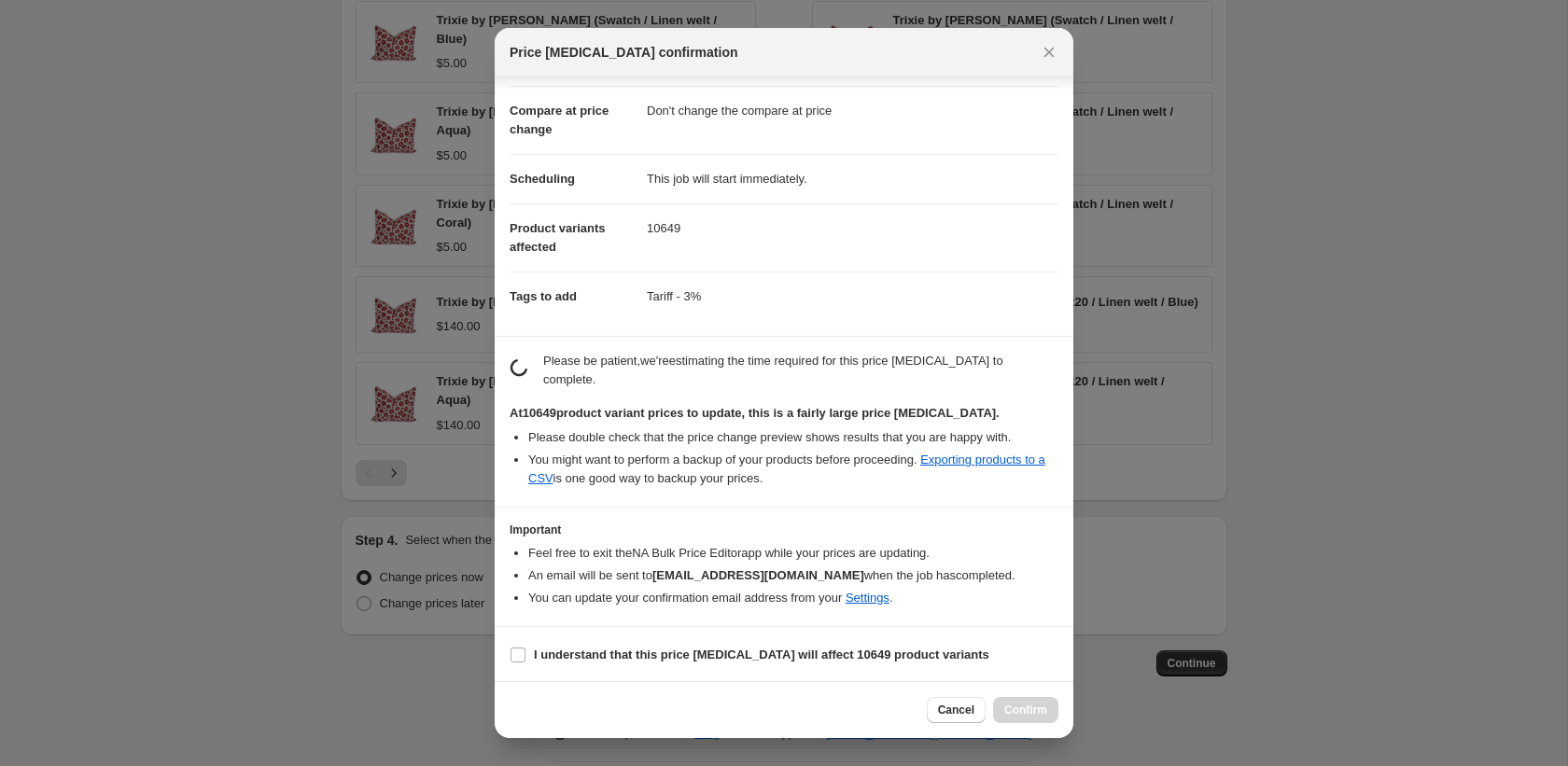
scroll to position [76, 0]
click at [705, 649] on b "I understand that this price [MEDICAL_DATA] will affect 10649 product variants" at bounding box center [761, 653] width 456 height 14
click at [526, 649] on input "I understand that this price [MEDICAL_DATA] will affect 10649 product variants" at bounding box center [518, 654] width 15 height 15
checkbox input "true"
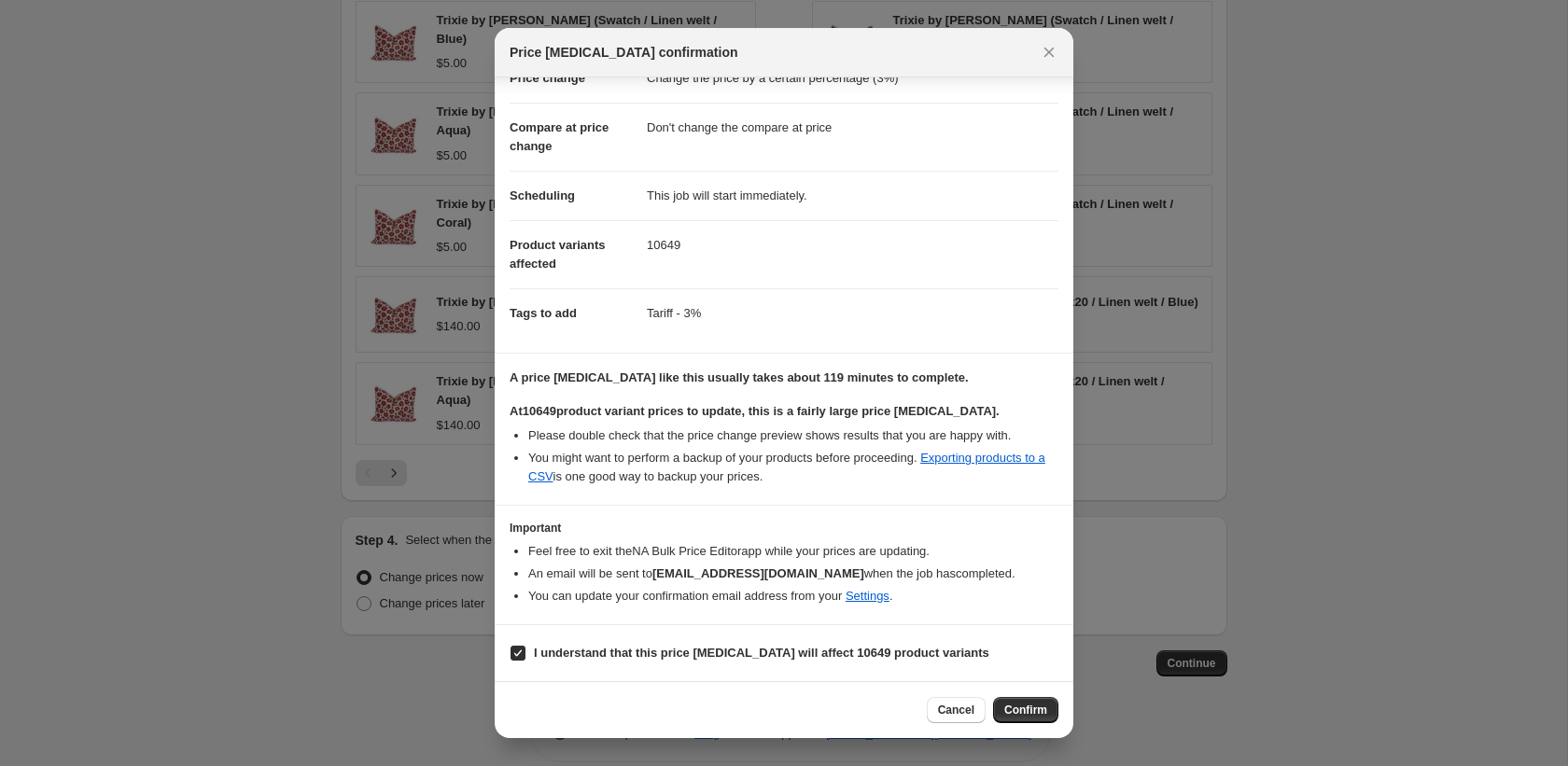
scroll to position [57, 0]
click at [1016, 710] on span "Confirm" at bounding box center [1026, 710] width 43 height 15
type input "Tariff - 3%"
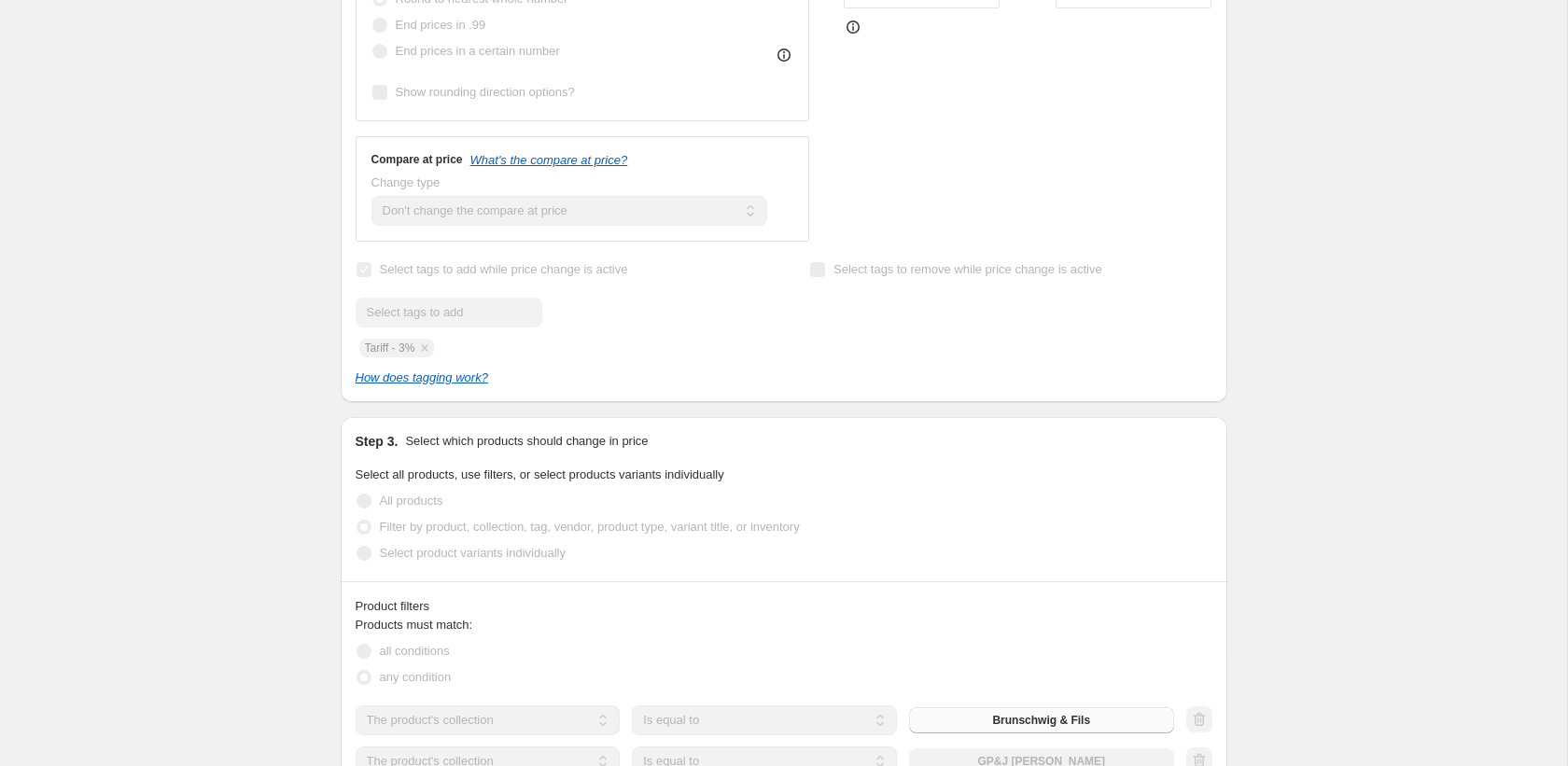
scroll to position [699, 0]
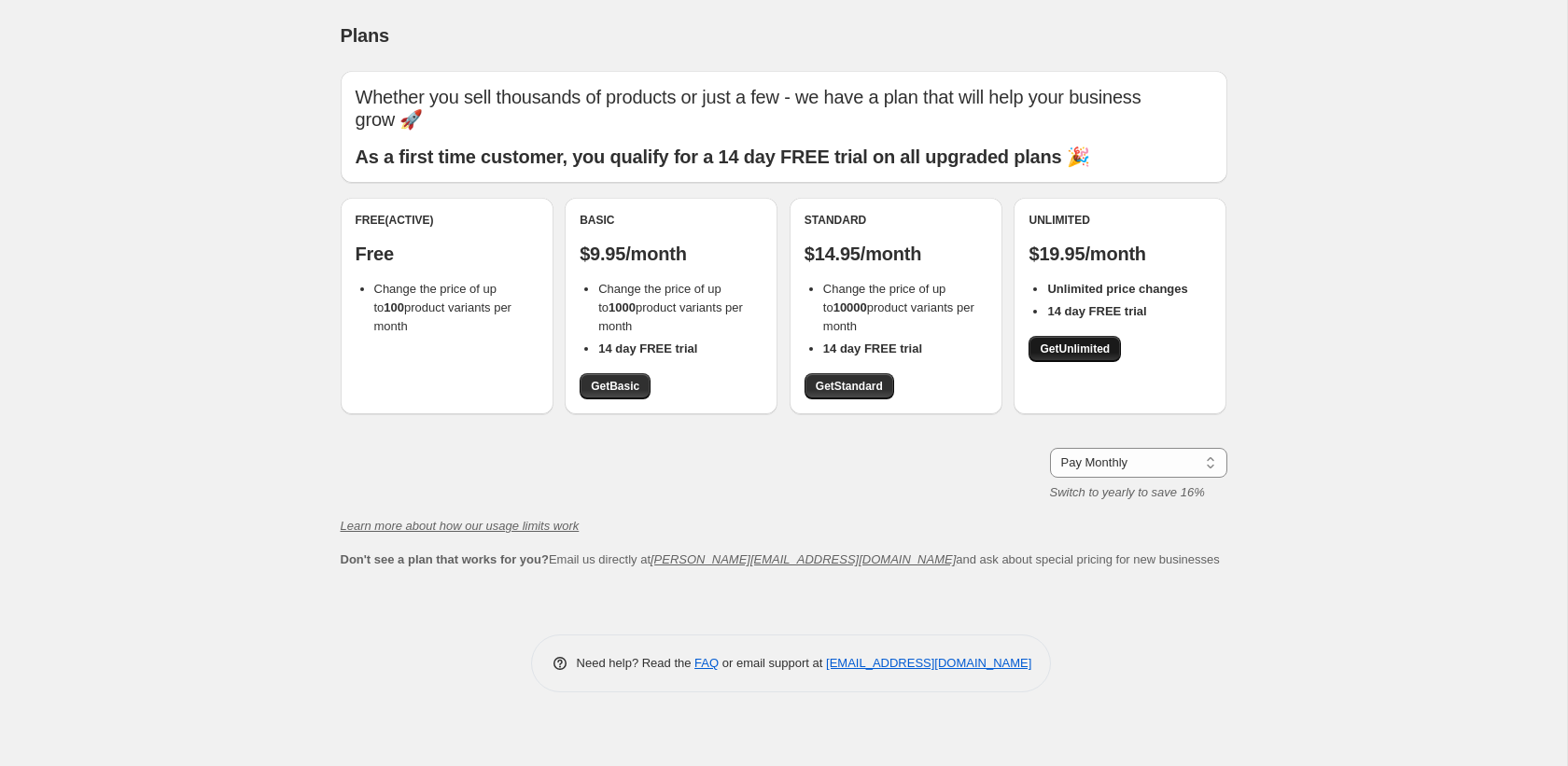
click at [1040, 358] on link "Get Unlimited" at bounding box center [1075, 349] width 92 height 26
